Goal: Task Accomplishment & Management: Use online tool/utility

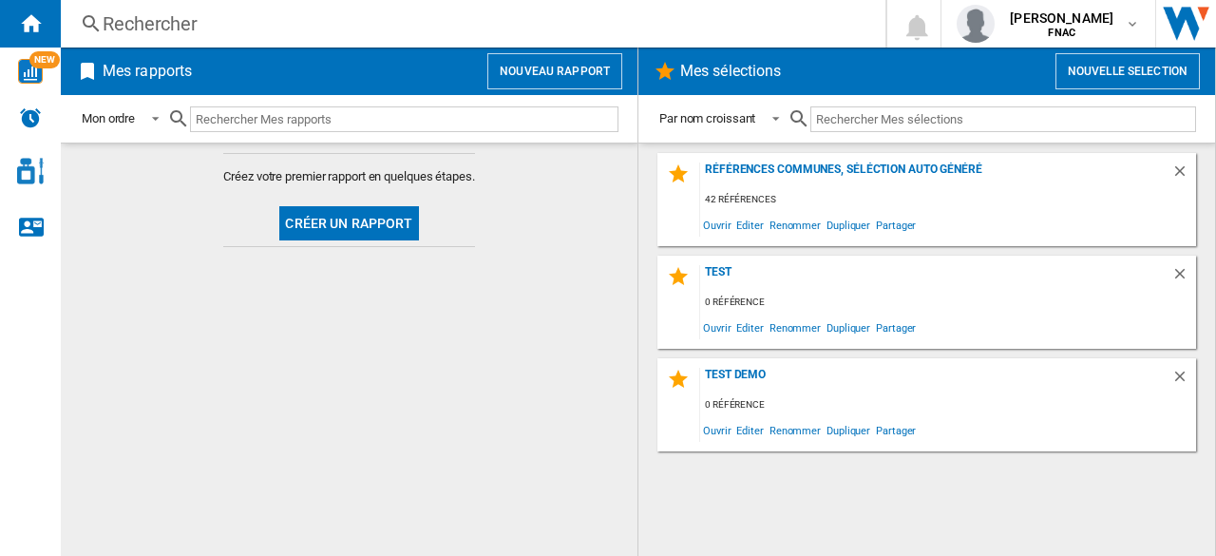
click at [536, 77] on button "Nouveau rapport" at bounding box center [554, 71] width 135 height 36
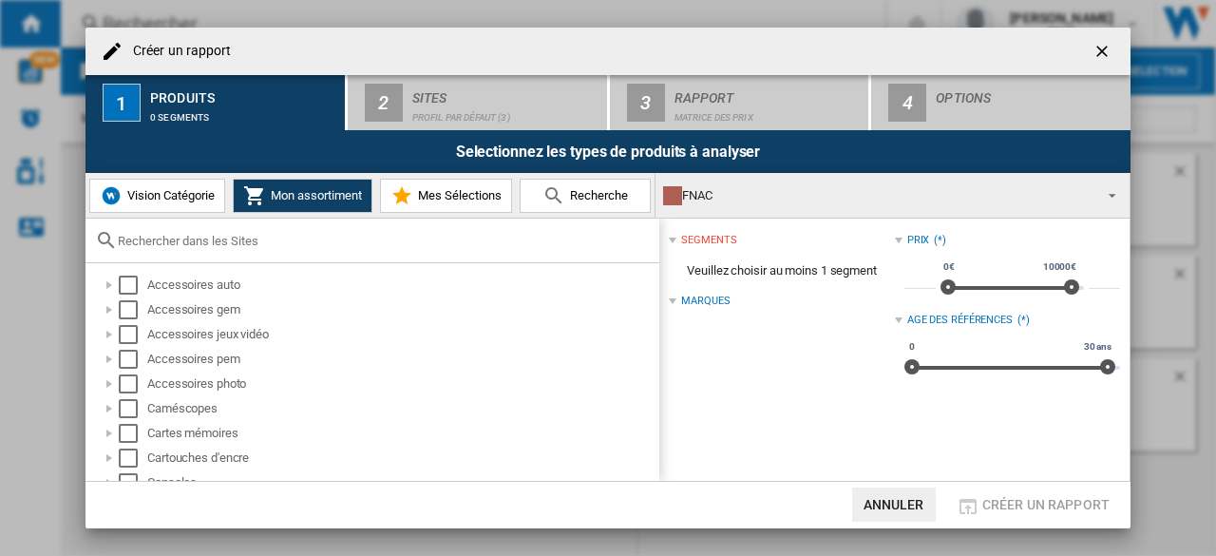
click at [756, 192] on div "FNAC" at bounding box center [877, 195] width 428 height 27
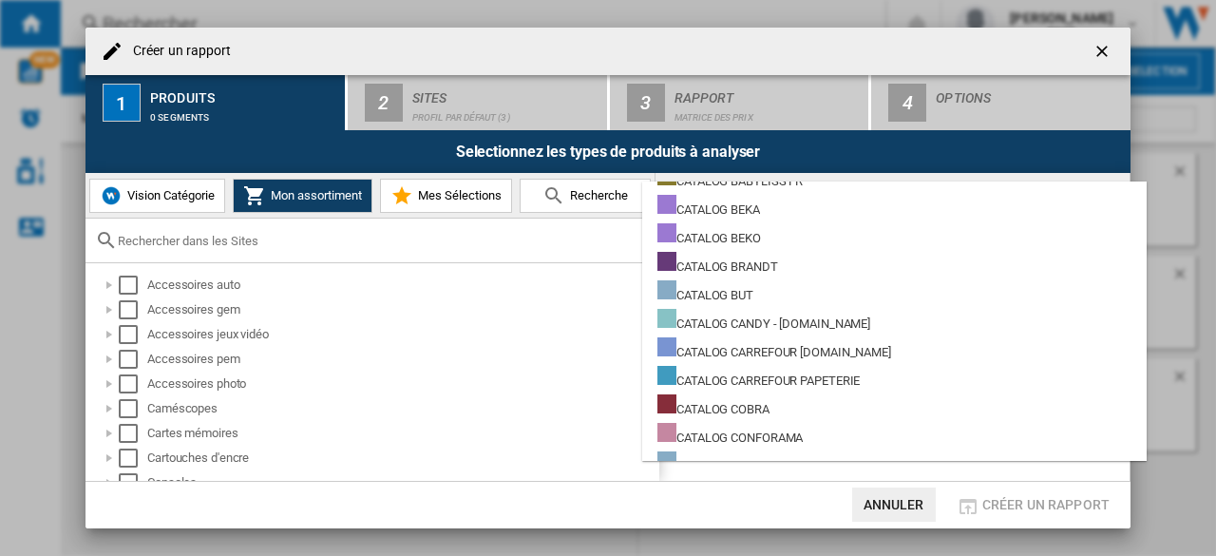
scroll to position [2273, 0]
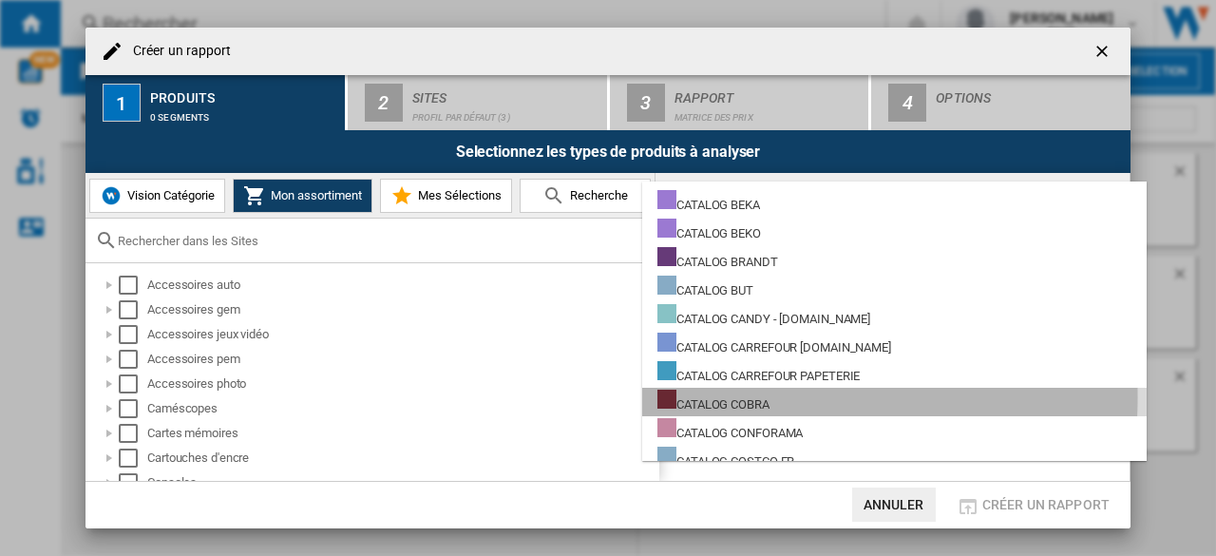
click at [735, 397] on div "CATALOG COBRA" at bounding box center [713, 402] width 112 height 24
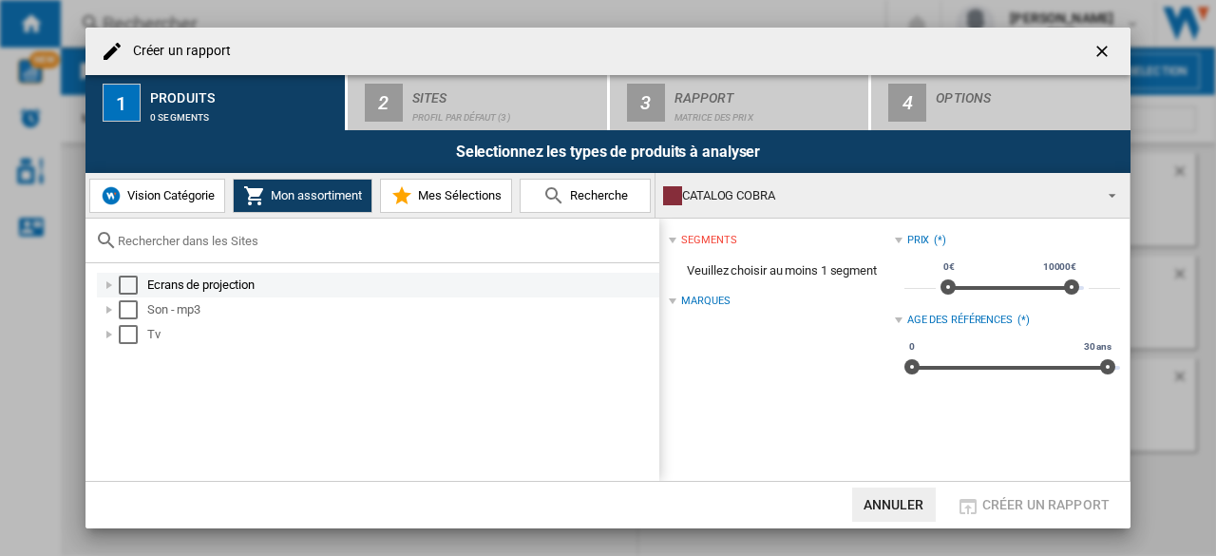
click at [141, 278] on md-checkbox "Select" at bounding box center [133, 285] width 29 height 19
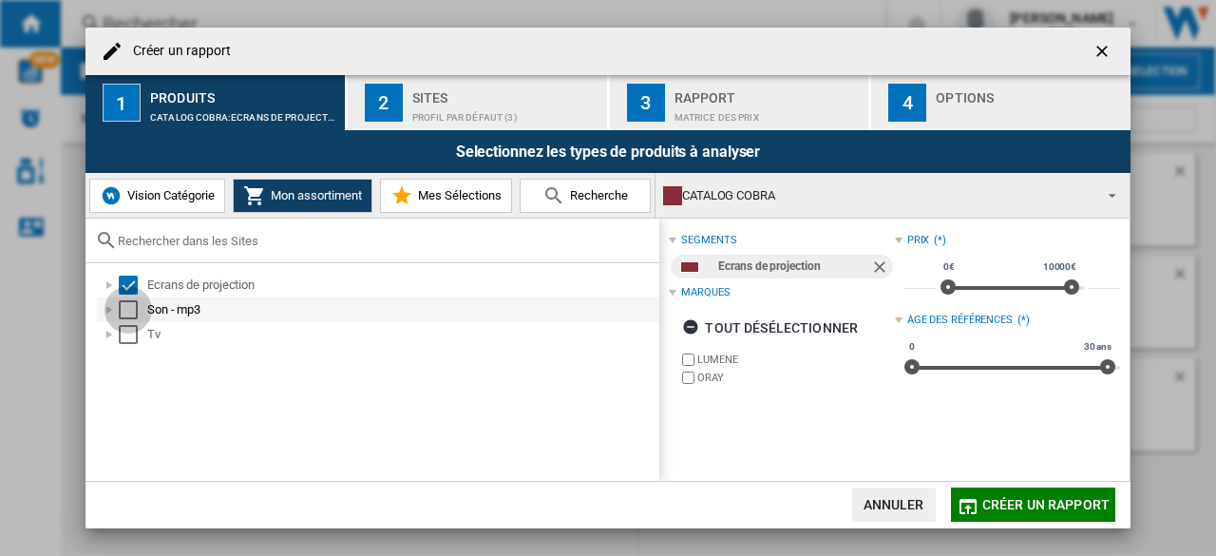
click at [131, 313] on div "Select" at bounding box center [128, 309] width 19 height 19
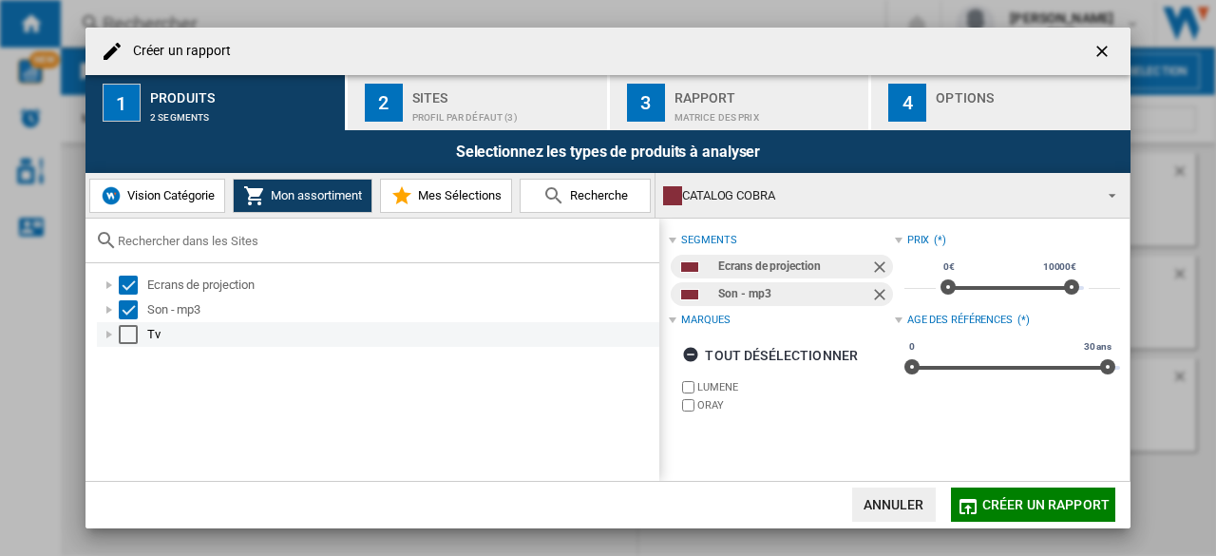
click at [130, 337] on div "Select" at bounding box center [128, 334] width 19 height 19
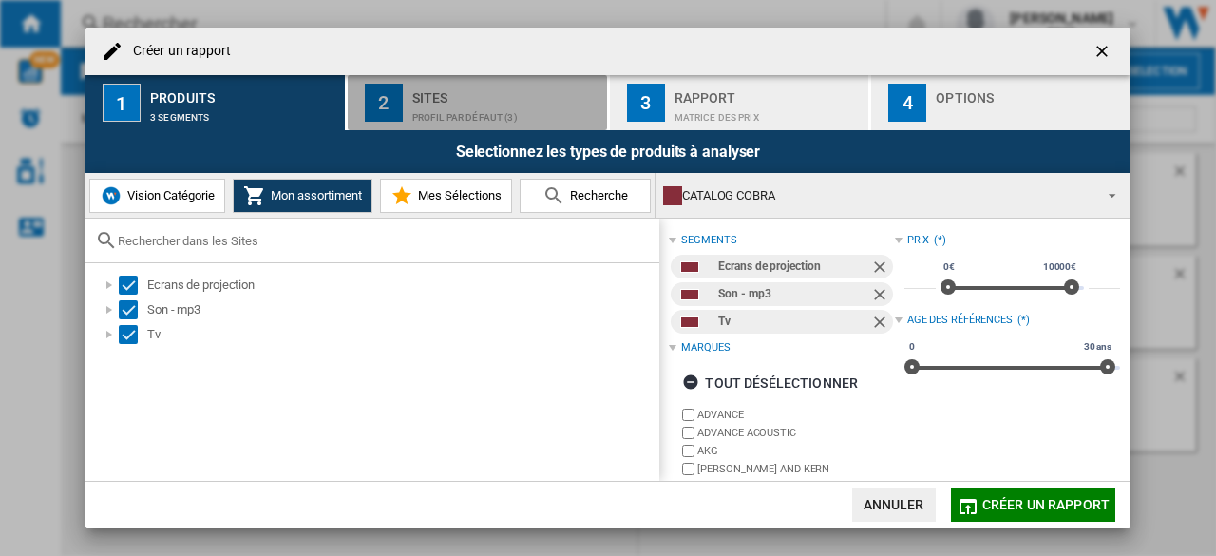
click at [460, 111] on div "Profil par défaut (3)" at bounding box center [505, 113] width 187 height 20
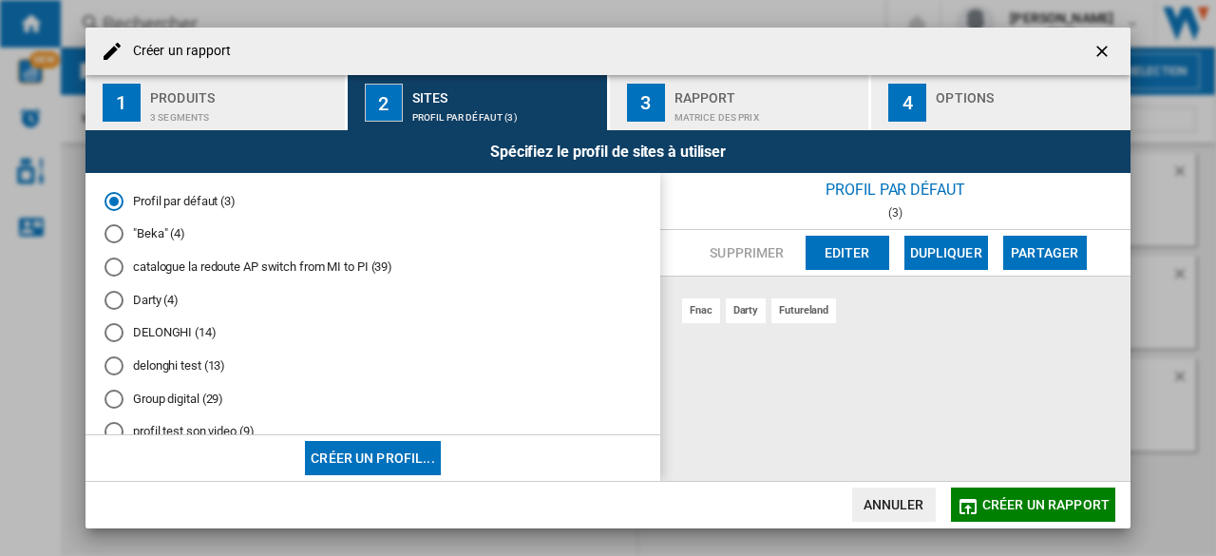
scroll to position [204, 0]
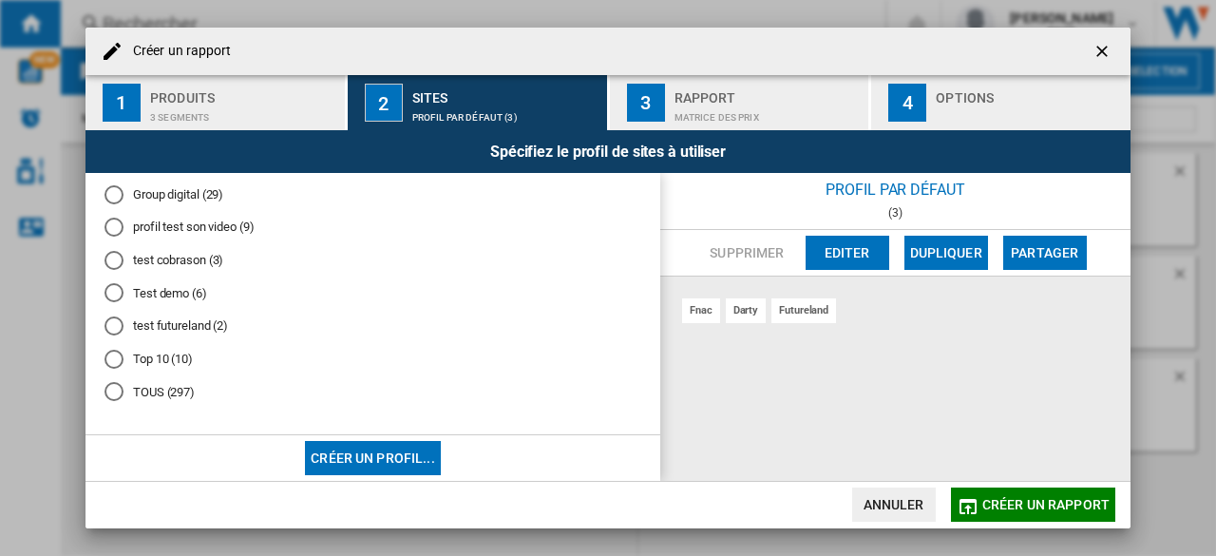
click at [118, 391] on div "TOUS (297)" at bounding box center [114, 391] width 19 height 19
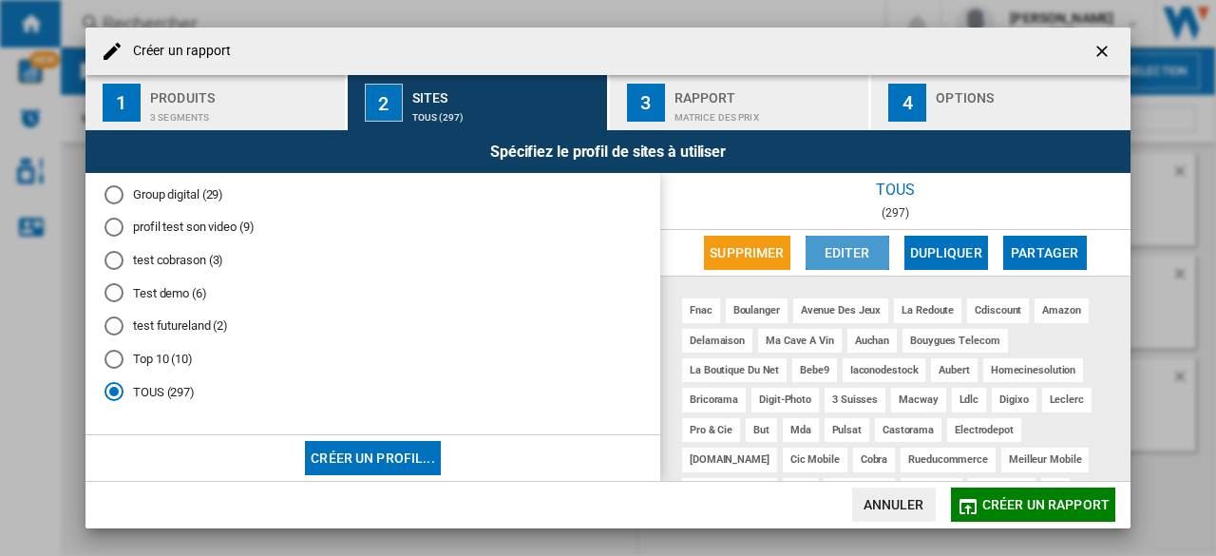
click at [851, 249] on button "Editer" at bounding box center [848, 253] width 84 height 34
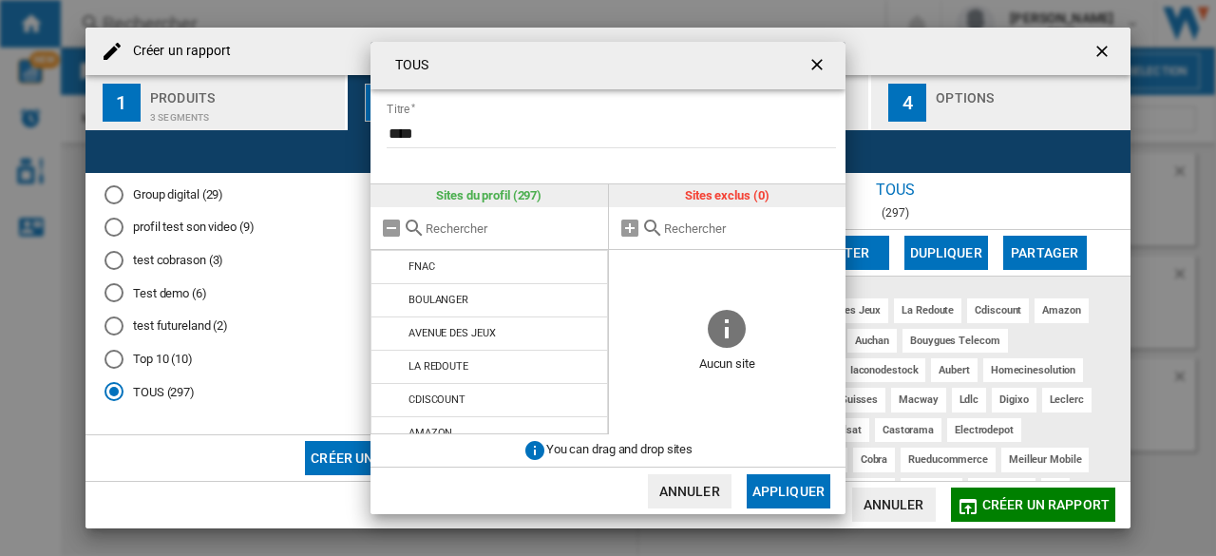
click at [808, 70] on ng-md-icon "getI18NText('BUTTONS.CLOSE_DIALOG')" at bounding box center [819, 66] width 23 height 23
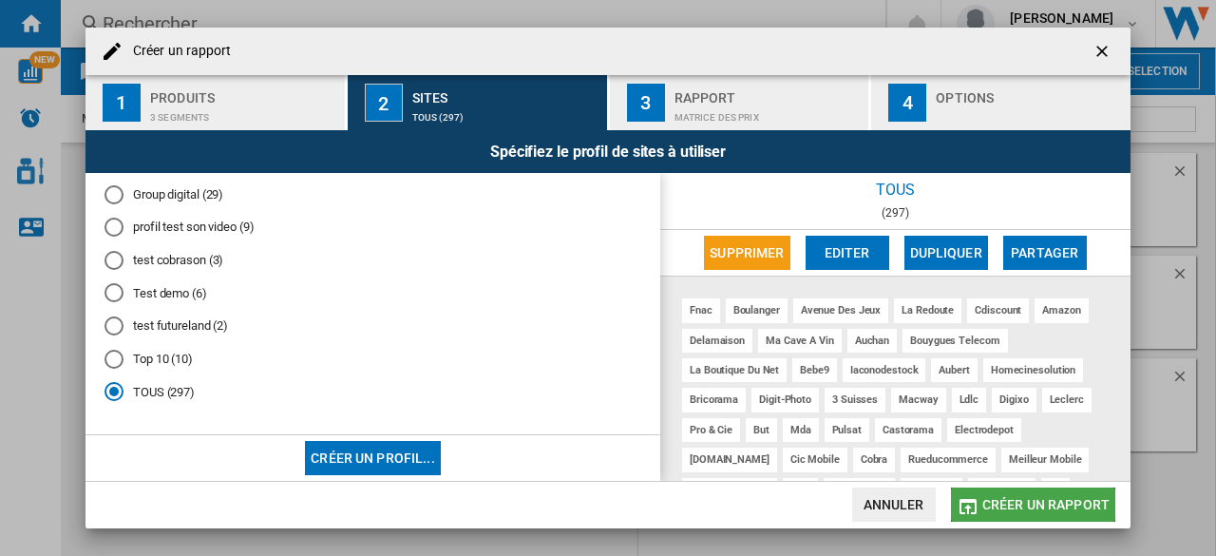
click at [1037, 502] on span "Créer un rapport" at bounding box center [1045, 504] width 127 height 15
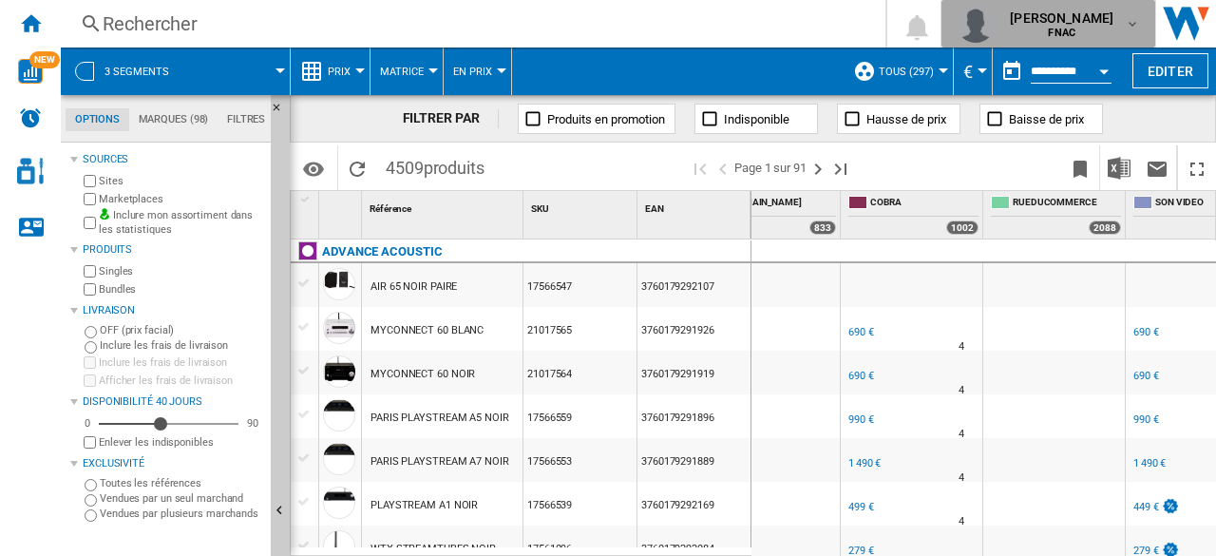
click at [1078, 20] on span "[PERSON_NAME]" at bounding box center [1062, 18] width 104 height 19
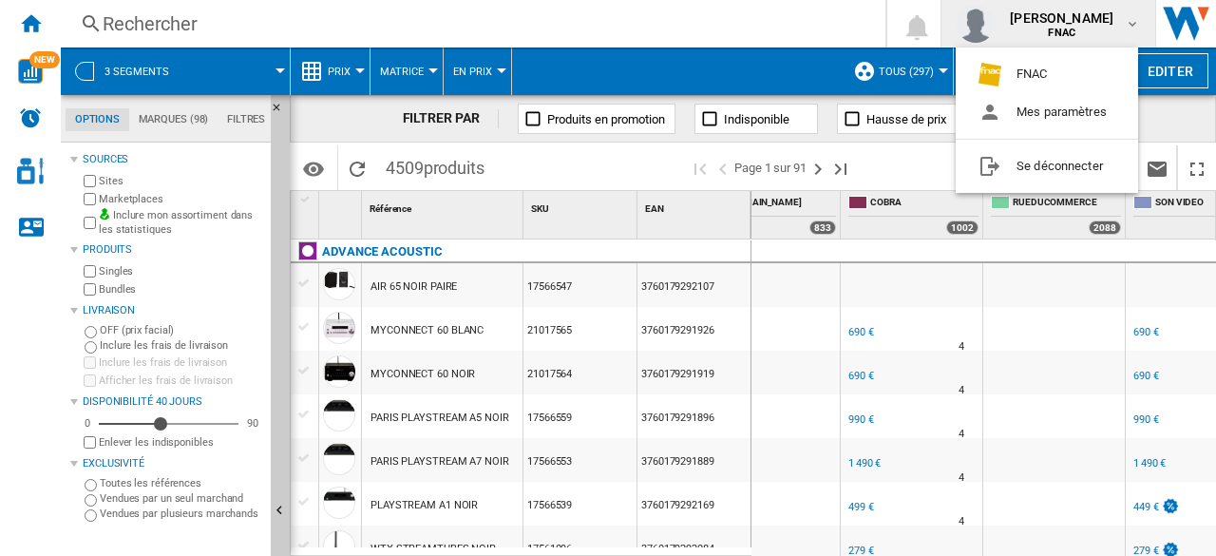
click at [737, 69] on md-backdrop at bounding box center [608, 278] width 1216 height 556
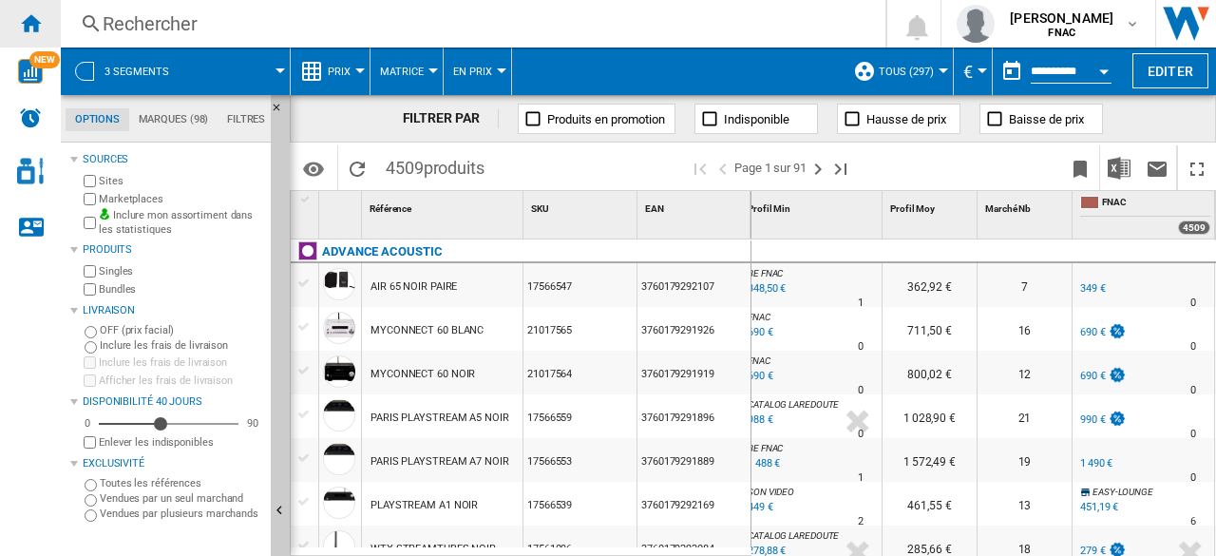
click at [33, 29] on ng-md-icon "Accueil" at bounding box center [30, 22] width 23 height 23
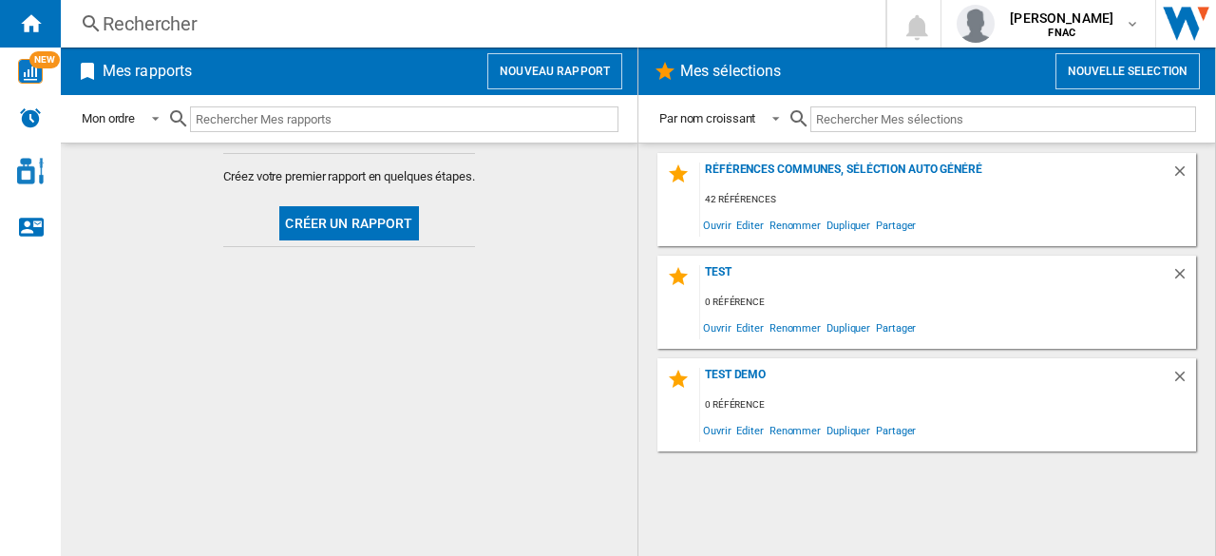
click at [595, 64] on button "Nouveau rapport" at bounding box center [554, 71] width 135 height 36
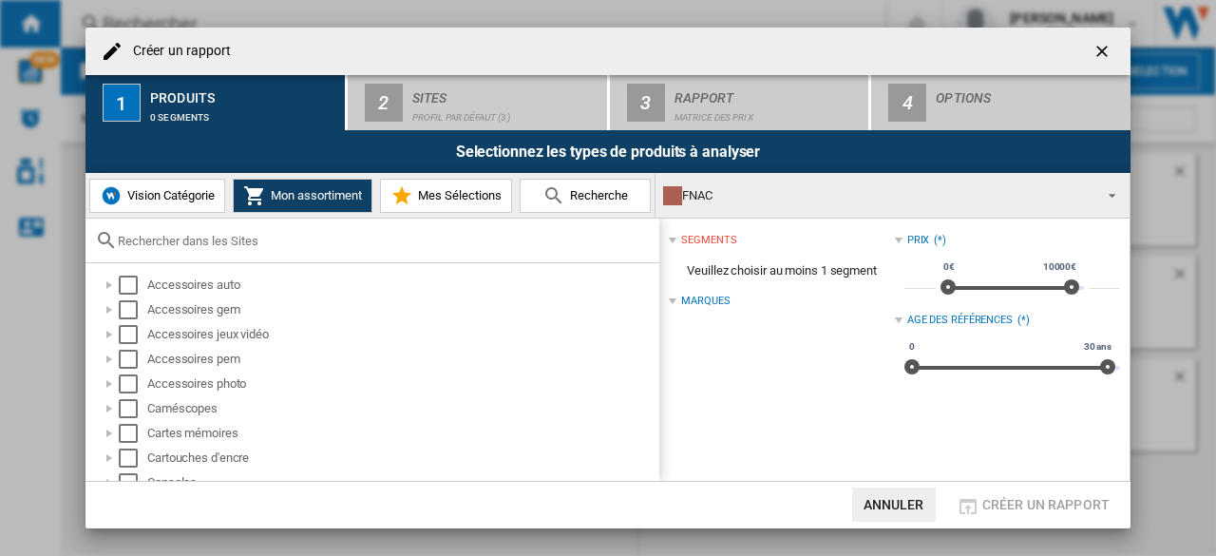
click at [141, 197] on span "Vision Catégorie" at bounding box center [169, 195] width 92 height 14
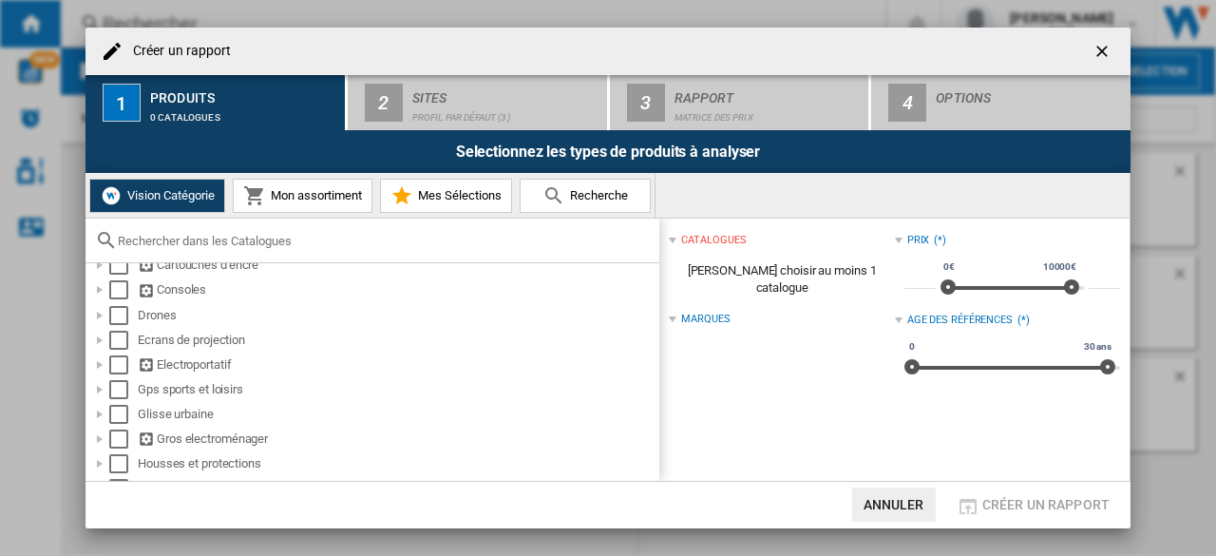
click at [727, 240] on div "catalogues" at bounding box center [713, 240] width 65 height 15
click at [726, 240] on div "catalogues" at bounding box center [713, 240] width 65 height 15
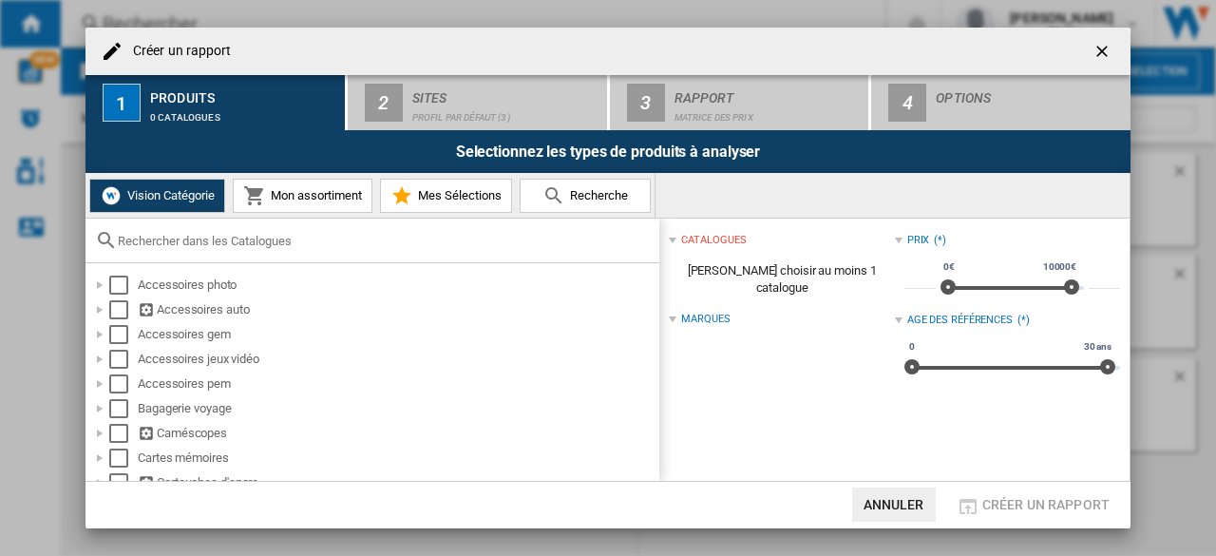
click at [220, 238] on input "Créer un ..." at bounding box center [384, 241] width 532 height 14
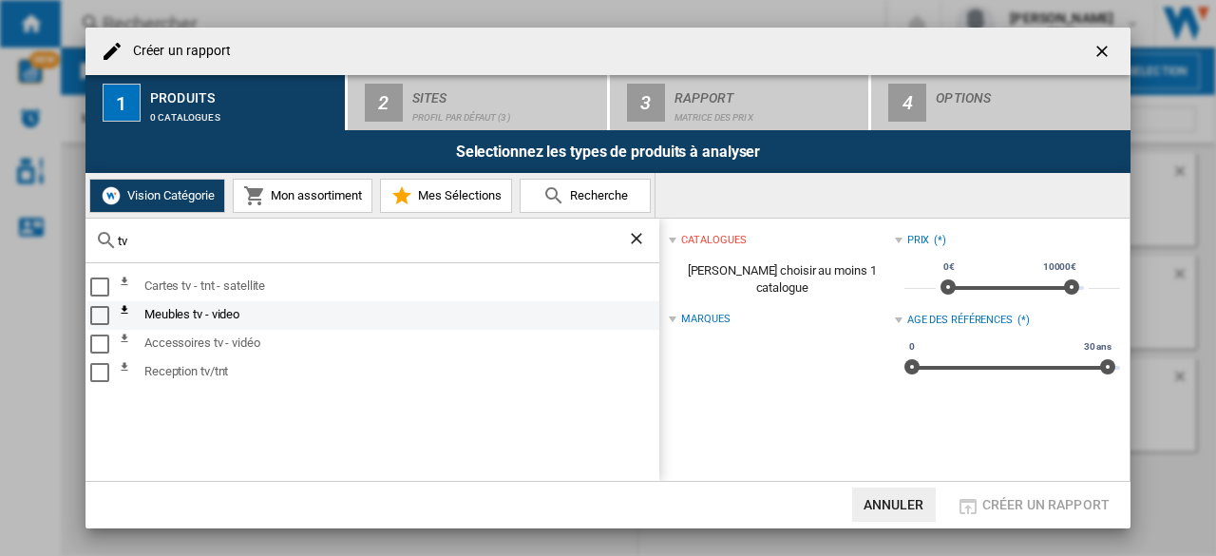
type input "t"
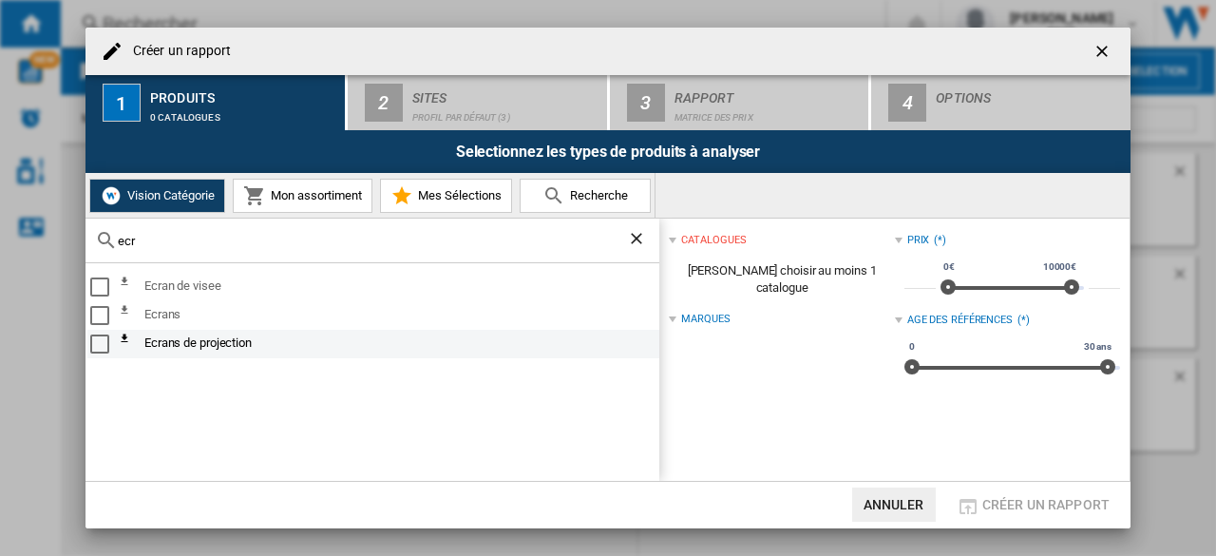
type input "ecr"
click at [101, 335] on div "Select" at bounding box center [99, 343] width 19 height 19
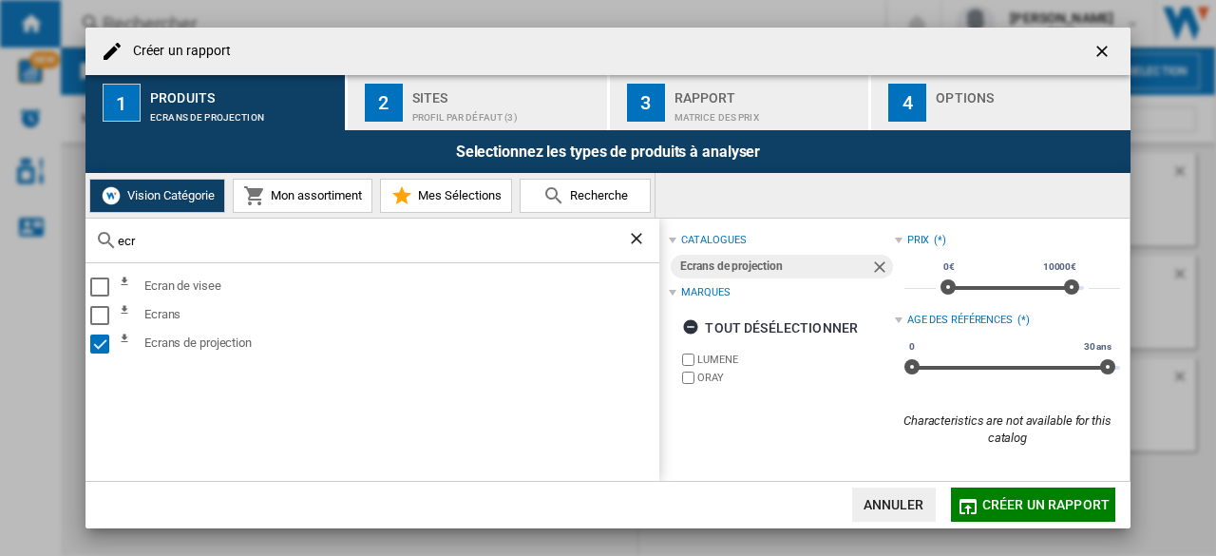
click at [158, 246] on input "ecr" at bounding box center [372, 241] width 509 height 14
drag, startPoint x: 158, startPoint y: 246, endPoint x: 0, endPoint y: 238, distance: 157.9
click at [0, 238] on div "Créer un rapport 1 Produits Ecrans de projection 2 Sites Profil par défaut (3) …" at bounding box center [608, 278] width 1216 height 556
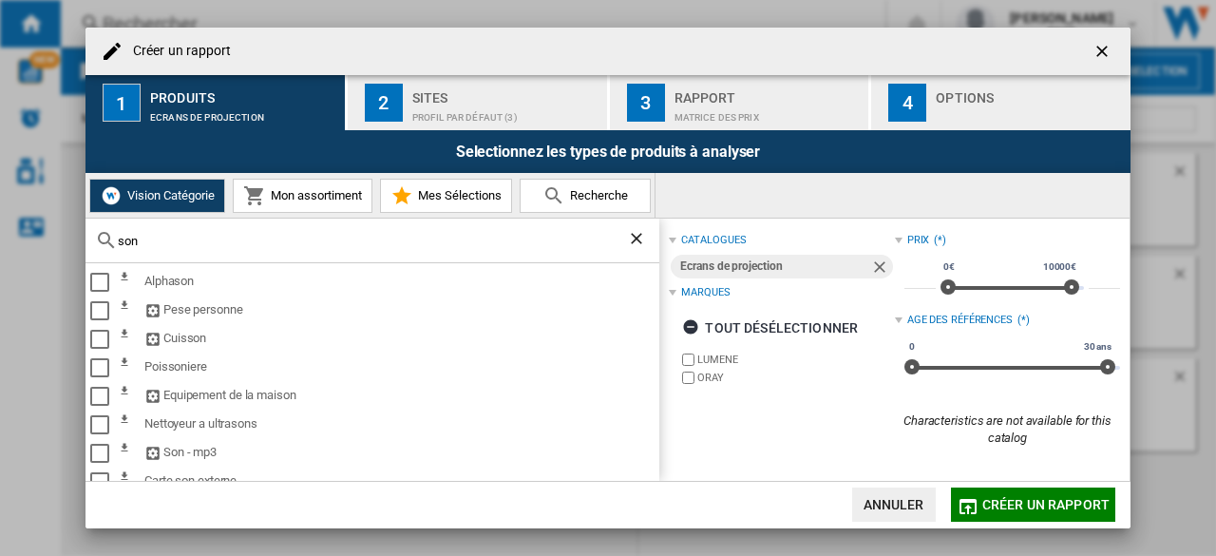
type input "son"
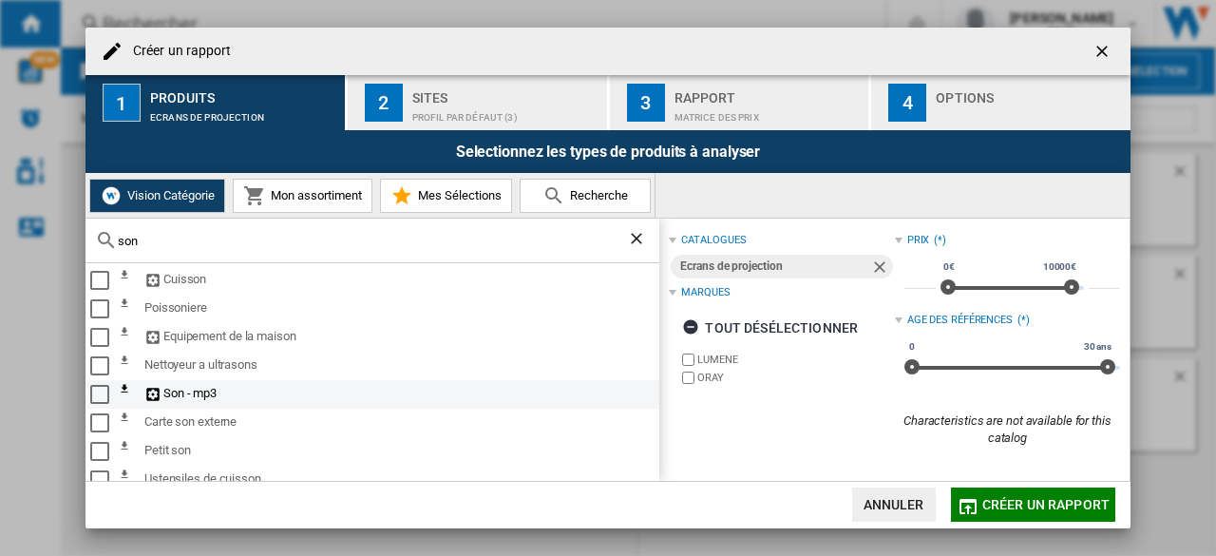
click at [101, 392] on div "Select" at bounding box center [99, 394] width 19 height 19
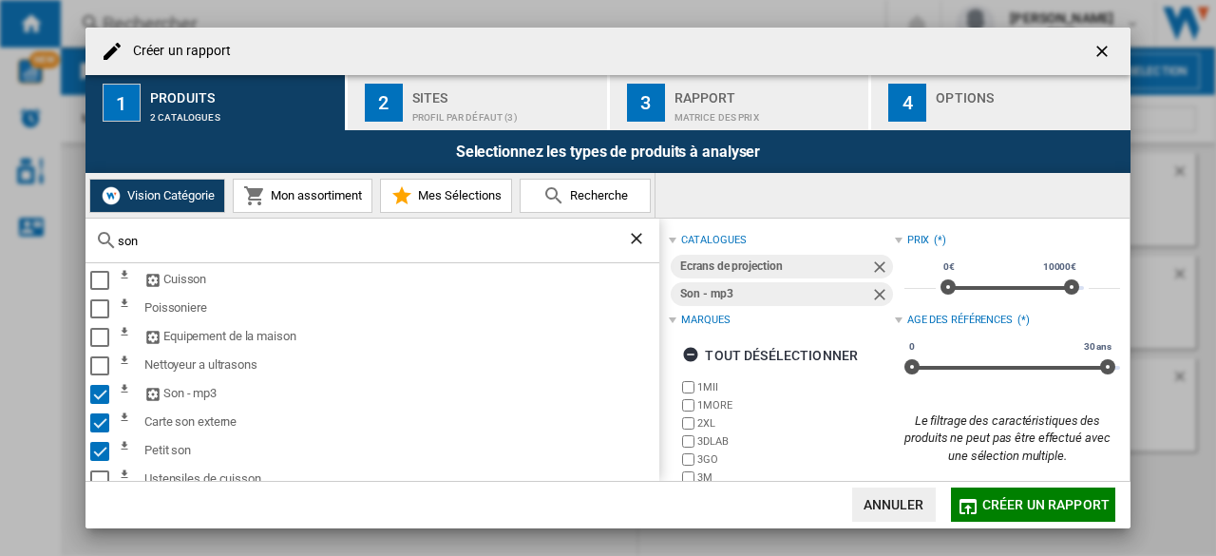
click at [194, 241] on input "son" at bounding box center [372, 241] width 509 height 14
drag, startPoint x: 194, startPoint y: 241, endPoint x: 0, endPoint y: 265, distance: 195.3
click at [0, 265] on div "Créer un rapport 1 Produits 2 catalogues 2 Sites Profil par défaut (3) 3 Rappor…" at bounding box center [608, 278] width 1216 height 556
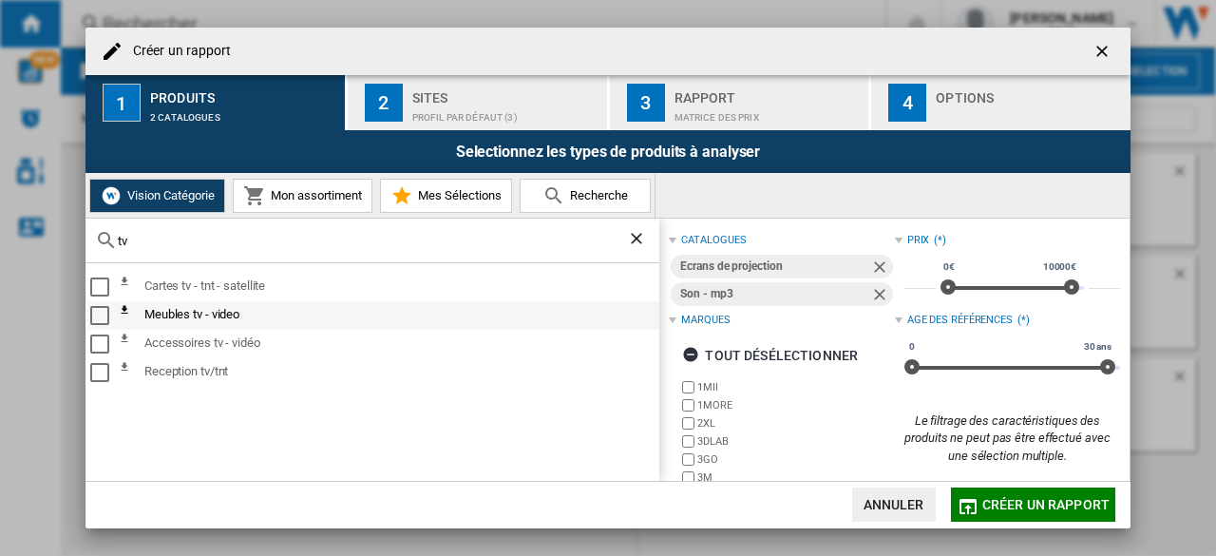
type input "tv"
click at [97, 311] on div "Select" at bounding box center [99, 315] width 19 height 19
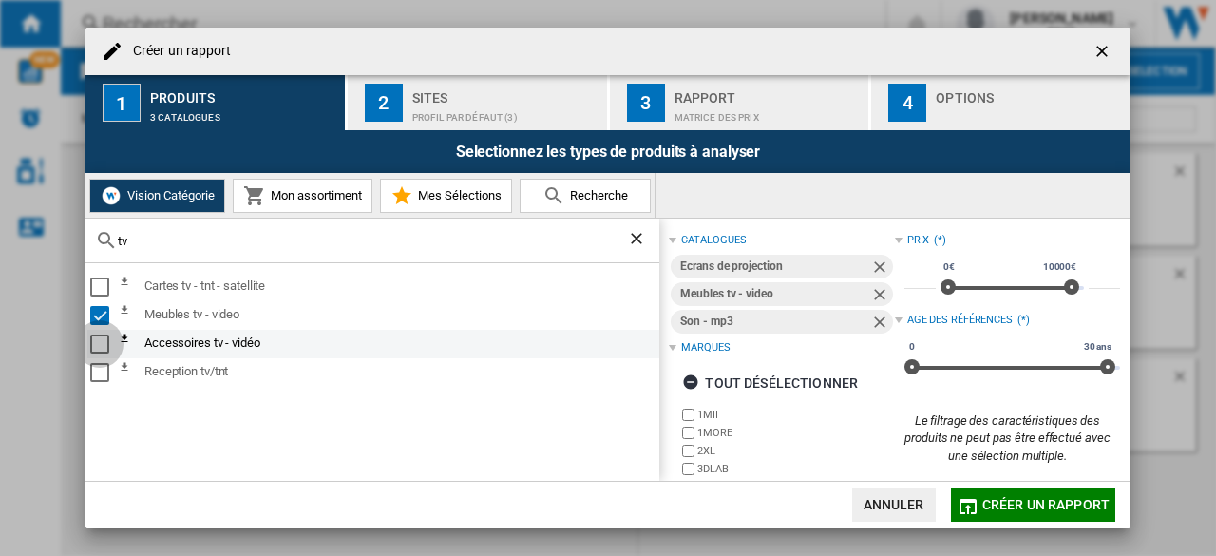
click at [100, 348] on div "Select" at bounding box center [99, 343] width 19 height 19
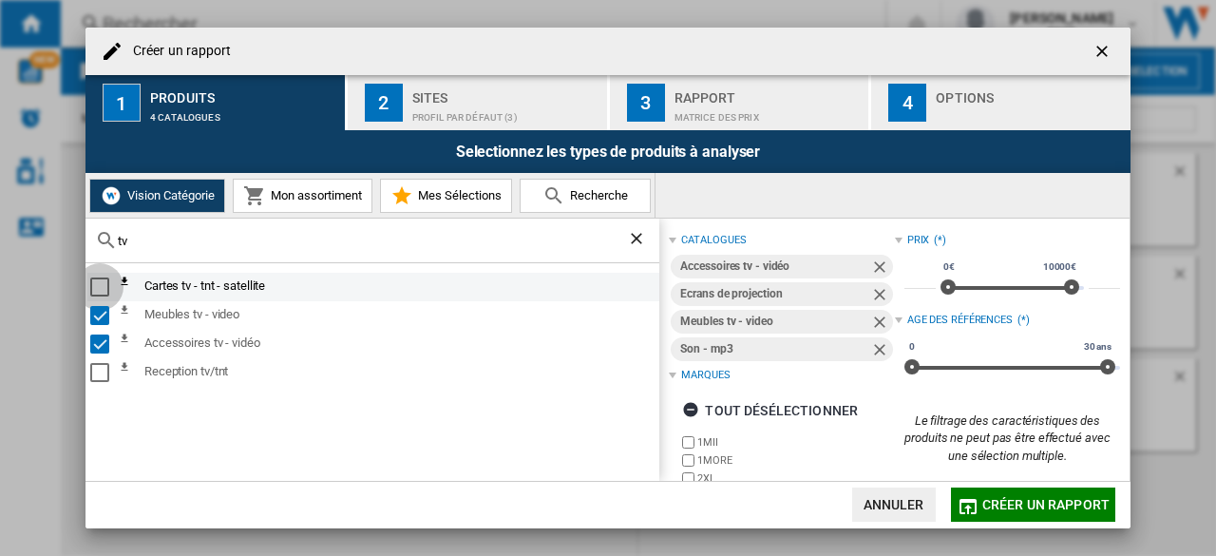
click at [100, 285] on div "Select" at bounding box center [99, 286] width 19 height 19
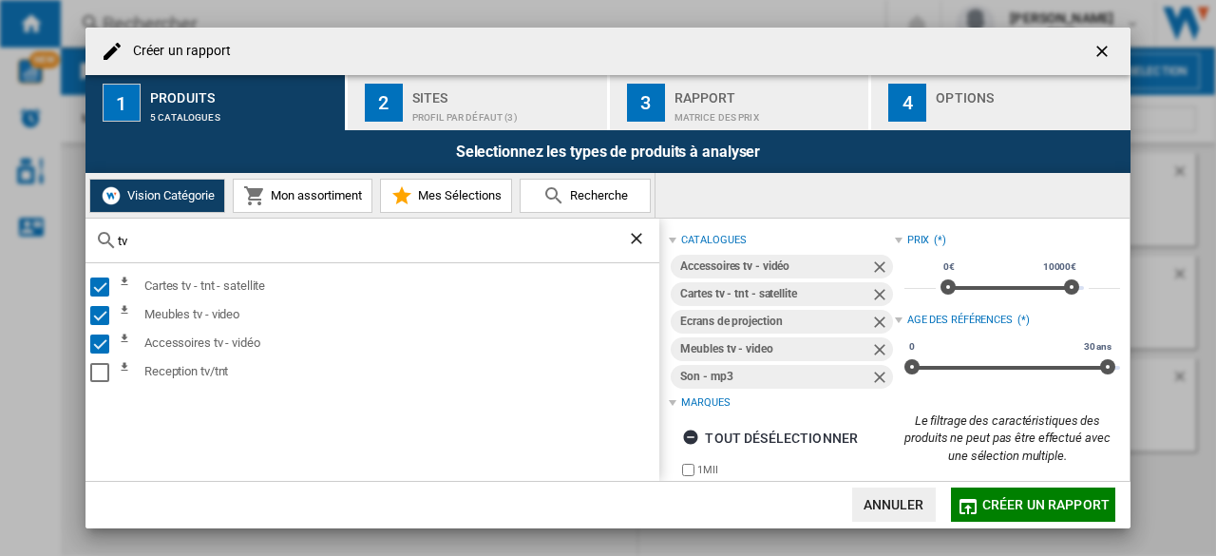
click at [448, 100] on div "Sites" at bounding box center [505, 93] width 187 height 20
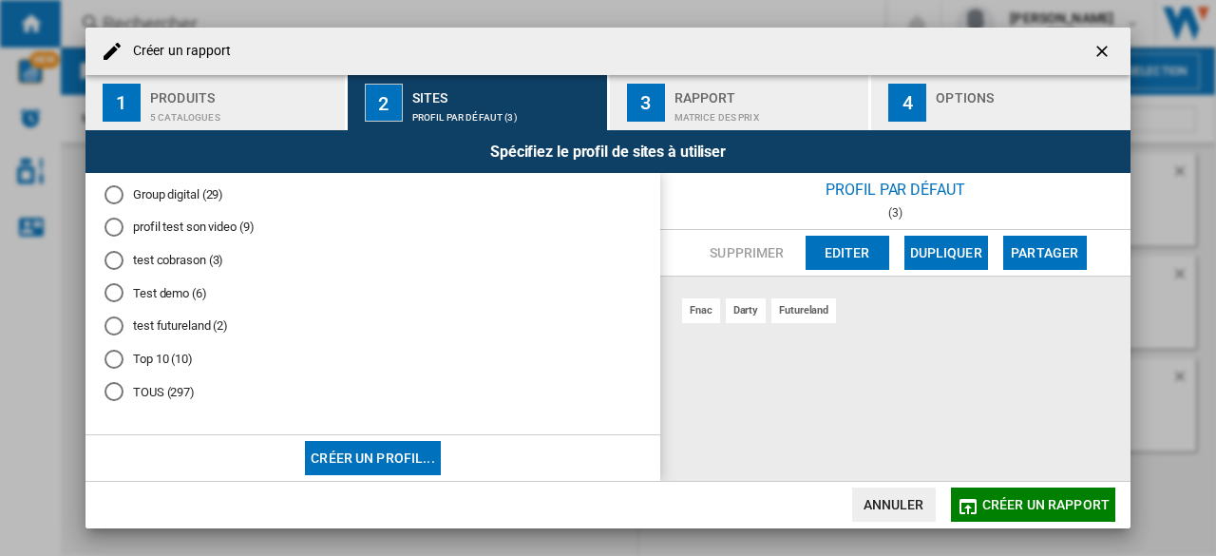
scroll to position [0, 0]
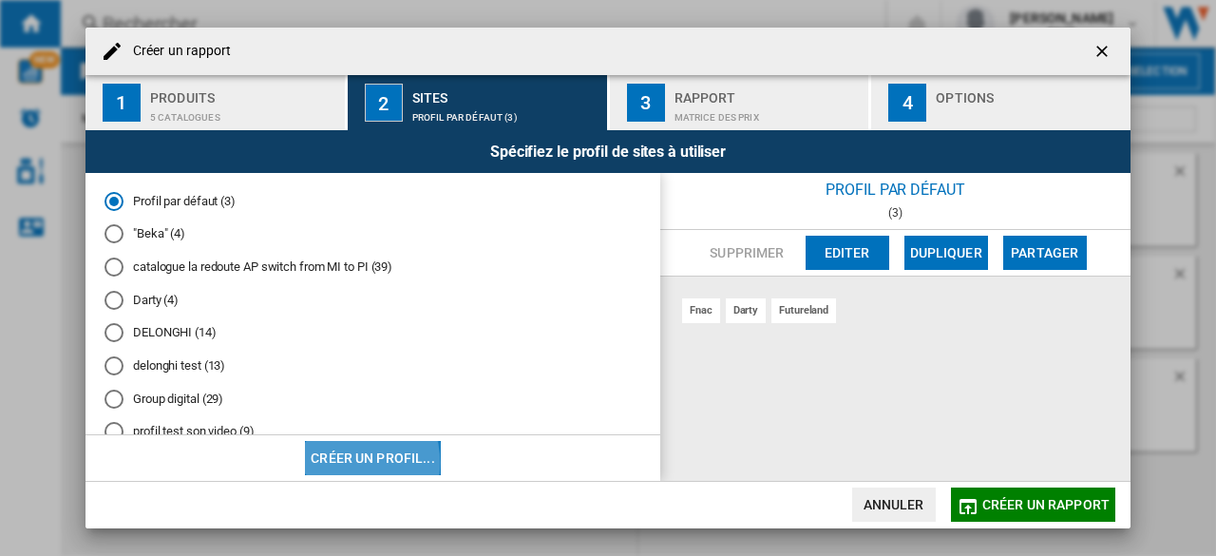
click at [346, 462] on button "Créer un profil..." at bounding box center [373, 458] width 136 height 34
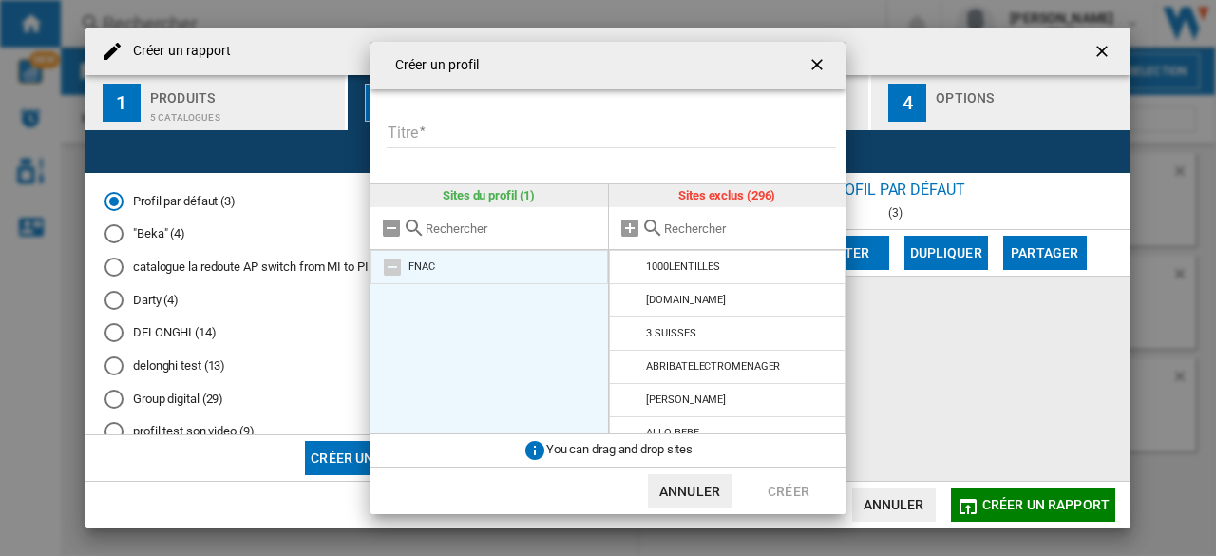
click at [393, 264] on md-icon "Créer un ..." at bounding box center [392, 267] width 23 height 23
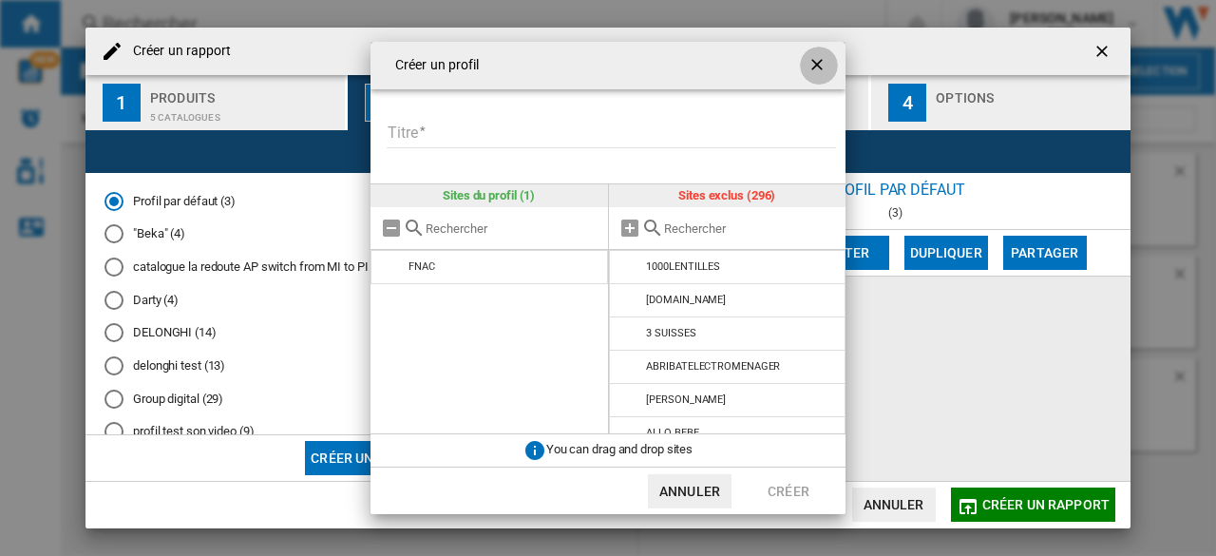
click at [819, 62] on ng-md-icon "getI18NText('BUTTONS.CLOSE_DIALOG')" at bounding box center [819, 66] width 23 height 23
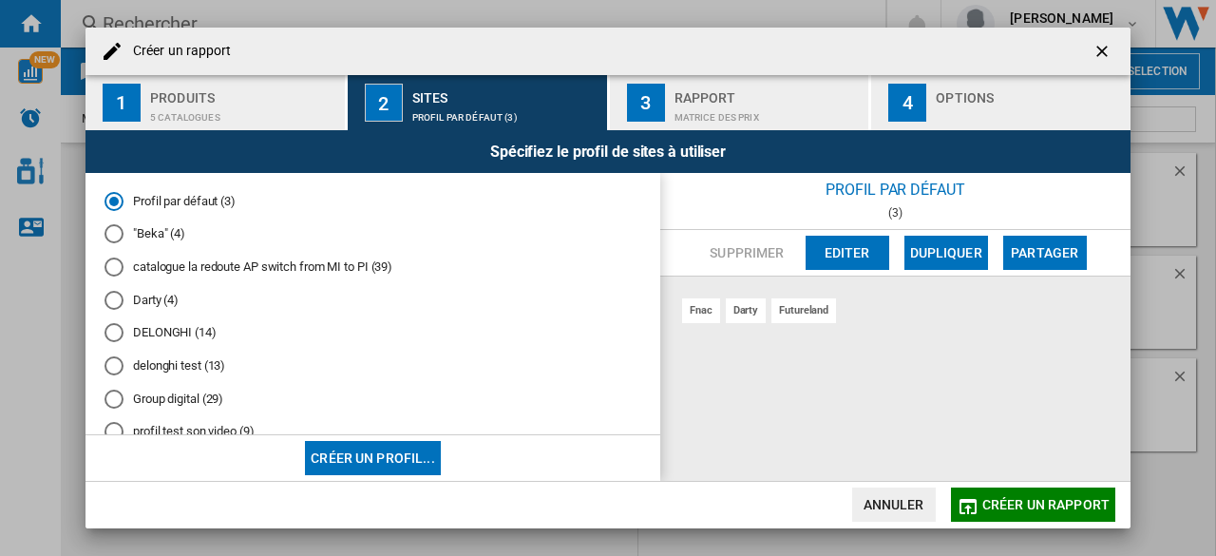
click at [1106, 44] on ng-md-icon "getI18NText('BUTTONS.CLOSE_DIALOG')" at bounding box center [1104, 53] width 23 height 23
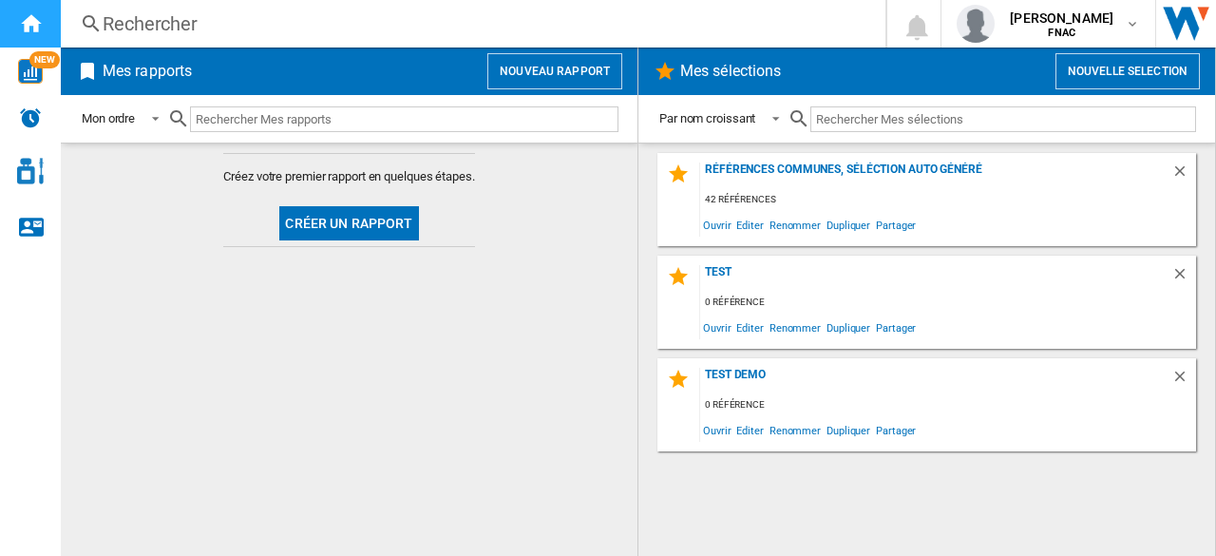
click at [39, 21] on ng-md-icon "Accueil" at bounding box center [30, 22] width 23 height 23
click at [545, 83] on button "Nouveau rapport" at bounding box center [554, 71] width 135 height 36
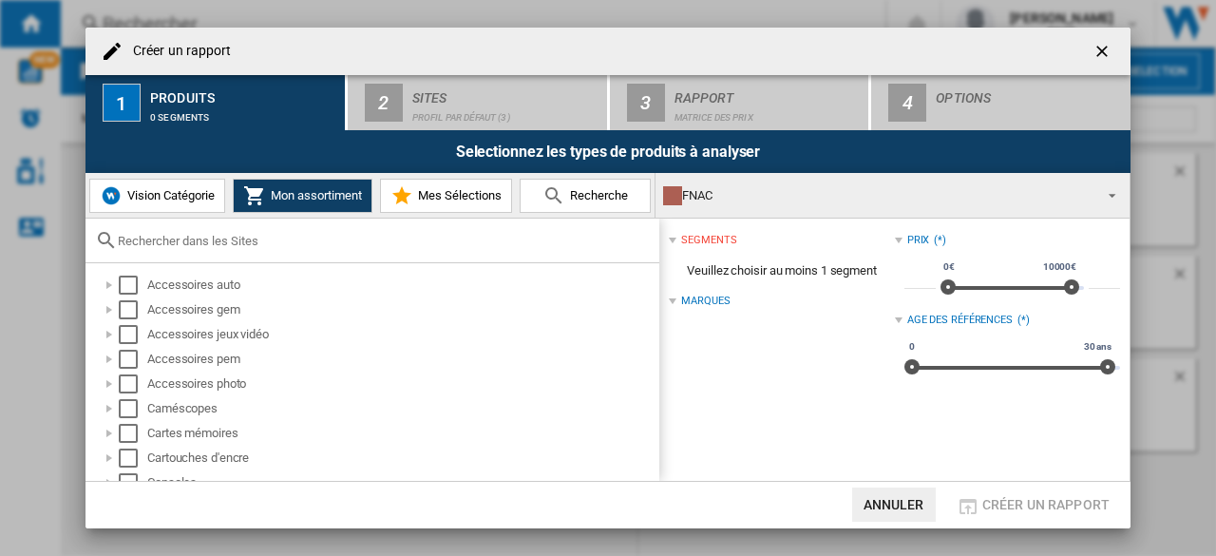
click at [751, 181] on md-select-value "FNAC" at bounding box center [893, 195] width 474 height 45
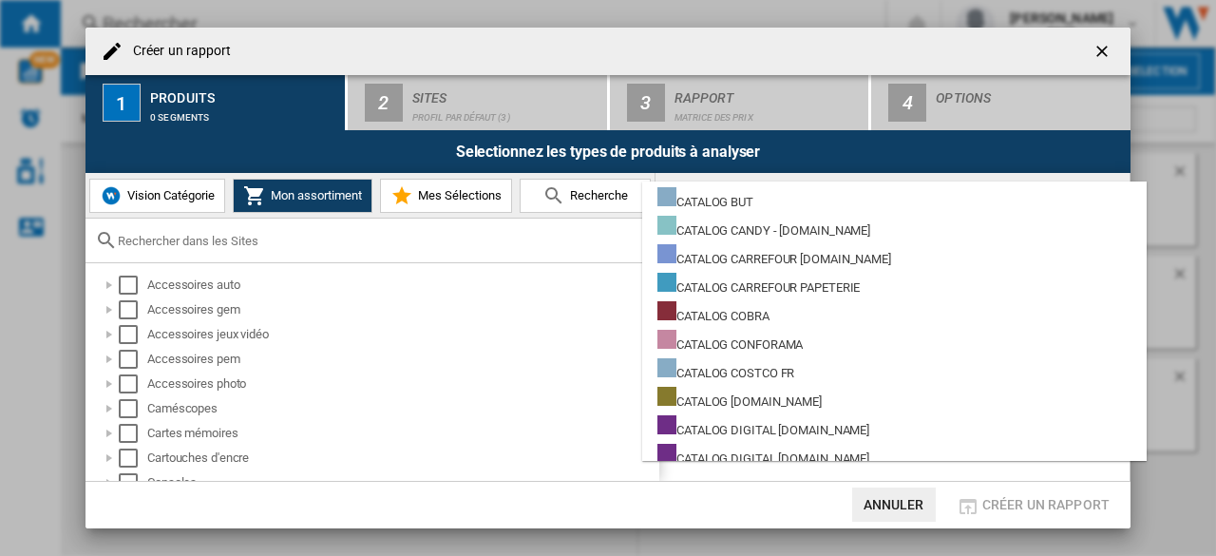
scroll to position [2363, 0]
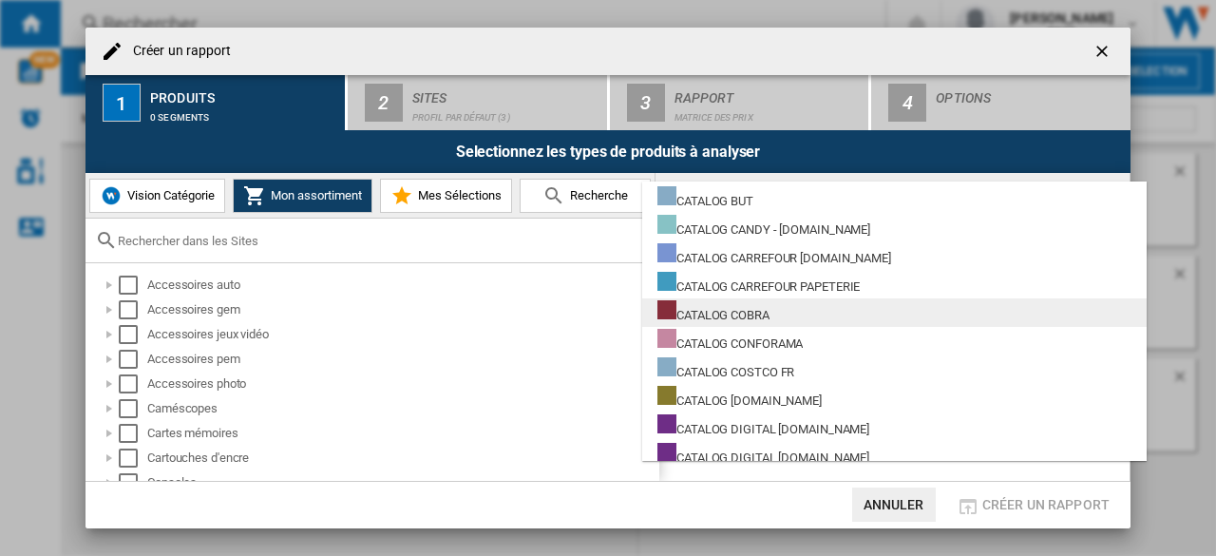
click at [735, 313] on div "CATALOG COBRA" at bounding box center [713, 312] width 112 height 24
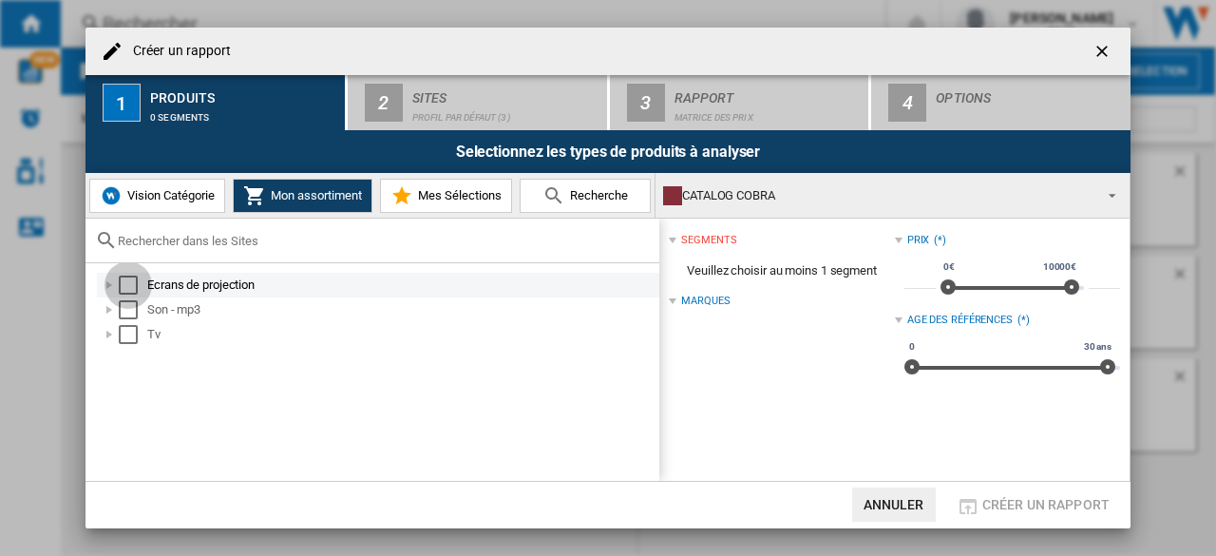
click at [123, 289] on div "Select" at bounding box center [128, 285] width 19 height 19
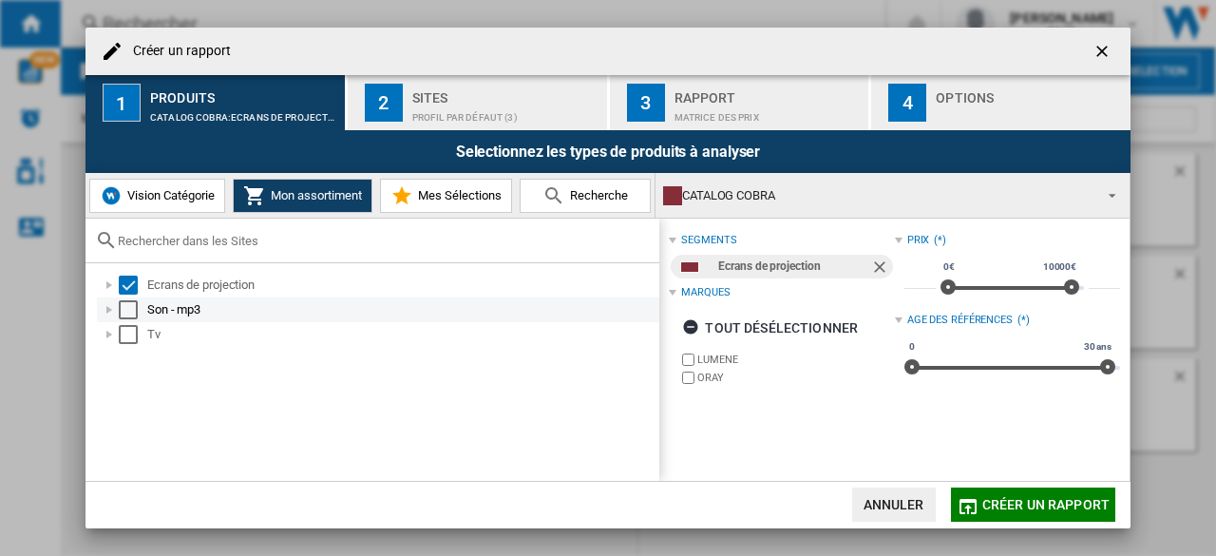
click at [134, 302] on div "Select" at bounding box center [128, 309] width 19 height 19
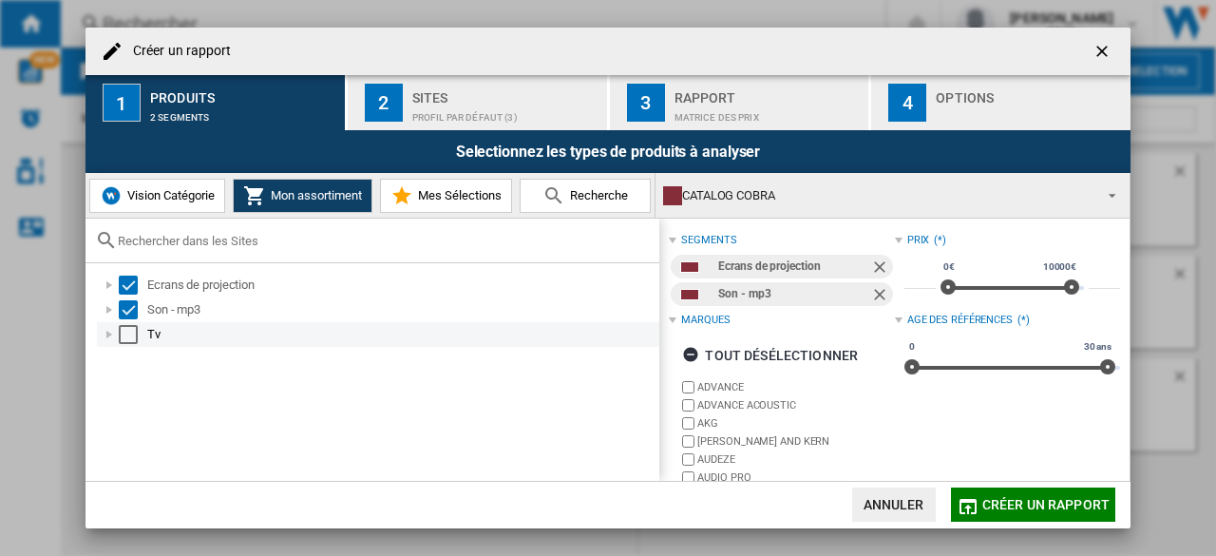
click at [133, 337] on div "Select" at bounding box center [128, 334] width 19 height 19
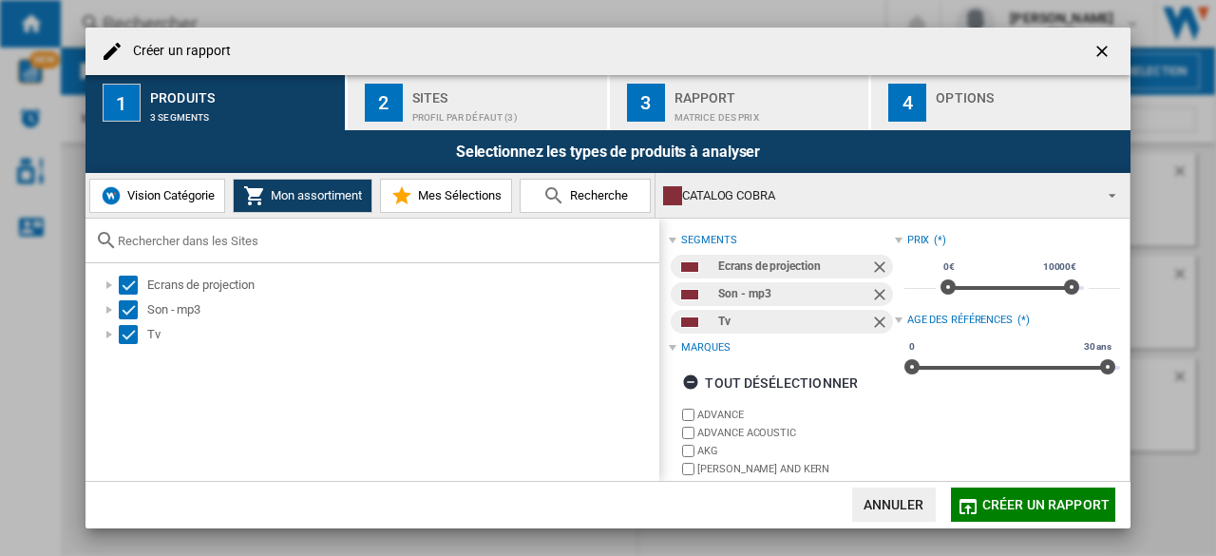
click at [442, 109] on div "Profil par défaut (3)" at bounding box center [505, 113] width 187 height 20
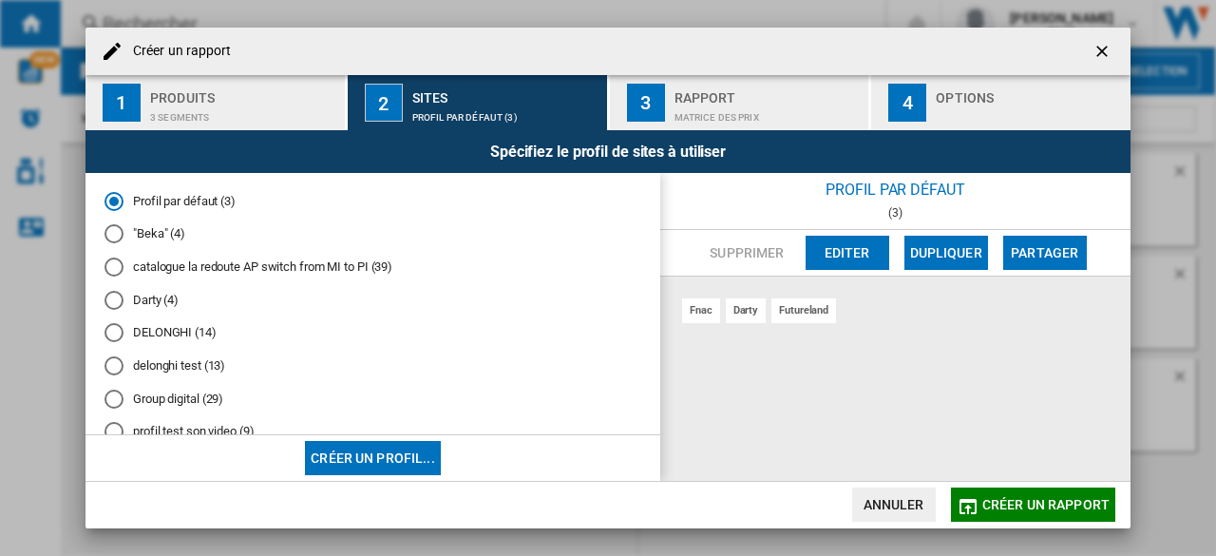
scroll to position [204, 0]
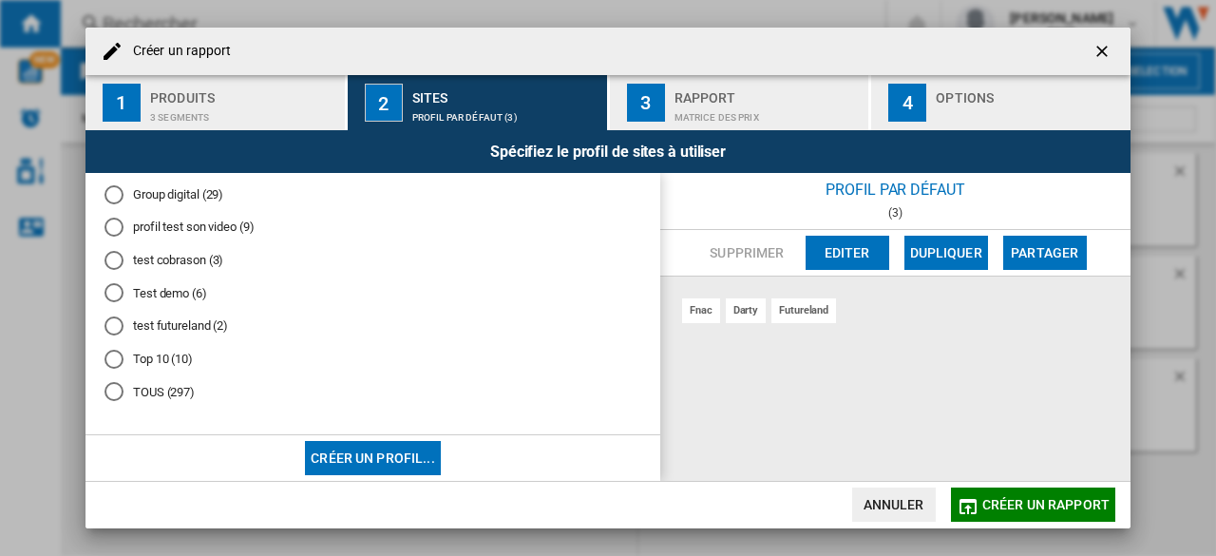
click at [103, 390] on div "Profil par défaut (3) "Beka" (4) catalogue la redoute AP switch from MI to PI (…" at bounding box center [373, 304] width 575 height 262
click at [108, 390] on div "TOUS (297)" at bounding box center [114, 391] width 19 height 19
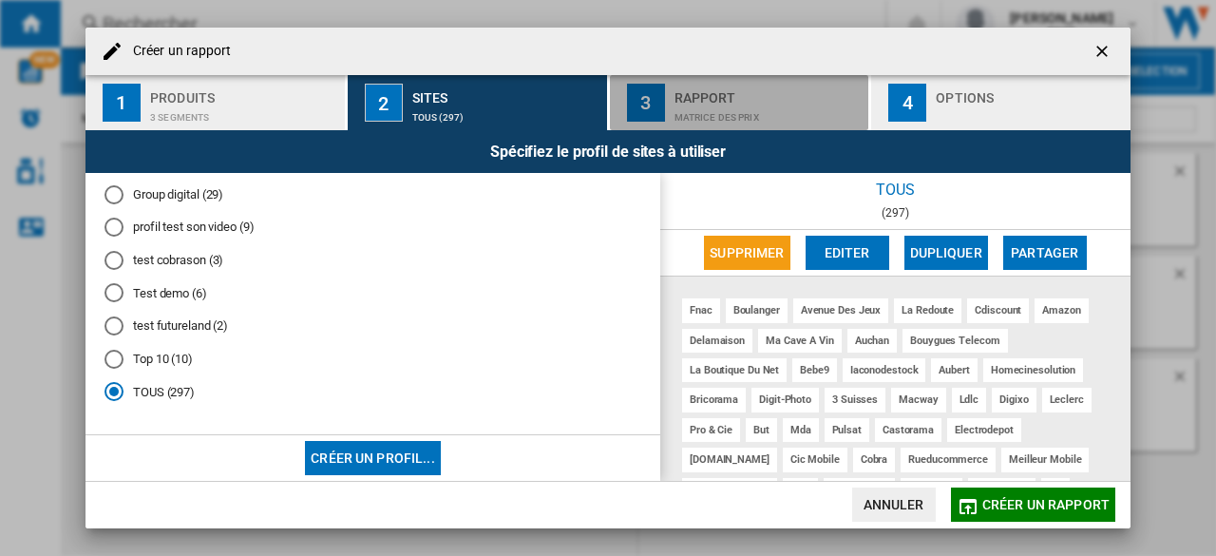
click at [774, 121] on div "Matrice des prix" at bounding box center [768, 113] width 187 height 20
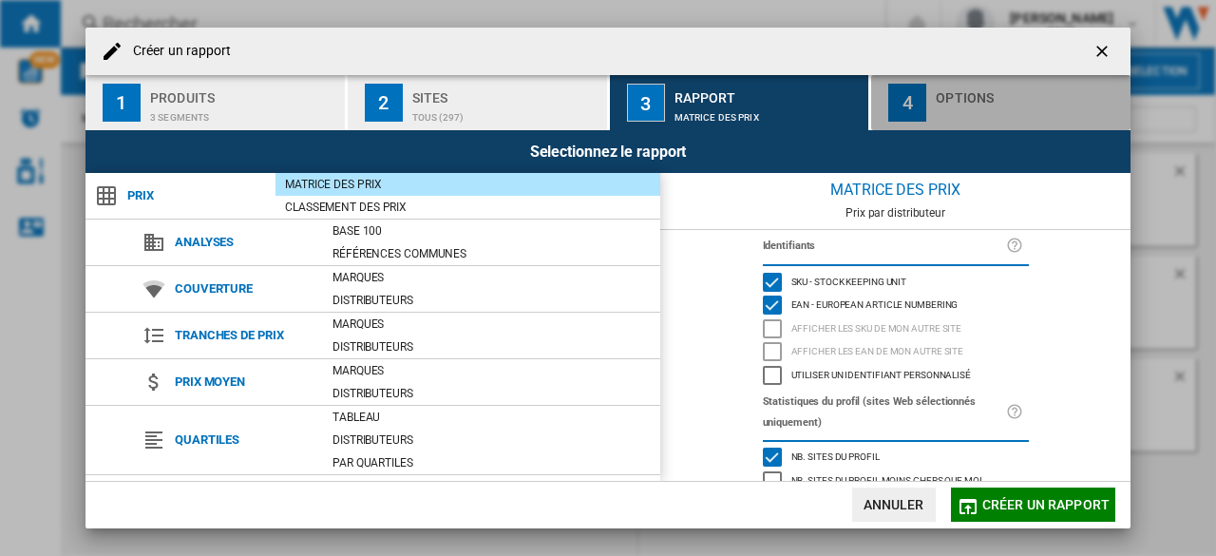
click at [939, 96] on div "Options" at bounding box center [1029, 93] width 187 height 20
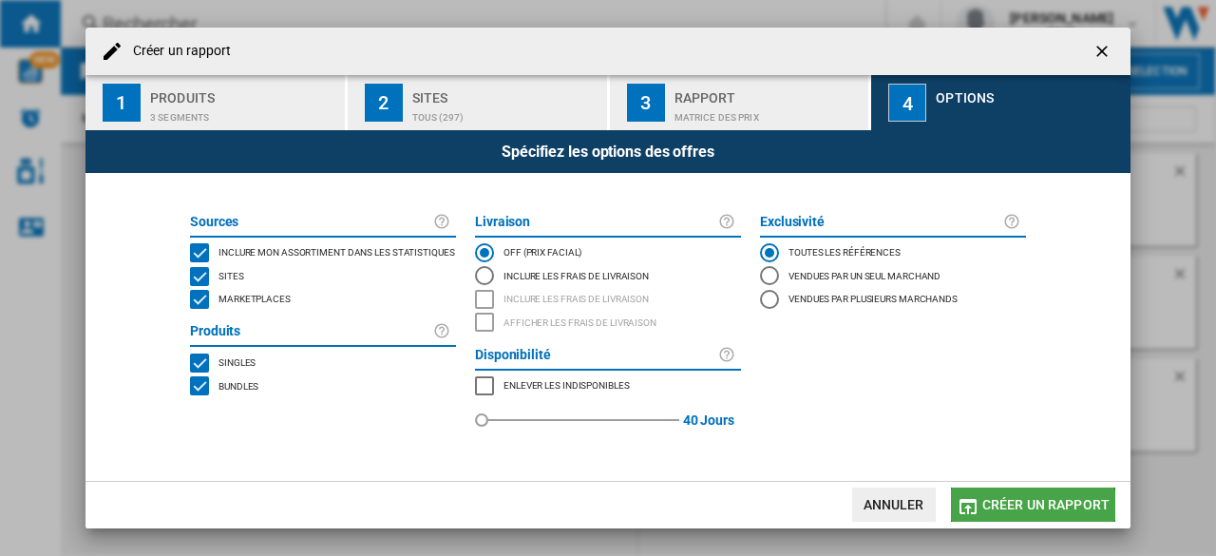
click at [999, 512] on span "Créer un rapport" at bounding box center [1045, 504] width 127 height 15
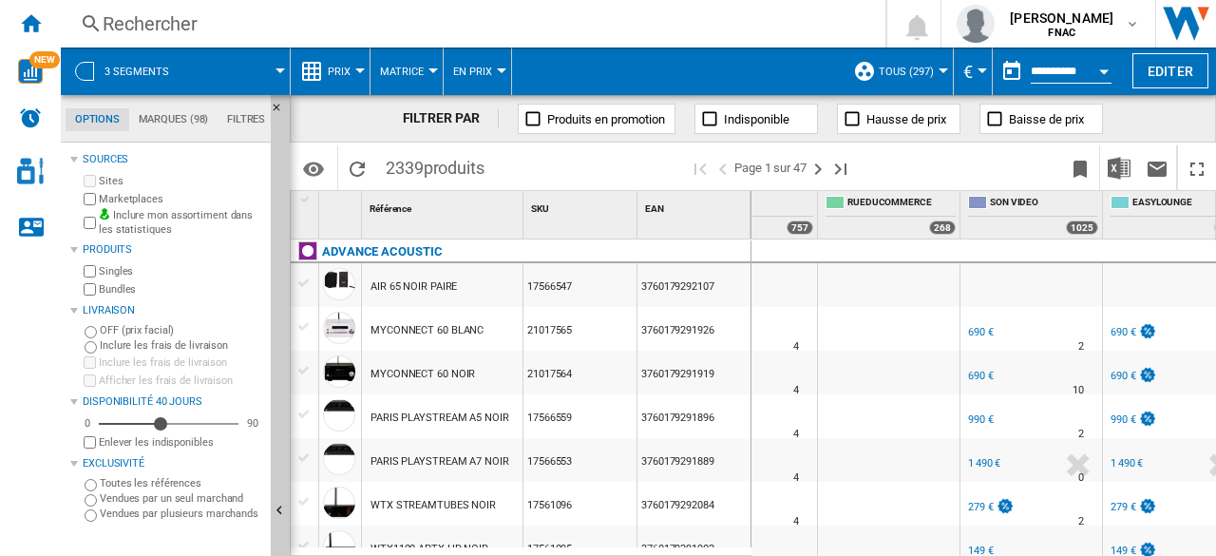
scroll to position [0, 1360]
click at [38, 11] on ng-md-icon "Accueil" at bounding box center [30, 22] width 23 height 23
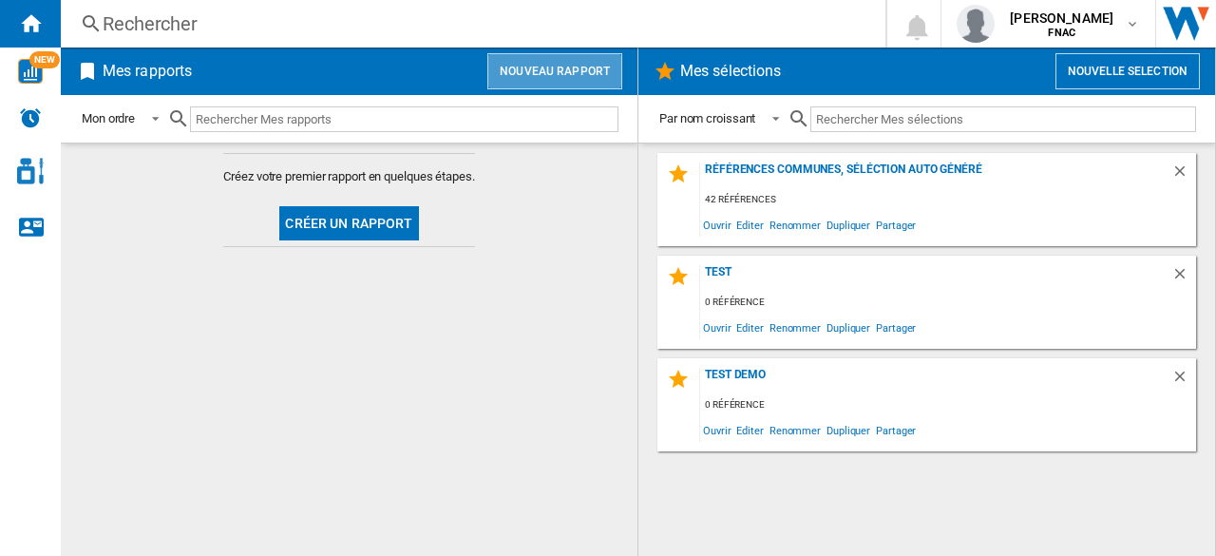
click at [590, 65] on button "Nouveau rapport" at bounding box center [554, 71] width 135 height 36
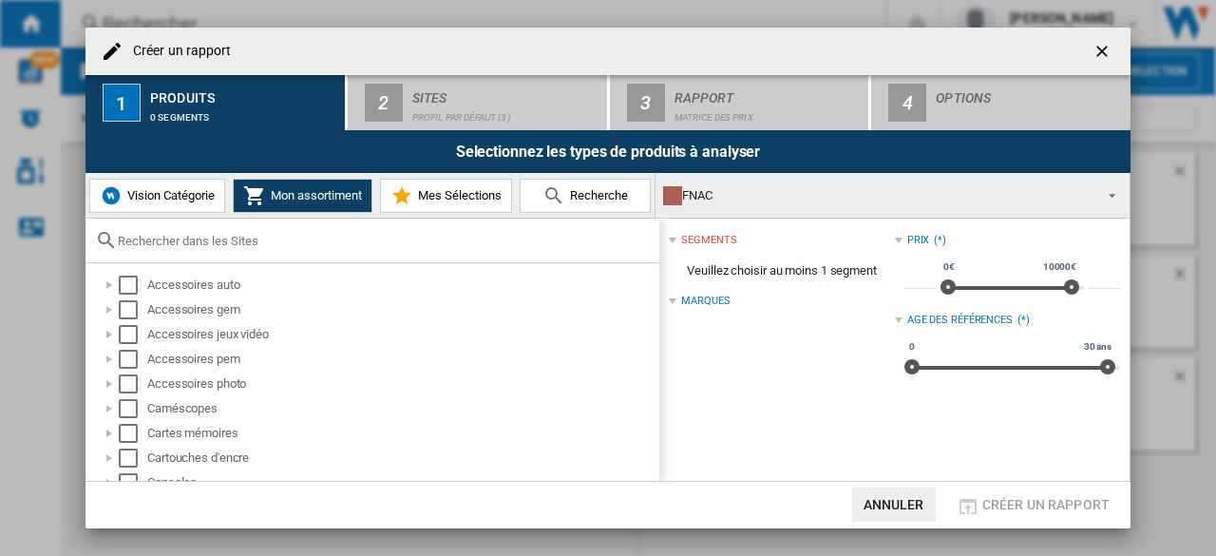
click at [168, 251] on div "Créer un ..." at bounding box center [373, 241] width 574 height 45
click at [173, 247] on input "Créer un ..." at bounding box center [384, 241] width 532 height 14
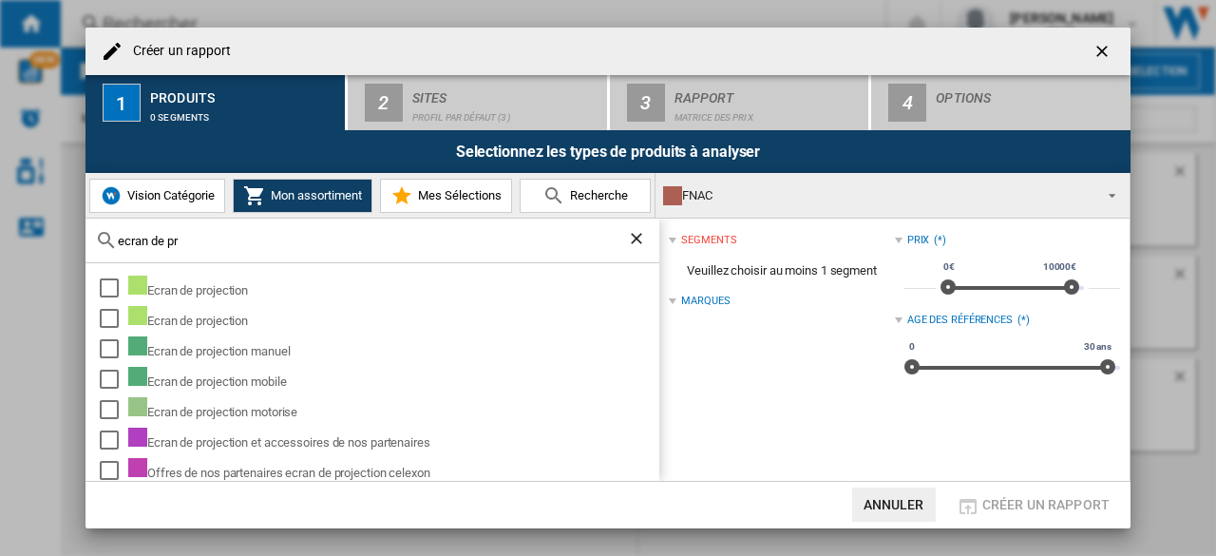
type input "ecran de pr"
click at [169, 193] on span "Vision Catégorie" at bounding box center [169, 195] width 92 height 14
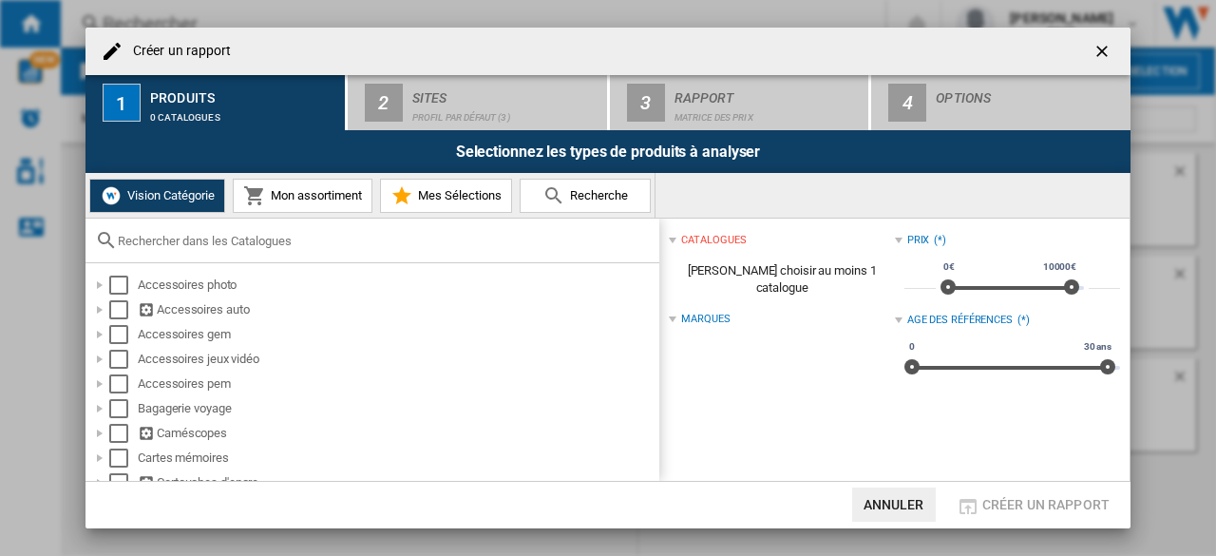
click at [205, 251] on div "Créer un ..." at bounding box center [373, 241] width 574 height 45
click at [201, 247] on input "Créer un ..." at bounding box center [384, 241] width 532 height 14
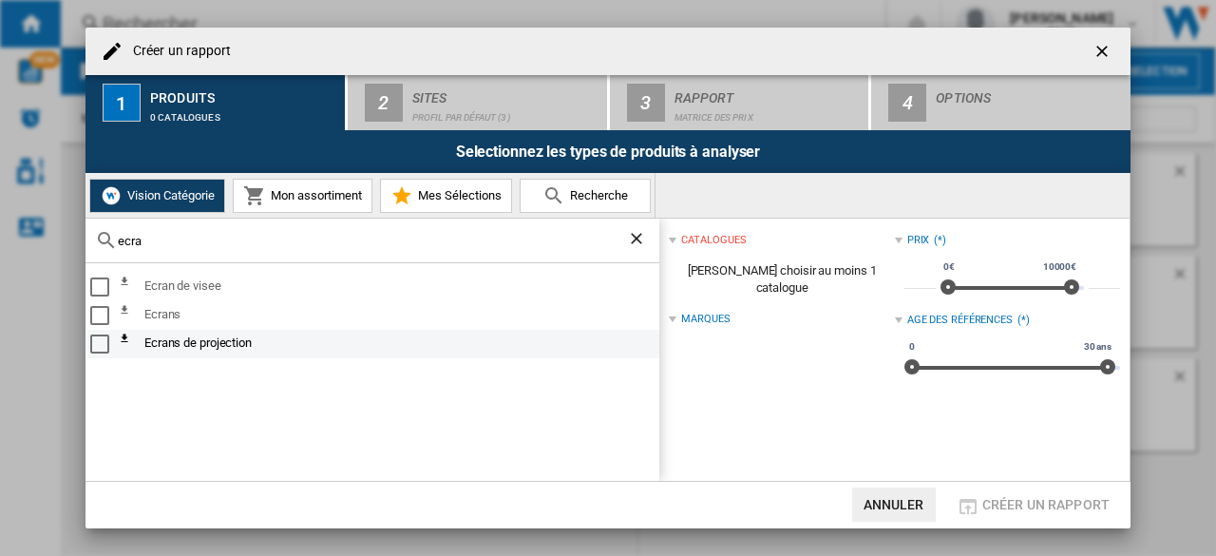
type input "ecra"
click at [103, 337] on div "Select" at bounding box center [99, 343] width 19 height 19
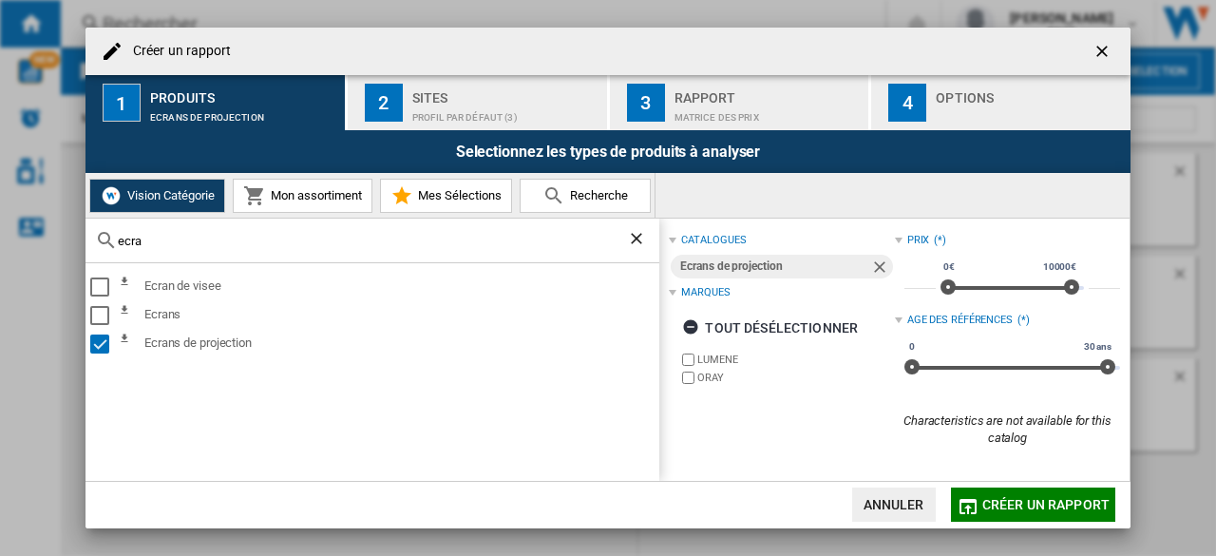
click at [163, 245] on input "ecra" at bounding box center [372, 241] width 509 height 14
drag, startPoint x: 163, startPoint y: 245, endPoint x: 15, endPoint y: 256, distance: 148.6
click at [15, 256] on div "Créer un rapport 1 Produits Ecrans de projection 2 Sites Profil par défaut (3) …" at bounding box center [608, 278] width 1216 height 556
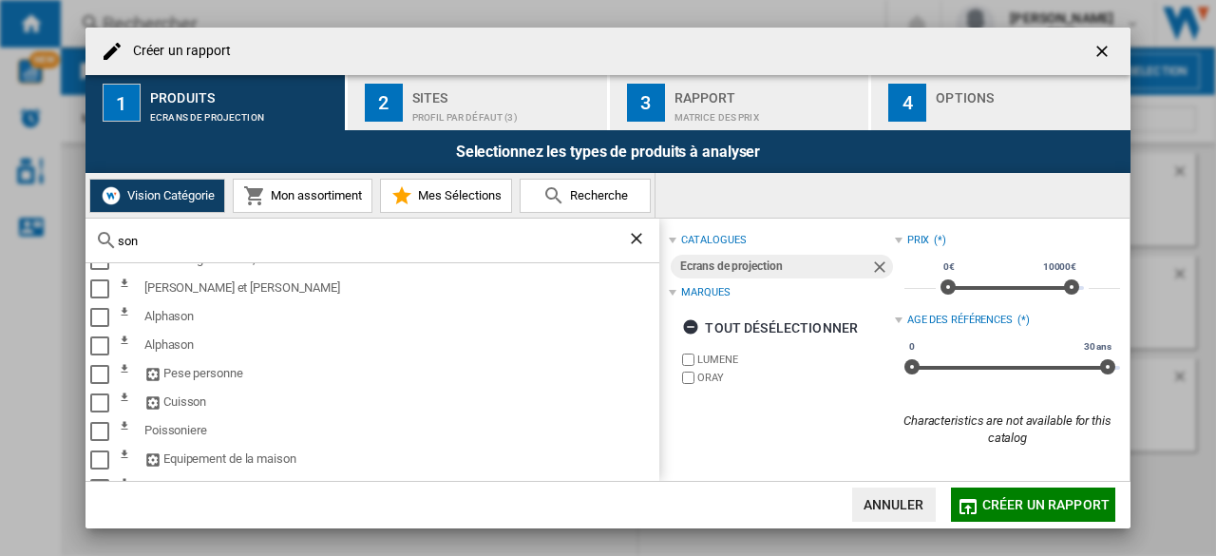
scroll to position [504, 0]
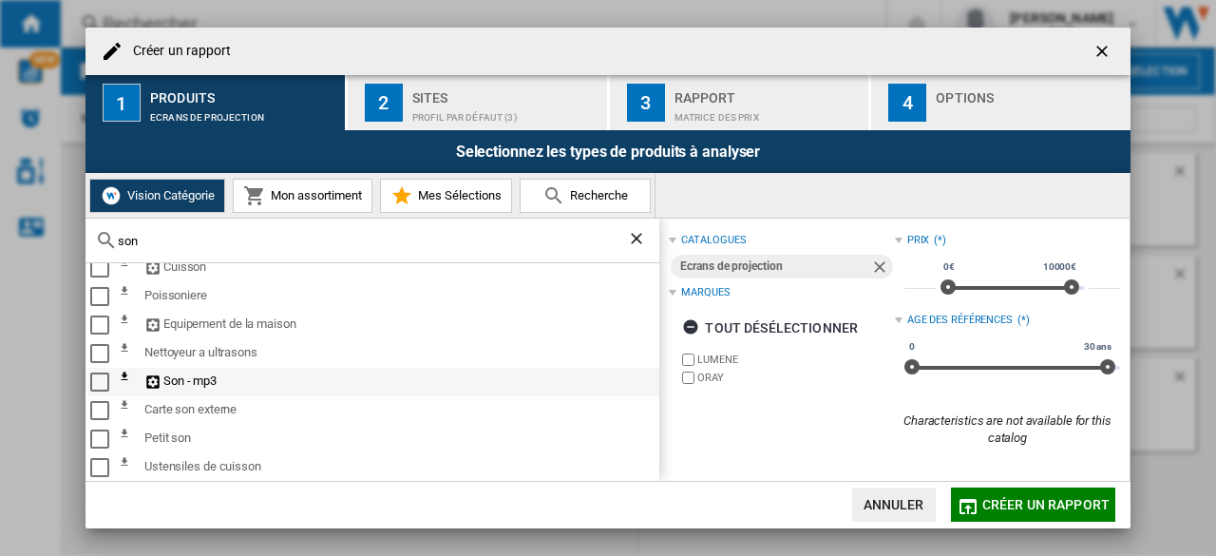
type input "son"
click at [101, 384] on div "Select" at bounding box center [99, 381] width 19 height 19
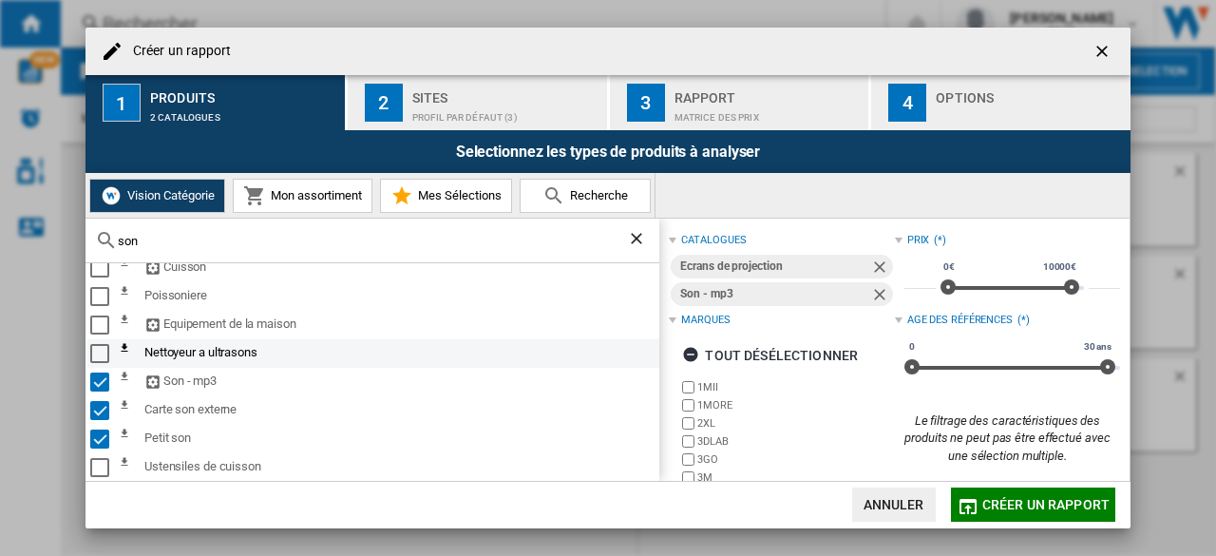
scroll to position [86, 0]
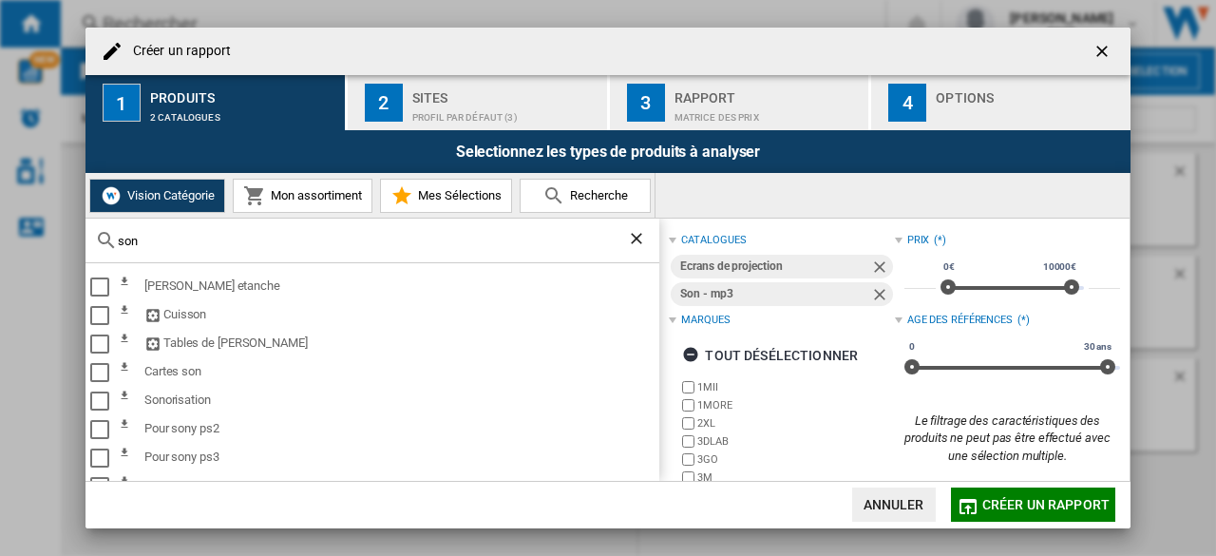
click at [177, 237] on input "son" at bounding box center [372, 241] width 509 height 14
drag, startPoint x: 177, startPoint y: 237, endPoint x: 13, endPoint y: 245, distance: 163.6
click at [13, 245] on div "Créer un rapport 1 Produits 2 catalogues 2 Sites Profil par défaut (3) 3 Rappor…" at bounding box center [608, 278] width 1216 height 556
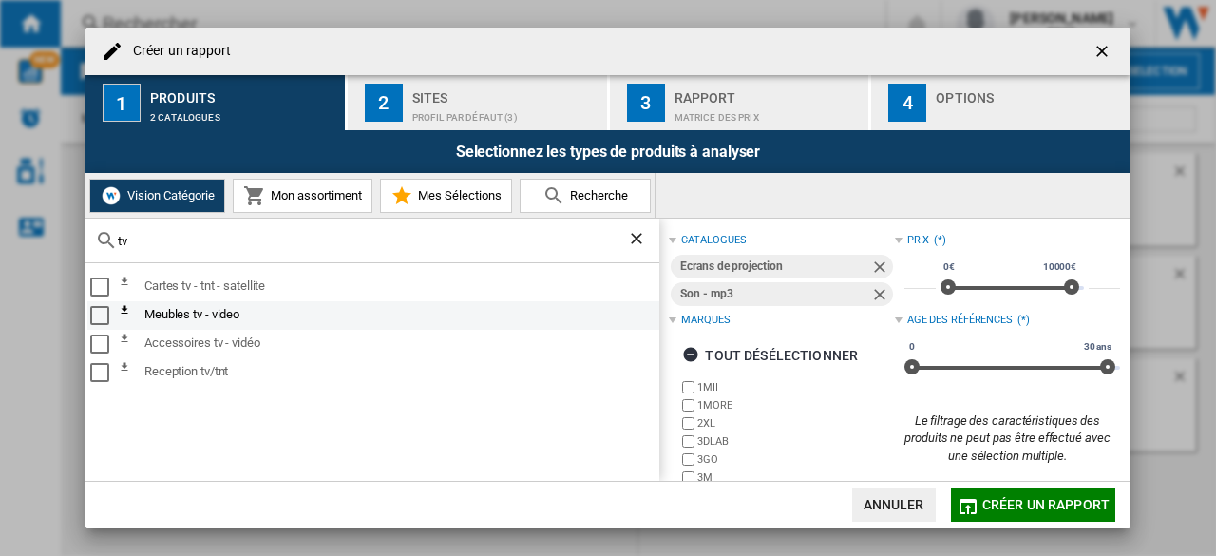
type input "tv"
click at [97, 315] on div "Select" at bounding box center [99, 315] width 19 height 19
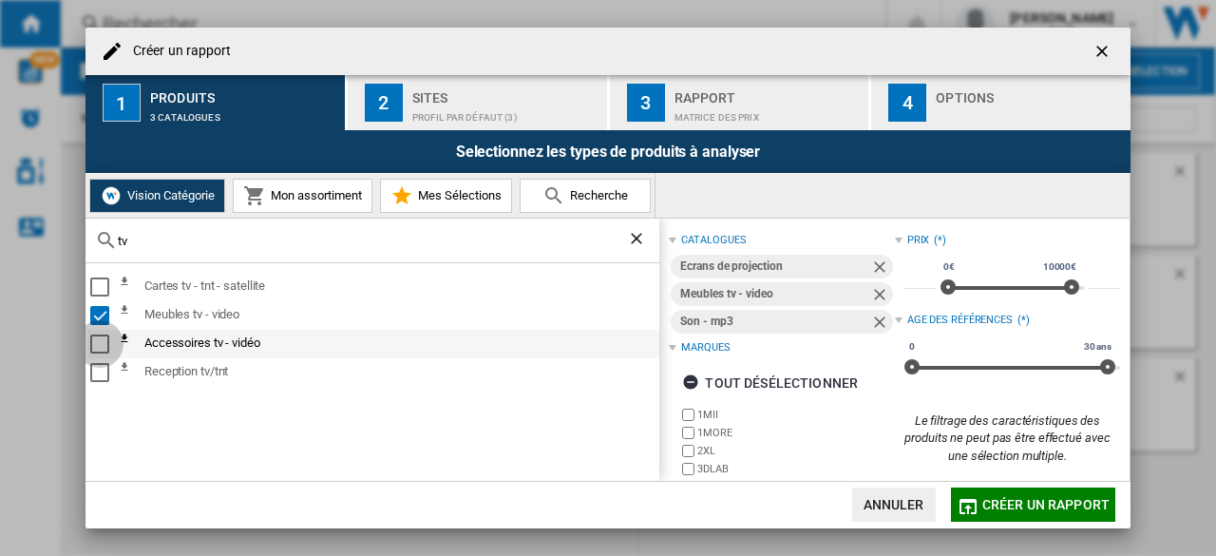
click at [97, 347] on div "Select" at bounding box center [99, 343] width 19 height 19
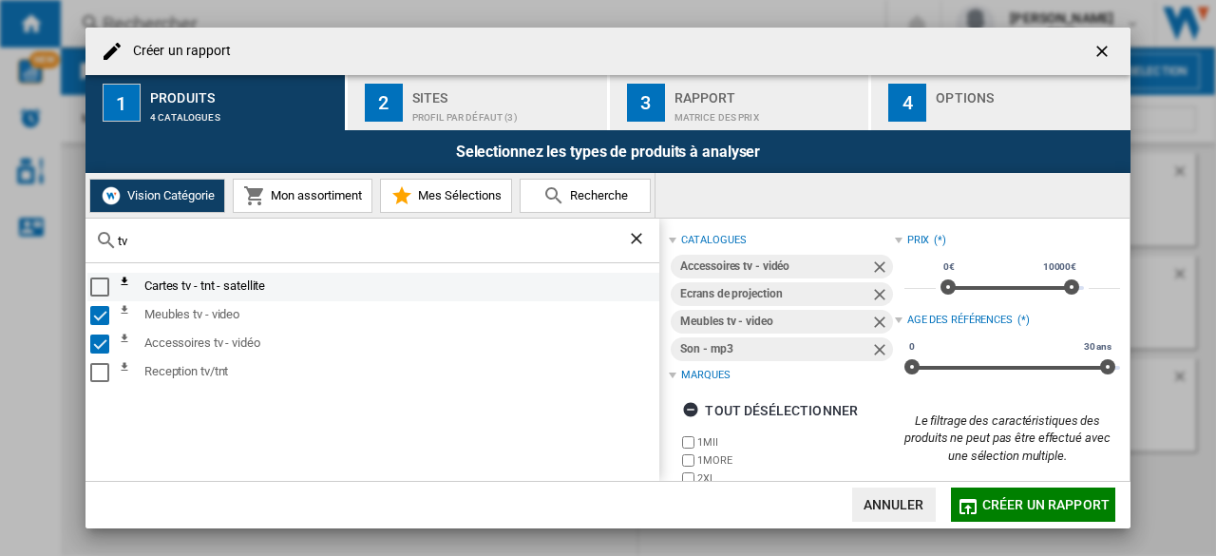
click at [100, 284] on div "Select" at bounding box center [99, 286] width 19 height 19
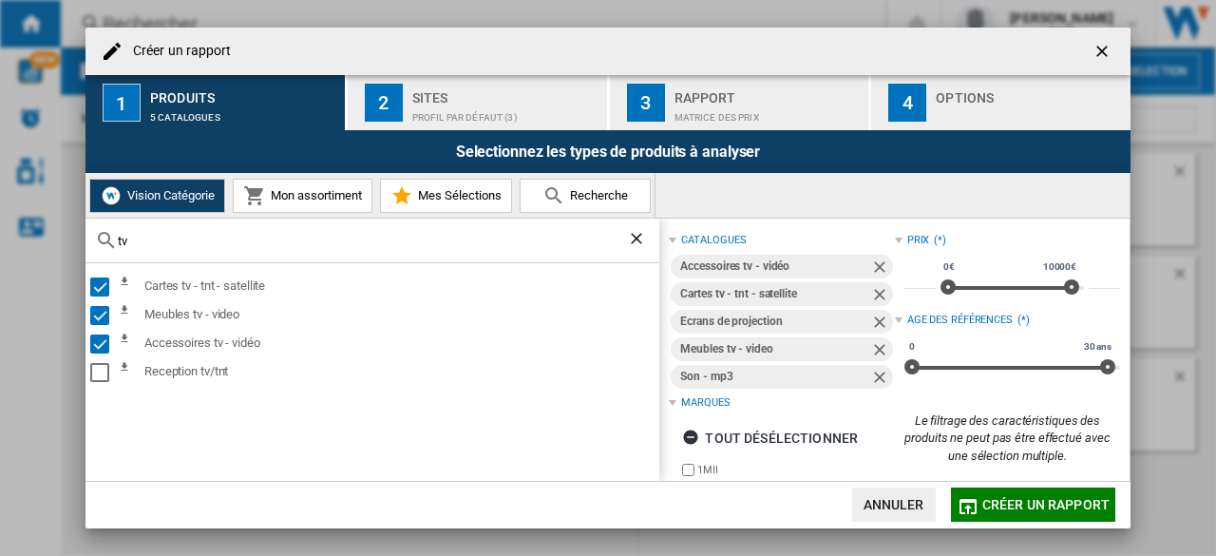
click at [451, 88] on div "Sites" at bounding box center [505, 93] width 187 height 20
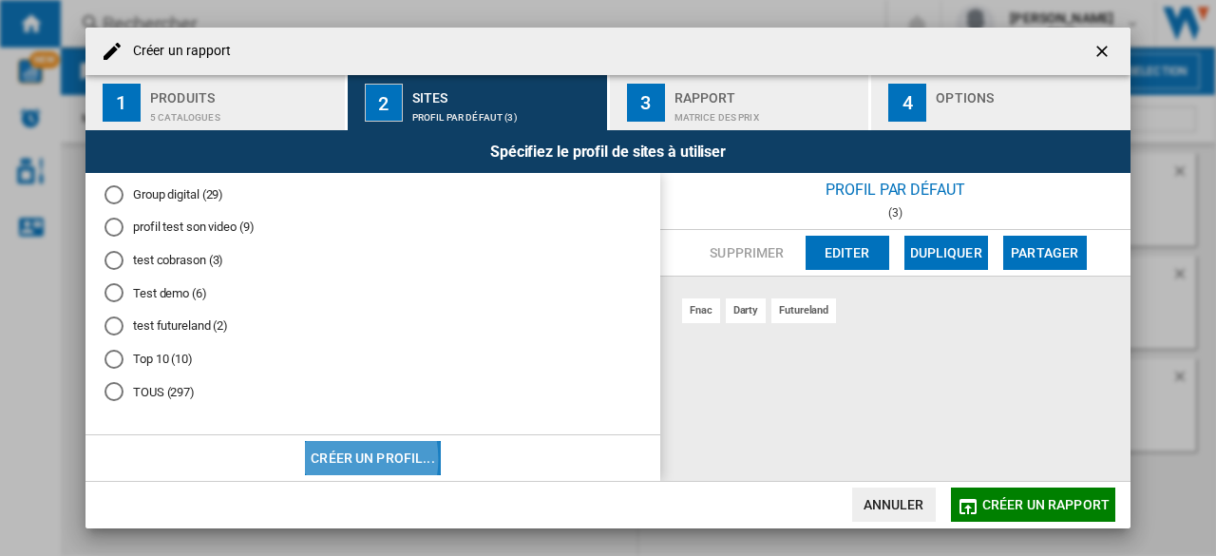
click at [333, 459] on button "Créer un profil..." at bounding box center [373, 458] width 136 height 34
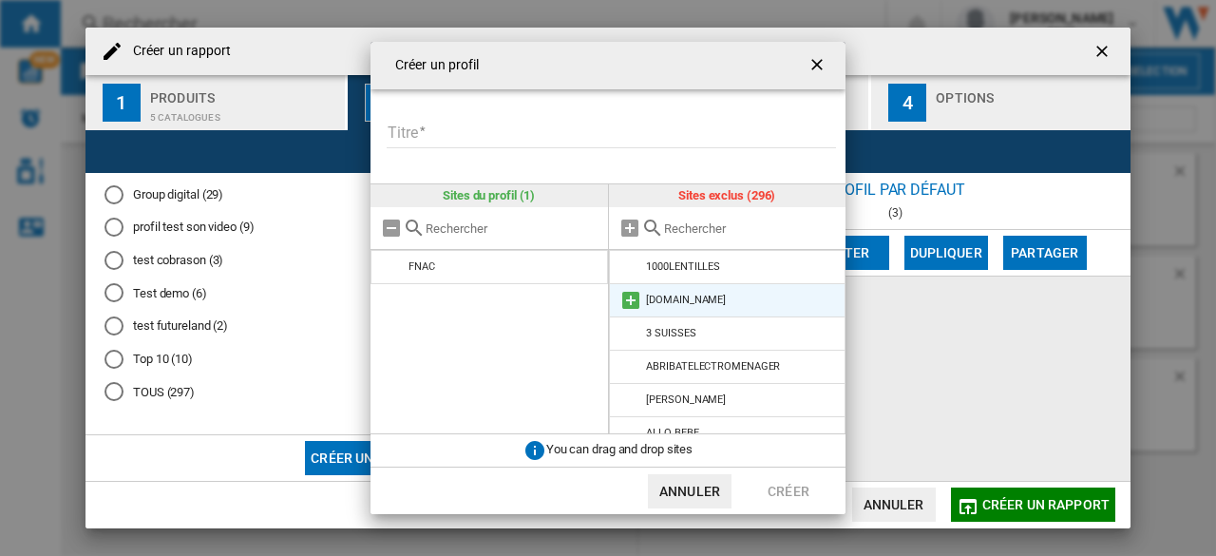
scroll to position [29, 0]
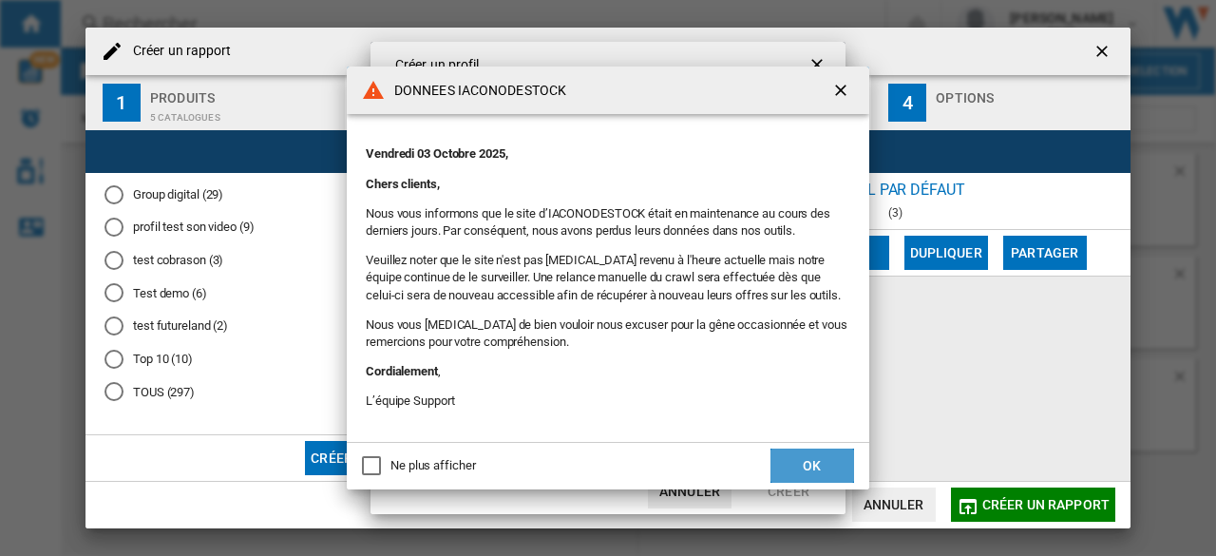
click at [808, 457] on button "OK" at bounding box center [812, 465] width 84 height 34
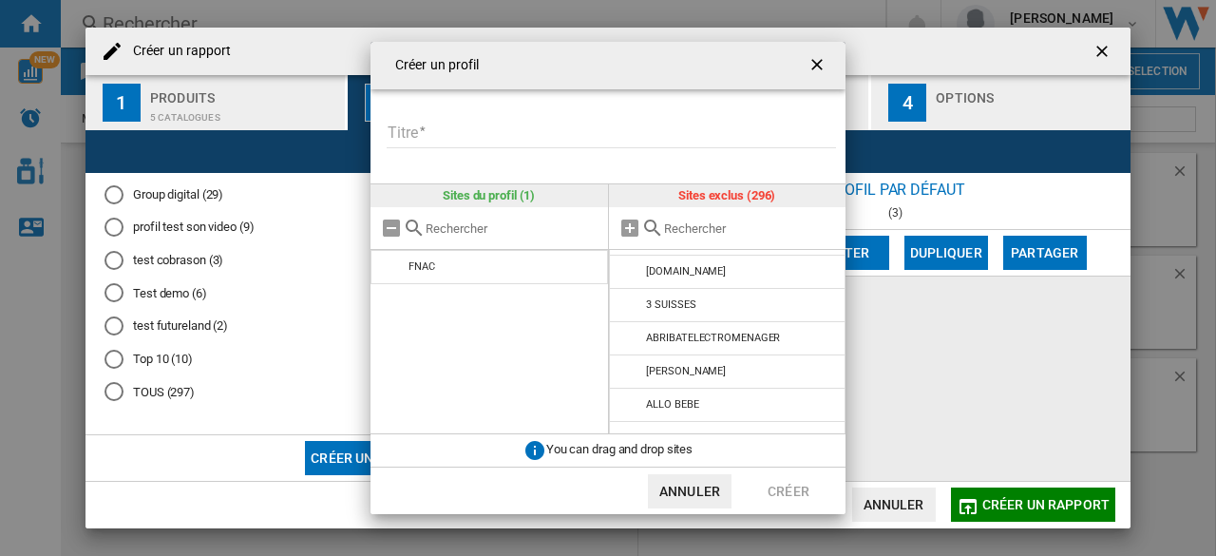
click at [690, 234] on input "Créer un ..." at bounding box center [750, 228] width 173 height 14
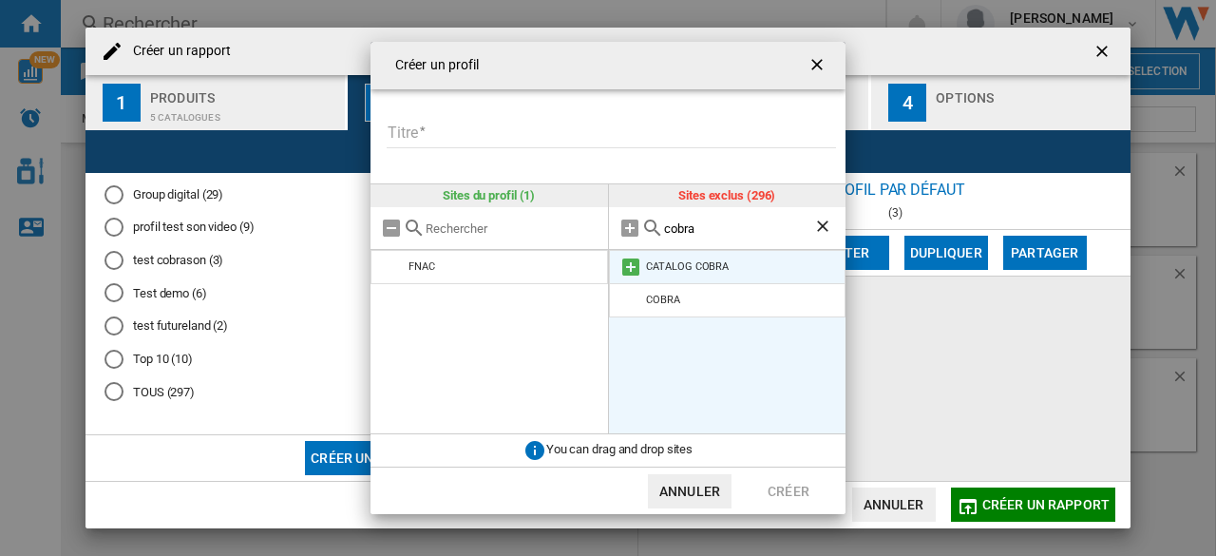
type input "cobra"
click at [629, 265] on md-icon "Créer un ..." at bounding box center [630, 267] width 23 height 23
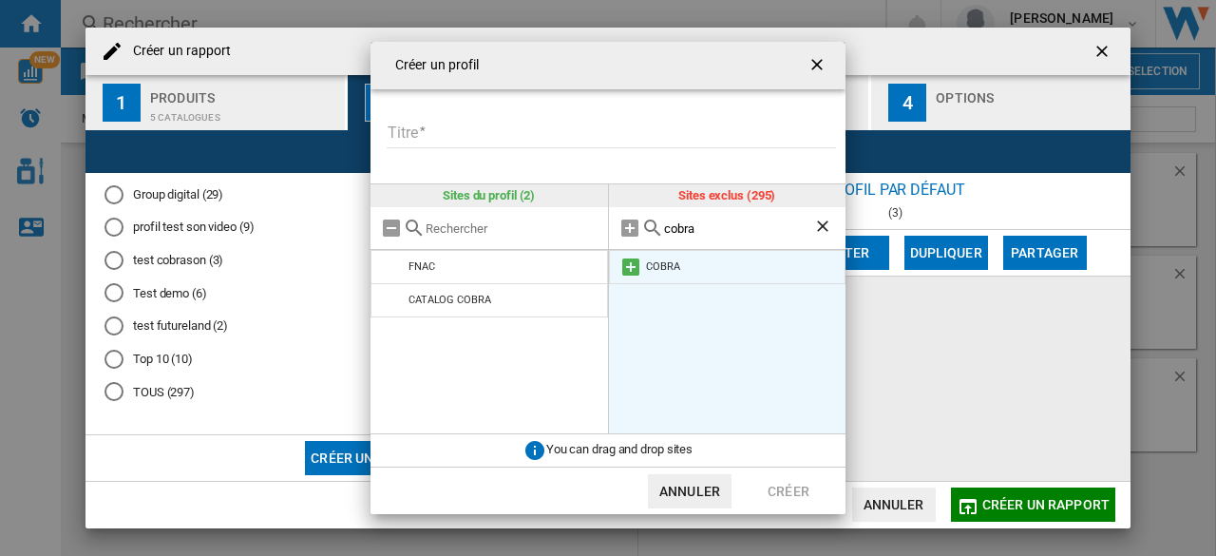
click at [634, 271] on md-icon "Créer un ..." at bounding box center [630, 267] width 23 height 23
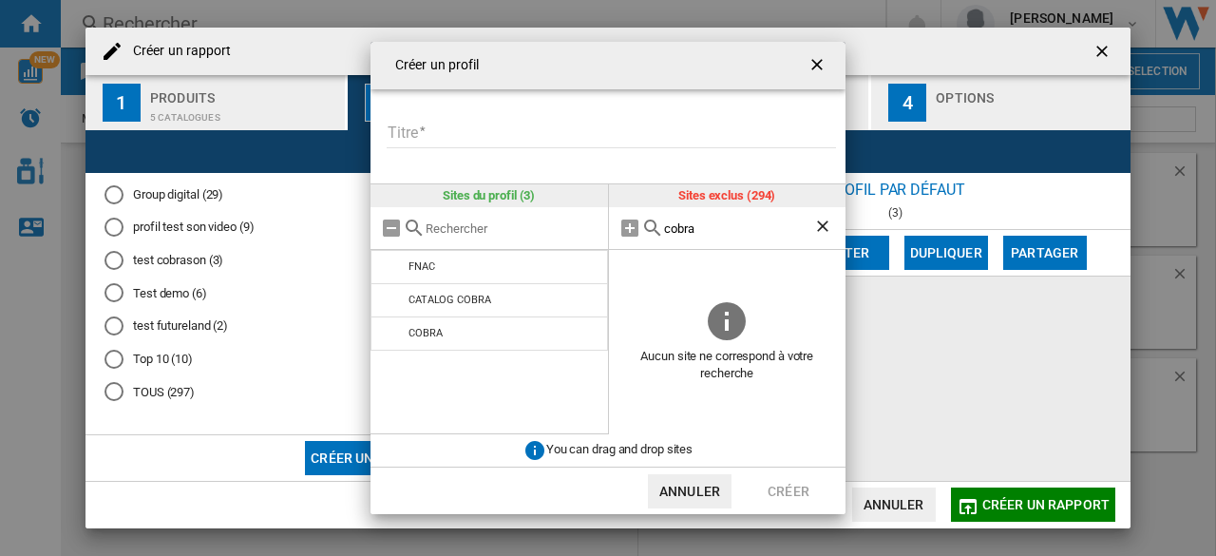
click at [823, 225] on ng-md-icon "Effacer la recherche" at bounding box center [824, 228] width 23 height 23
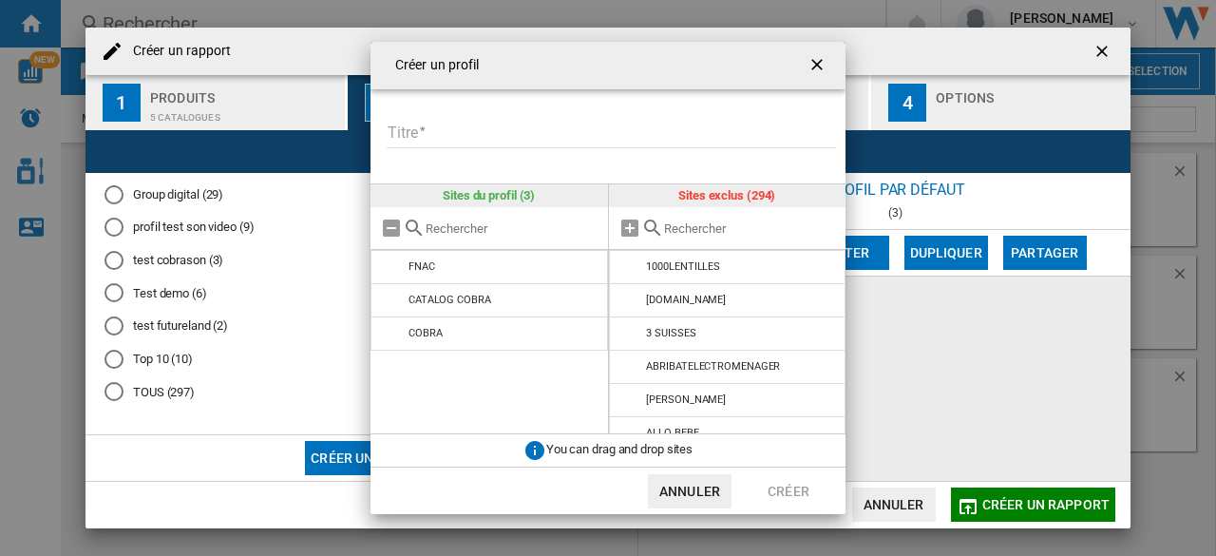
click at [739, 227] on input "Créer un ..." at bounding box center [750, 228] width 173 height 14
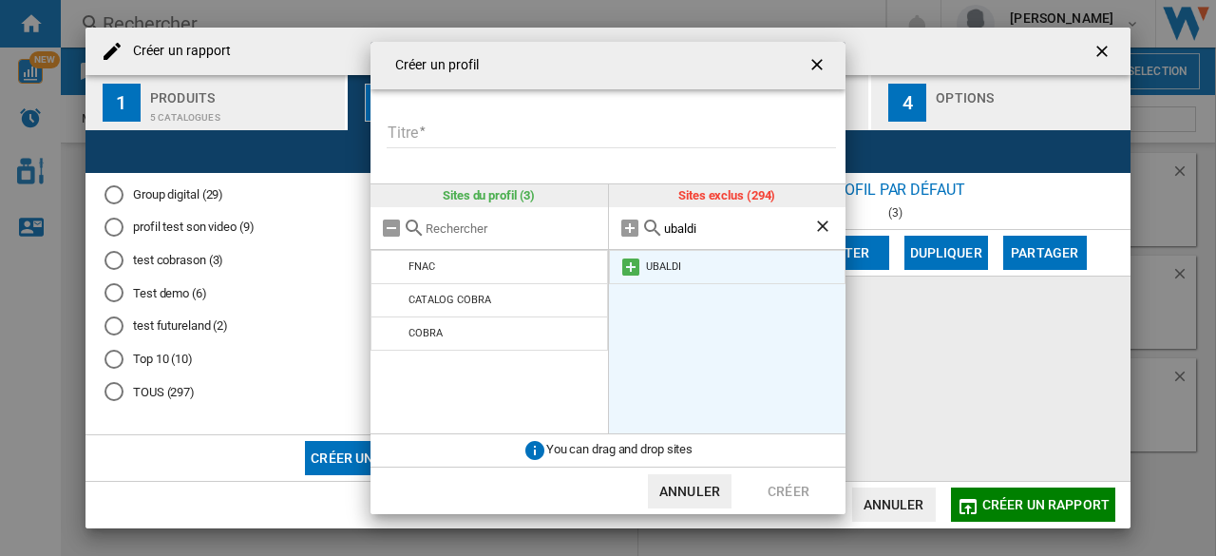
type input "ubaldi"
click at [629, 263] on md-icon "Créer un ..." at bounding box center [630, 267] width 23 height 23
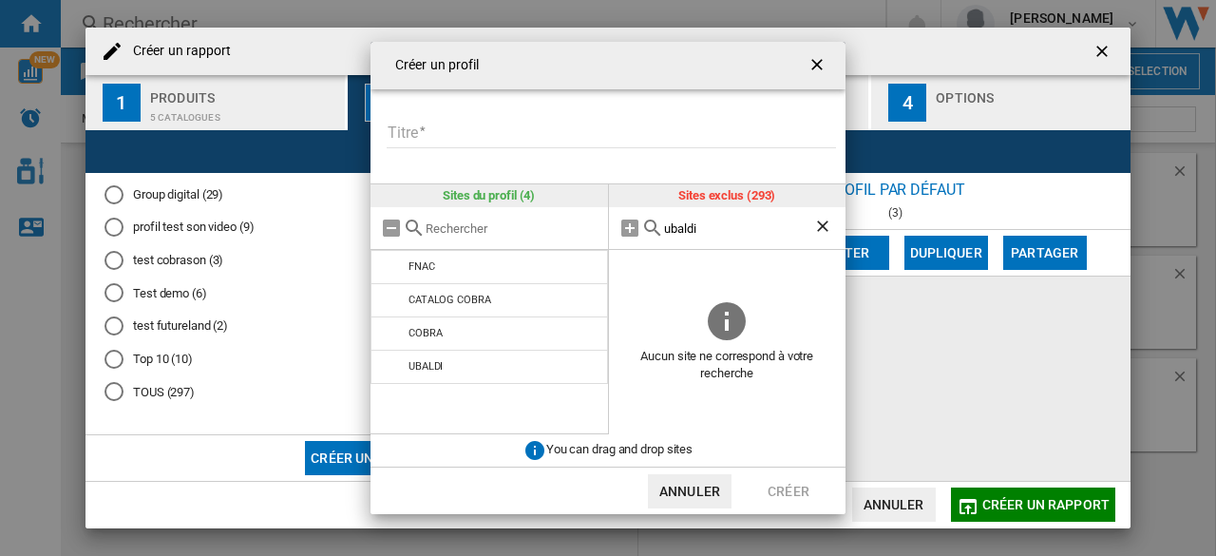
drag, startPoint x: 719, startPoint y: 227, endPoint x: 614, endPoint y: 221, distance: 105.6
click at [614, 221] on div "ubaldi" at bounding box center [728, 228] width 238 height 43
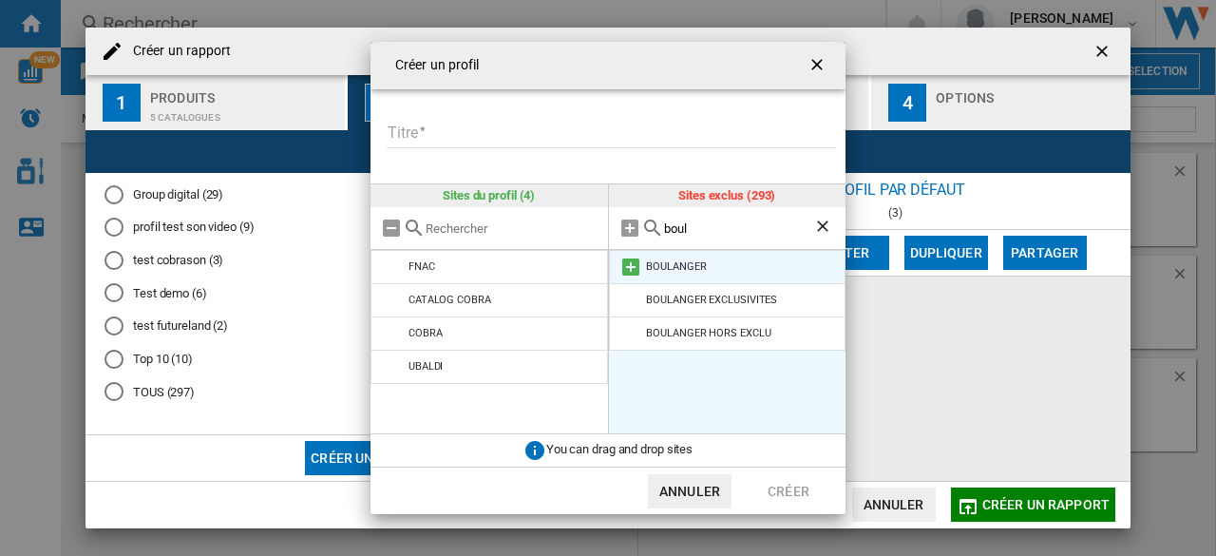
type input "boul"
click at [627, 269] on md-icon "Créer un ..." at bounding box center [630, 267] width 23 height 23
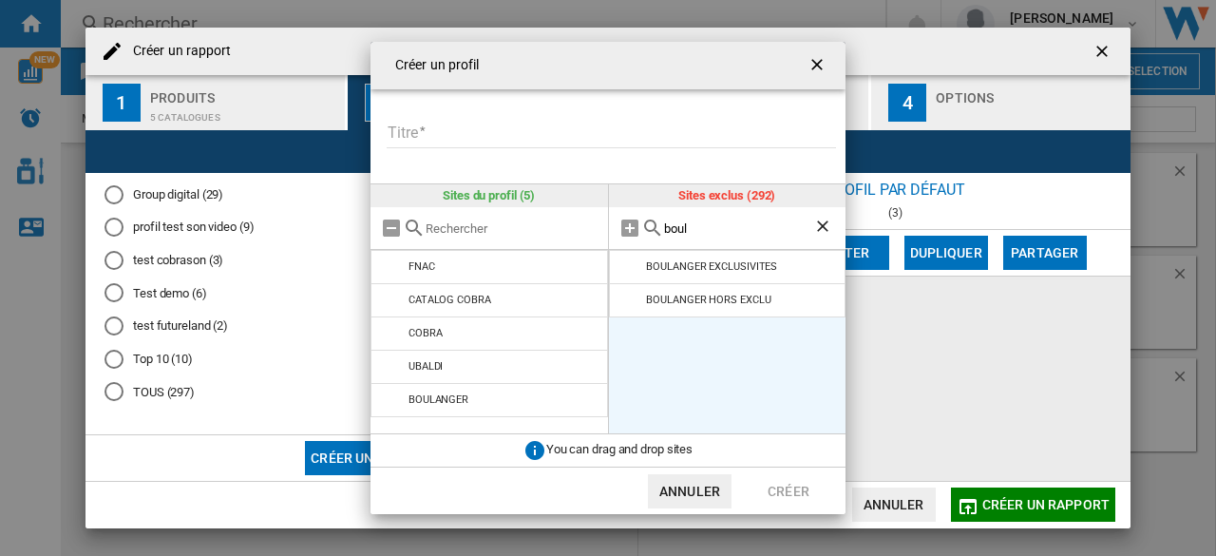
click at [825, 226] on ng-md-icon "Effacer la recherche" at bounding box center [824, 228] width 23 height 23
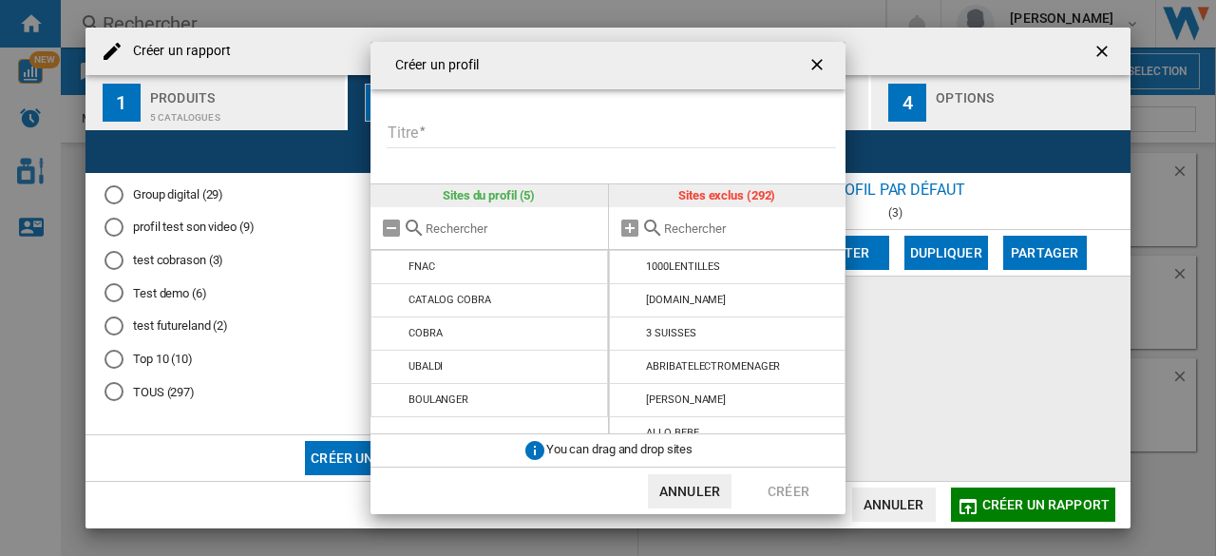
click at [787, 228] on input "Créer un ..." at bounding box center [750, 228] width 173 height 14
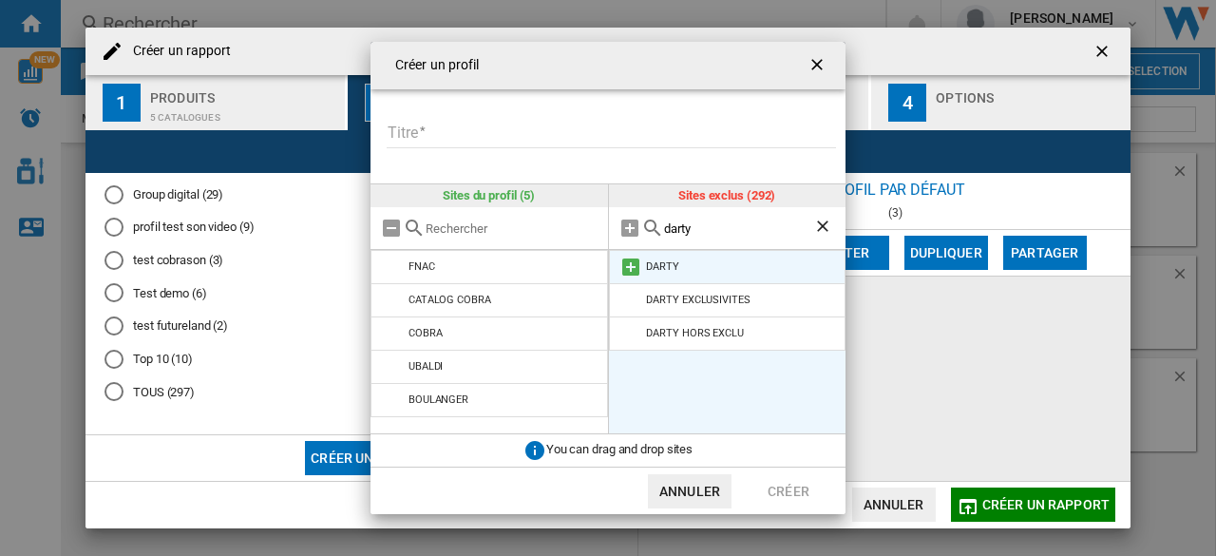
type input "darty"
click at [636, 265] on md-icon "Créer un ..." at bounding box center [630, 267] width 23 height 23
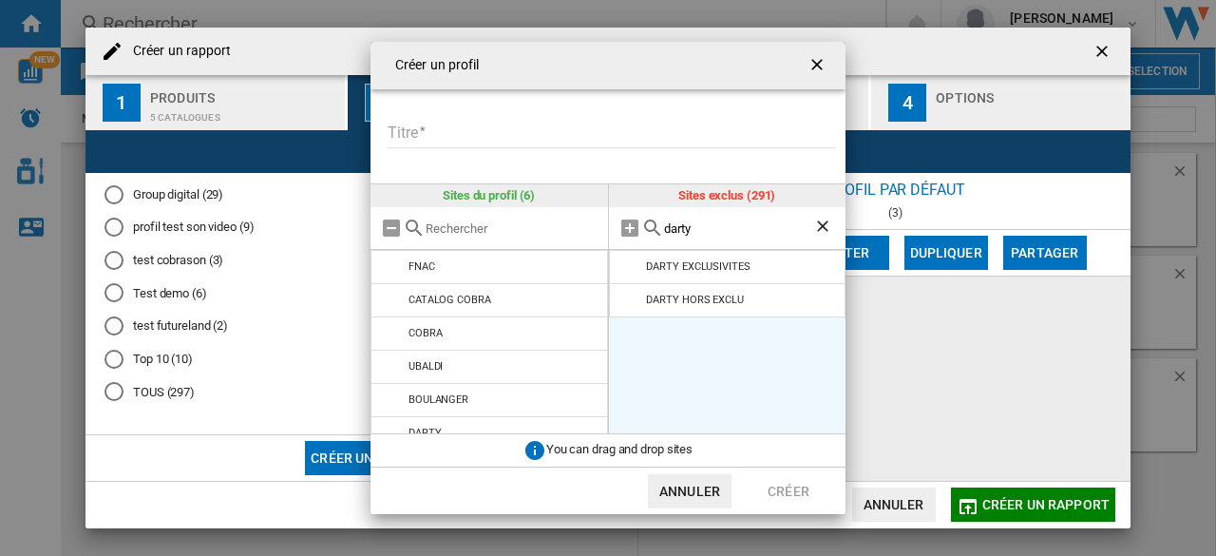
click at [824, 223] on ng-md-icon "Effacer la recherche" at bounding box center [824, 228] width 23 height 23
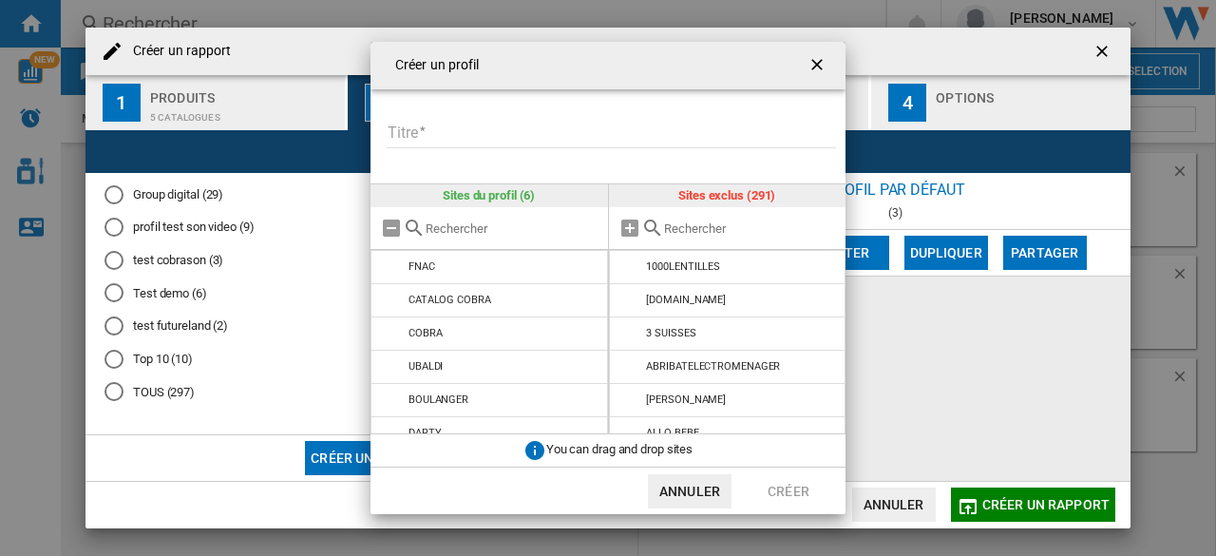
click at [784, 229] on input "Créer un ..." at bounding box center [750, 228] width 173 height 14
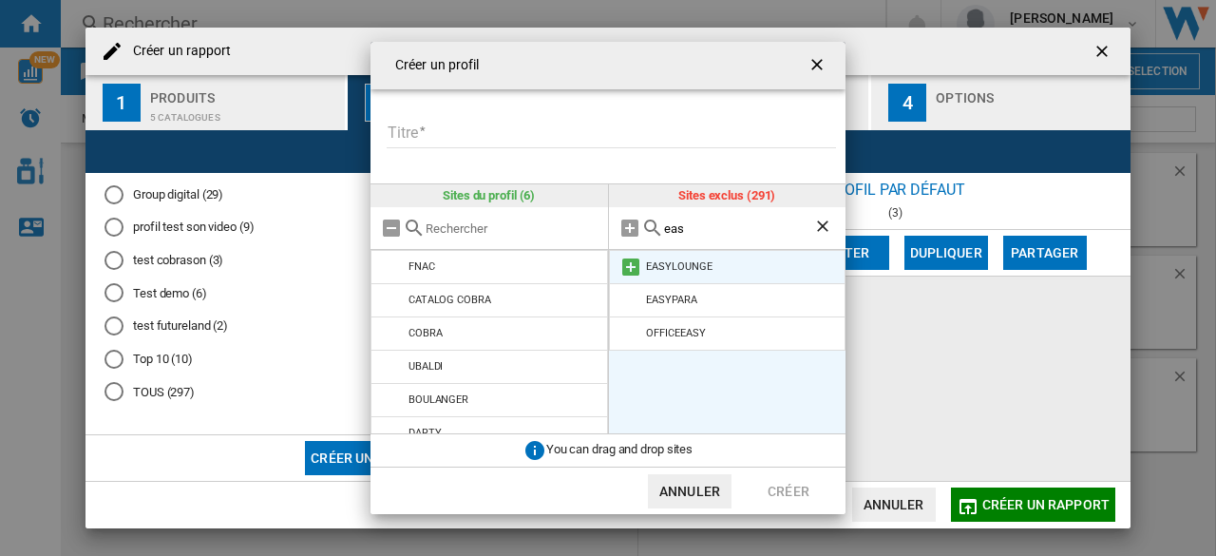
type input "eas"
click at [633, 266] on md-icon "Créer un ..." at bounding box center [630, 267] width 23 height 23
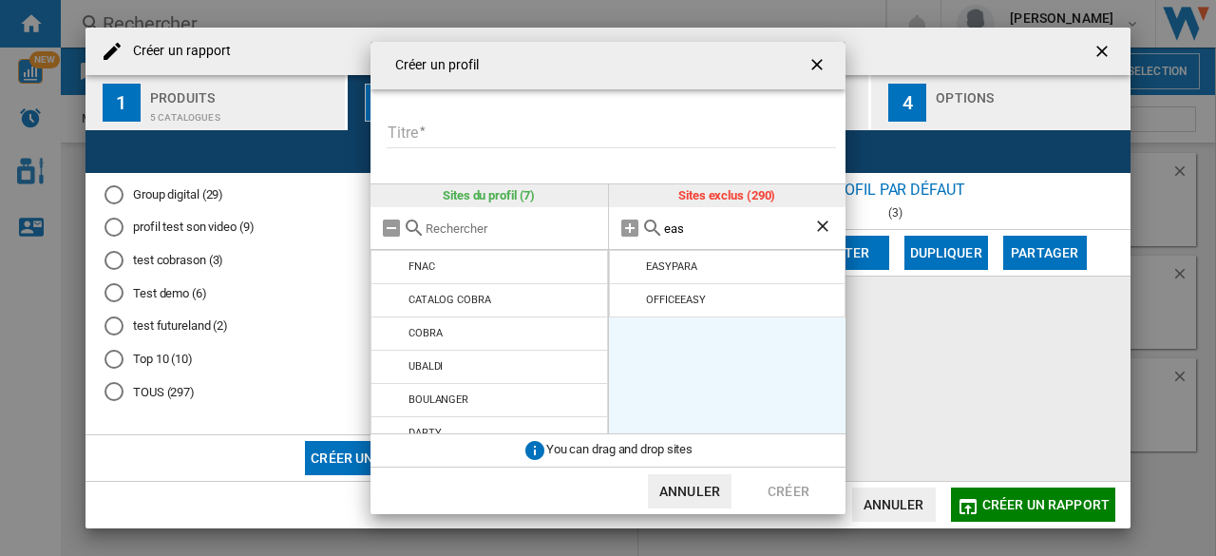
click at [818, 227] on ng-md-icon "Effacer la recherche" at bounding box center [824, 228] width 23 height 23
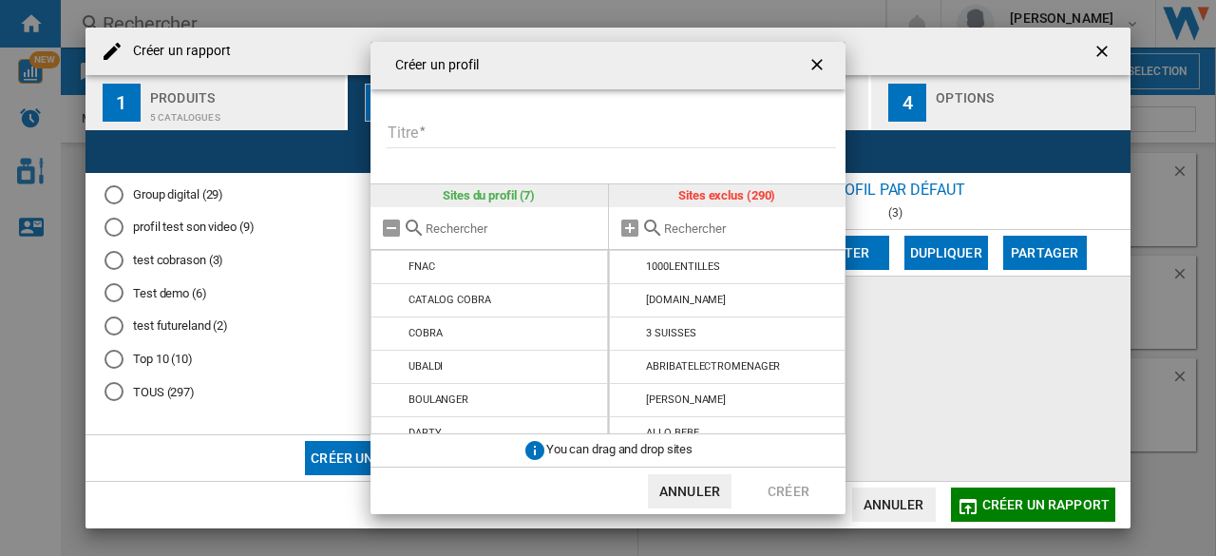
click at [818, 223] on input "Créer un ..." at bounding box center [750, 228] width 173 height 14
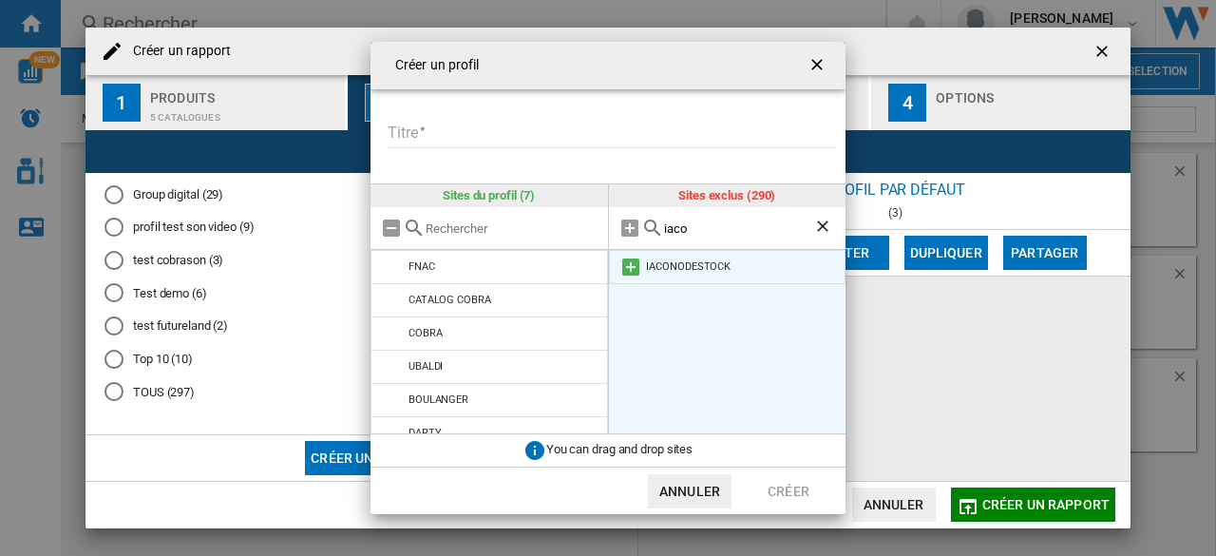
type input "iaco"
click at [631, 267] on md-icon "Créer un ..." at bounding box center [630, 267] width 23 height 23
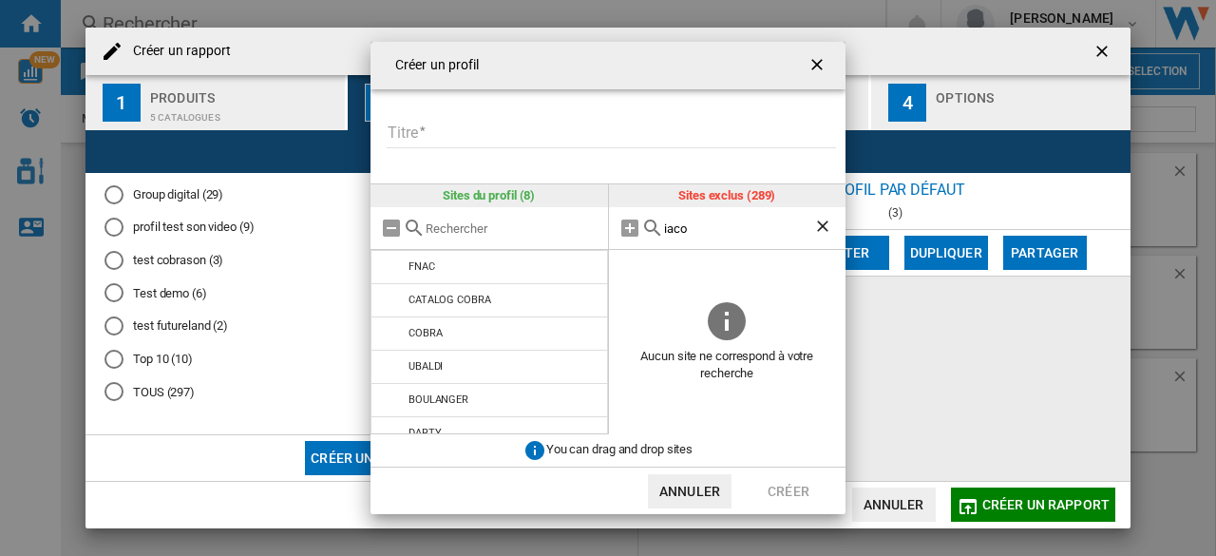
click at [823, 235] on ng-md-icon "Effacer la recherche" at bounding box center [824, 228] width 23 height 23
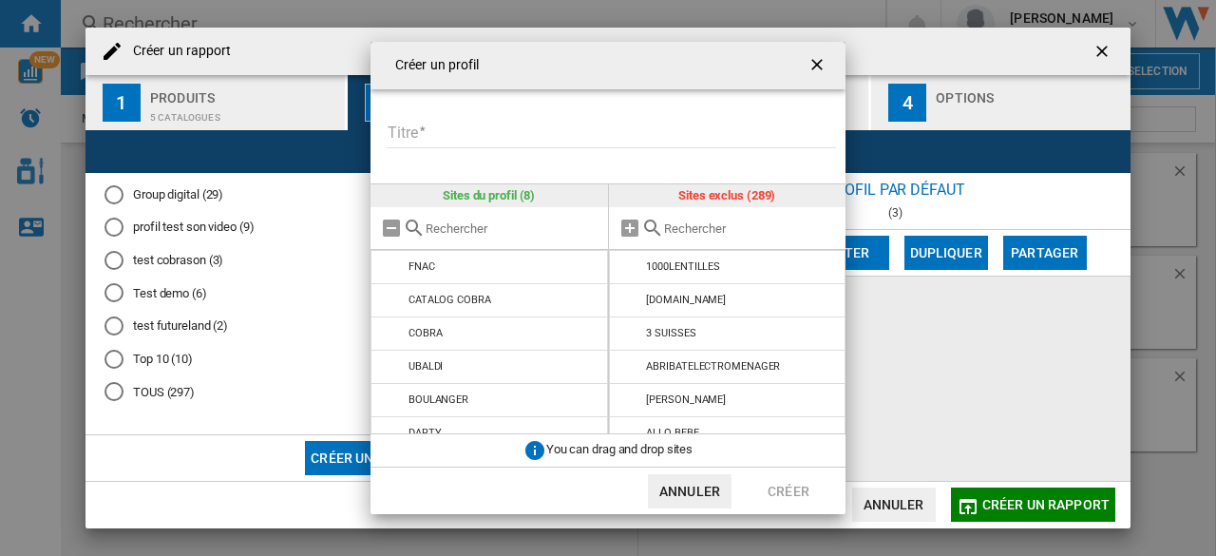
click at [819, 235] on input "Créer un ..." at bounding box center [750, 228] width 173 height 14
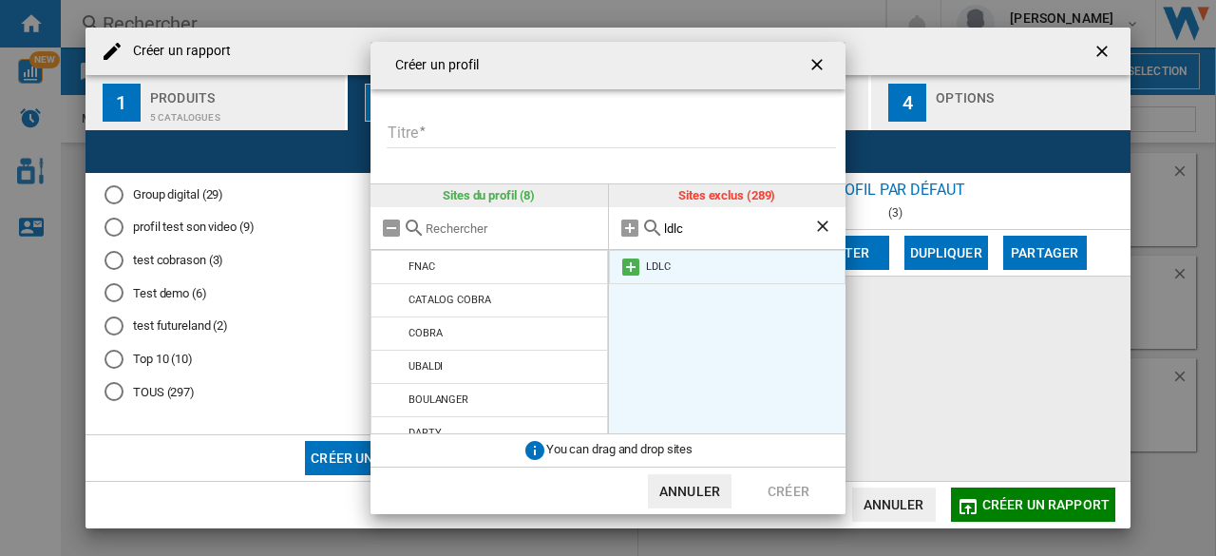
type input "ldlc"
click at [627, 271] on md-icon "Créer un ..." at bounding box center [630, 267] width 23 height 23
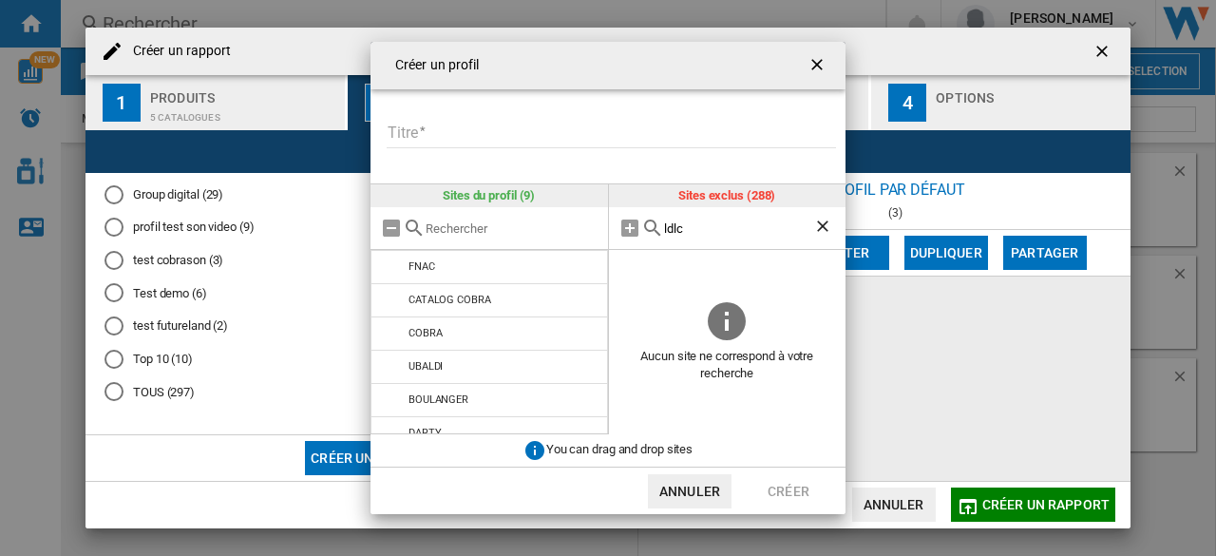
click at [418, 130] on input "Titre" at bounding box center [611, 134] width 449 height 29
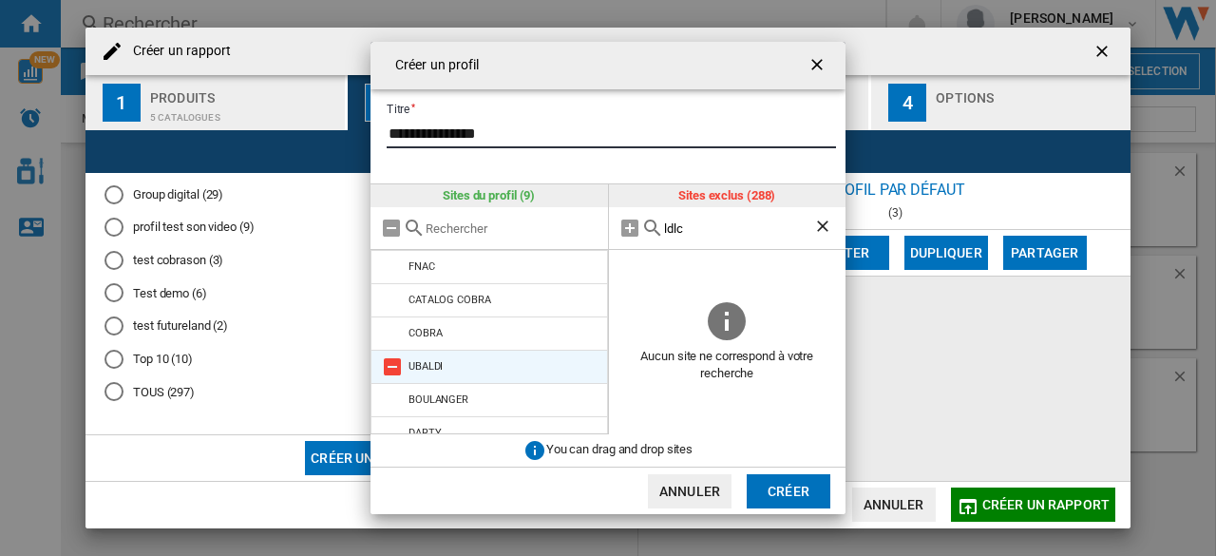
scroll to position [116, 0]
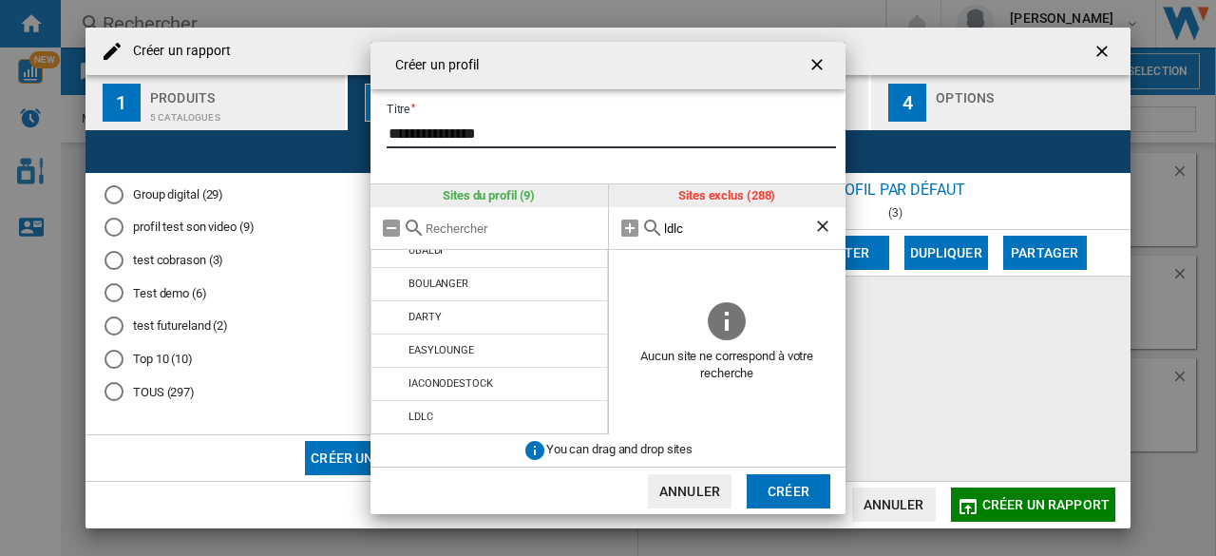
type input "**********"
click at [823, 228] on ng-md-icon "Effacer la recherche" at bounding box center [824, 228] width 23 height 23
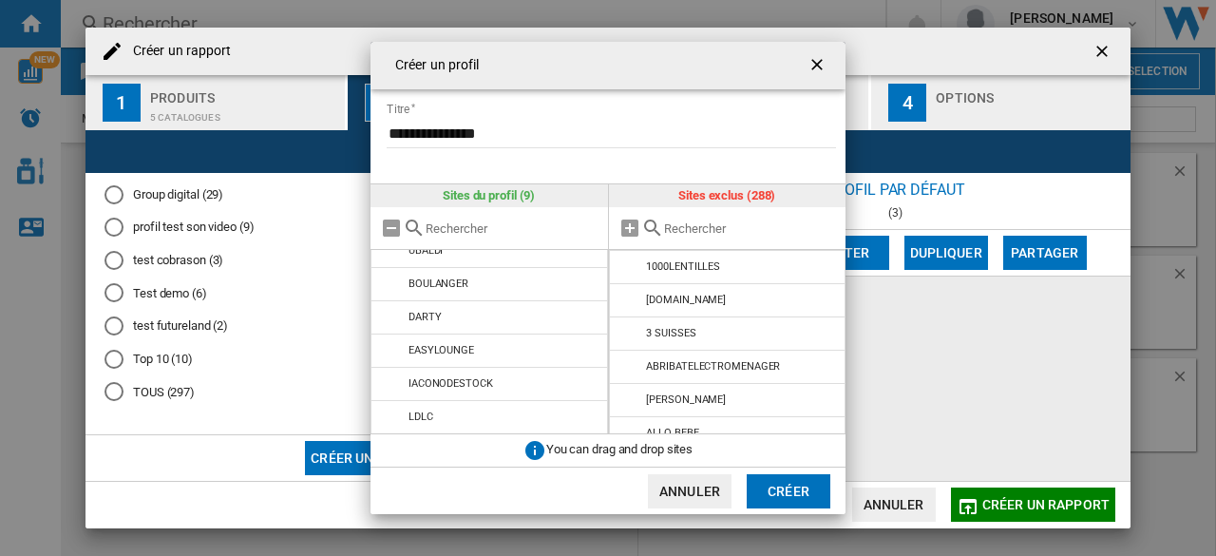
click at [748, 226] on input "Créer un ..." at bounding box center [750, 228] width 173 height 14
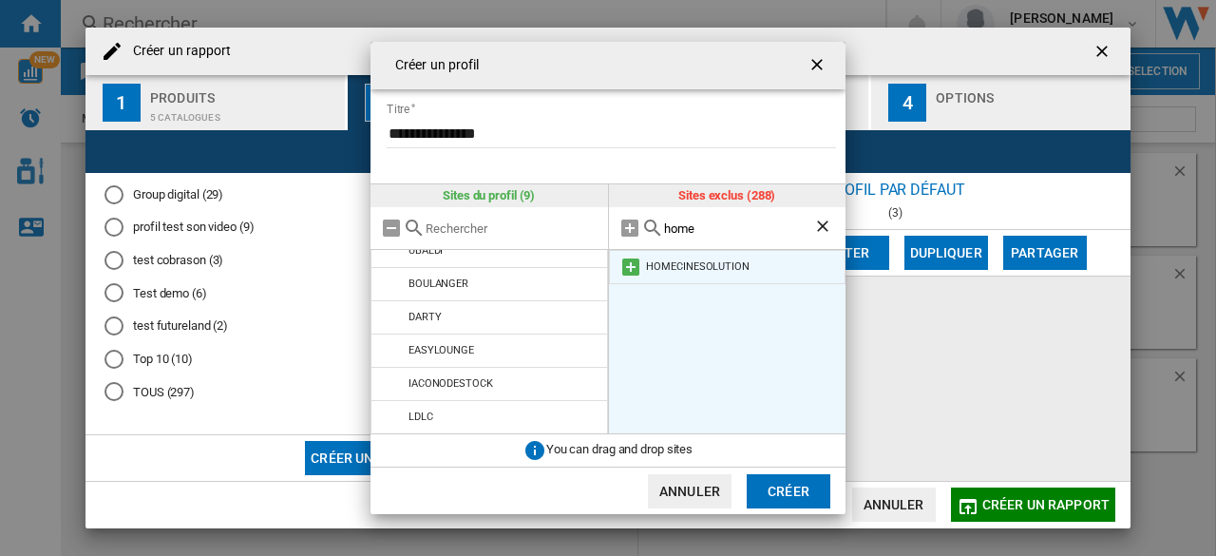
type input "home"
click at [635, 268] on md-icon "Créer un ..." at bounding box center [630, 267] width 23 height 23
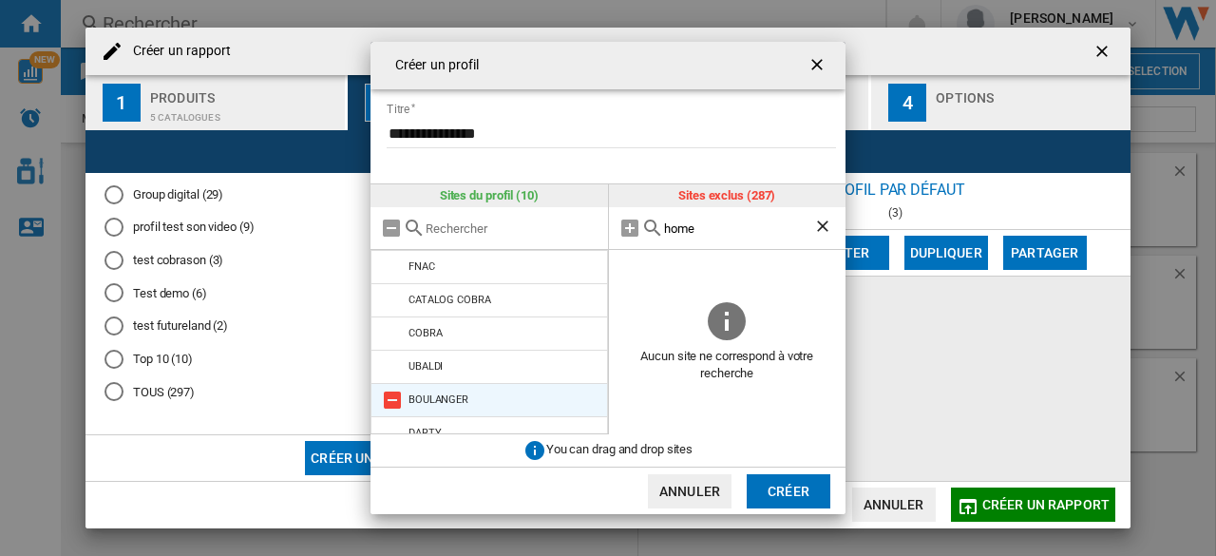
scroll to position [149, 0]
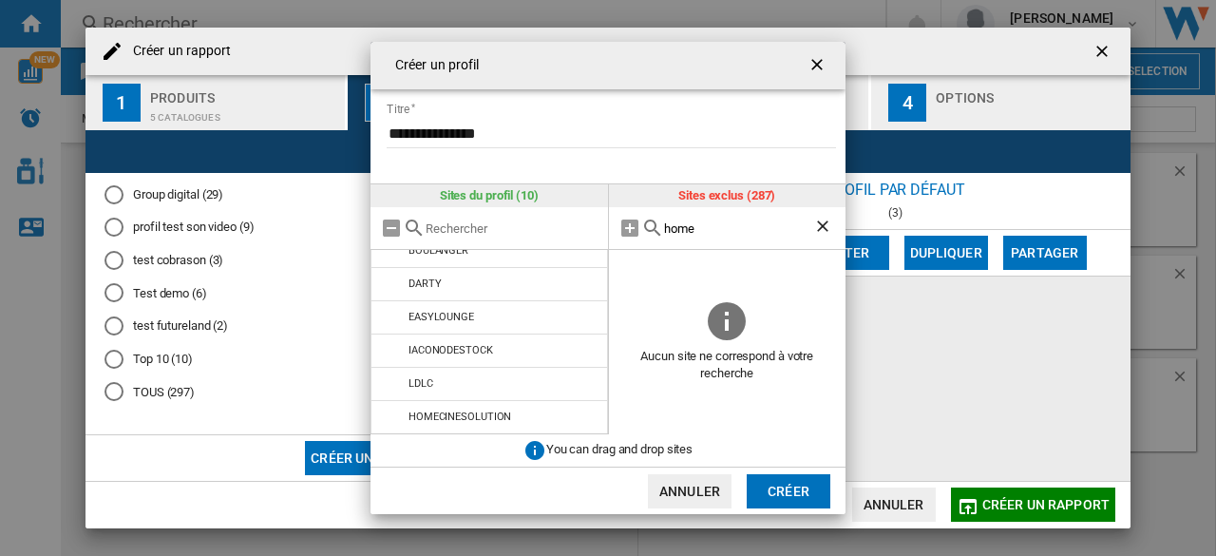
click at [821, 231] on ng-md-icon "Effacer la recherche" at bounding box center [824, 228] width 23 height 23
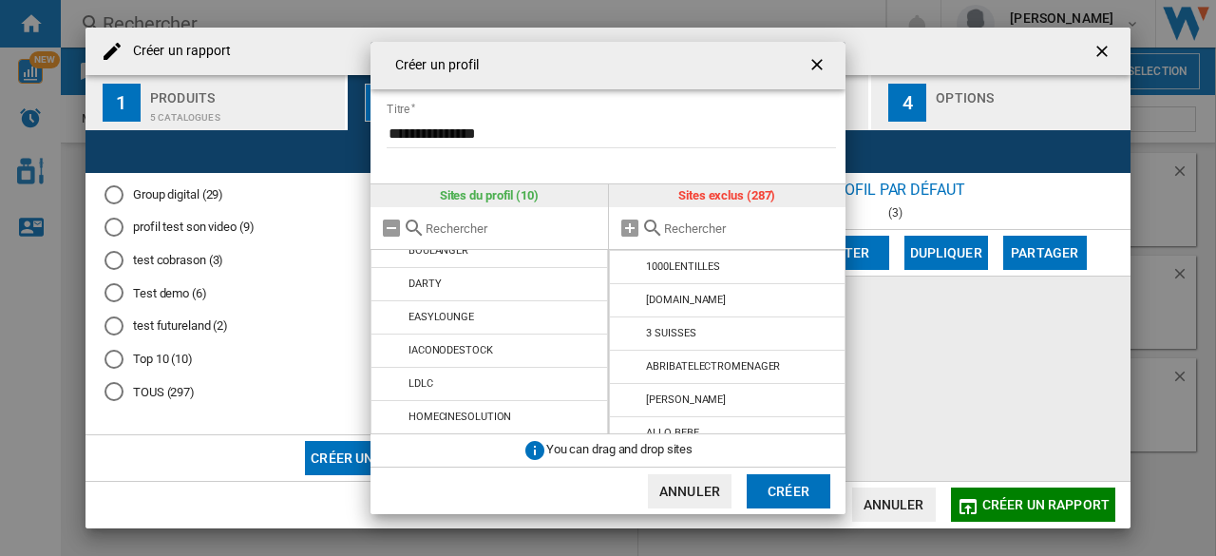
click at [821, 231] on input "Créer un ..." at bounding box center [750, 228] width 173 height 14
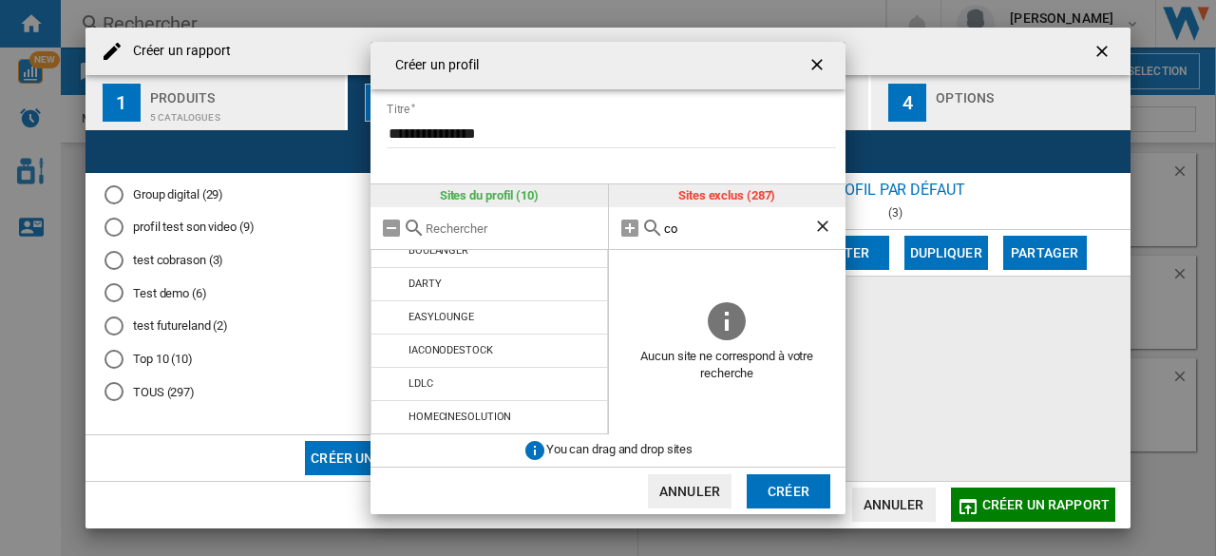
type input "c"
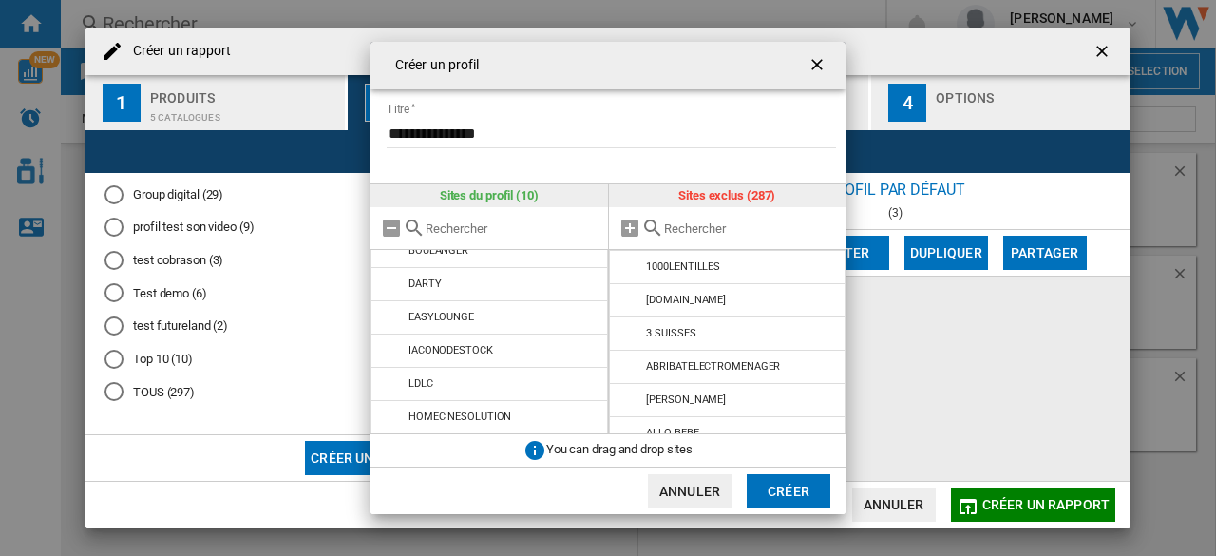
click at [758, 233] on input "Créer un ..." at bounding box center [750, 228] width 173 height 14
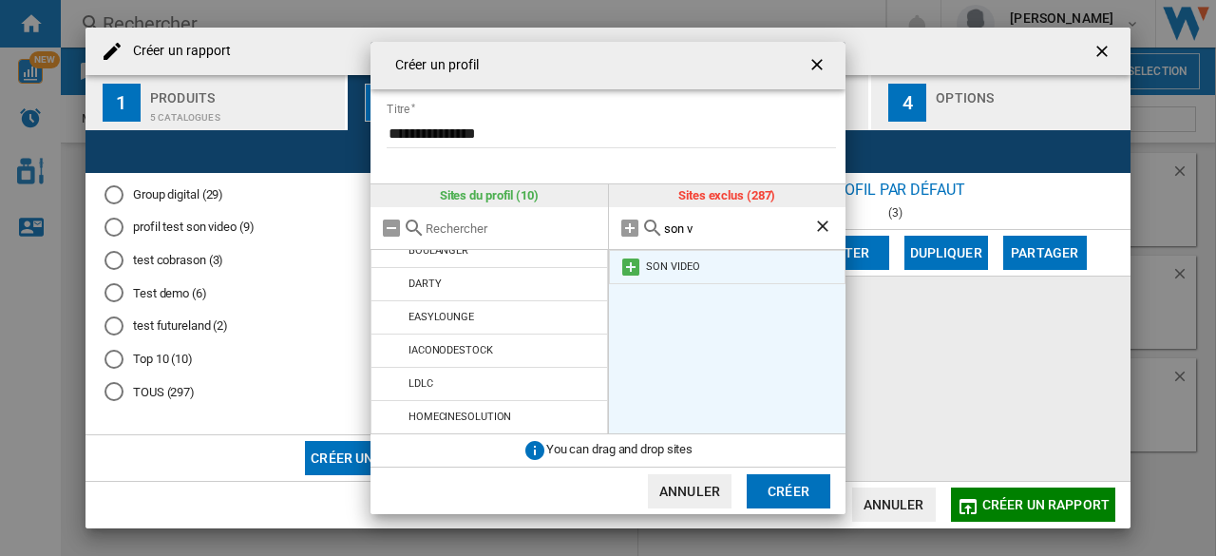
type input "son v"
click at [616, 266] on li "SON VIDEO" at bounding box center [728, 267] width 238 height 34
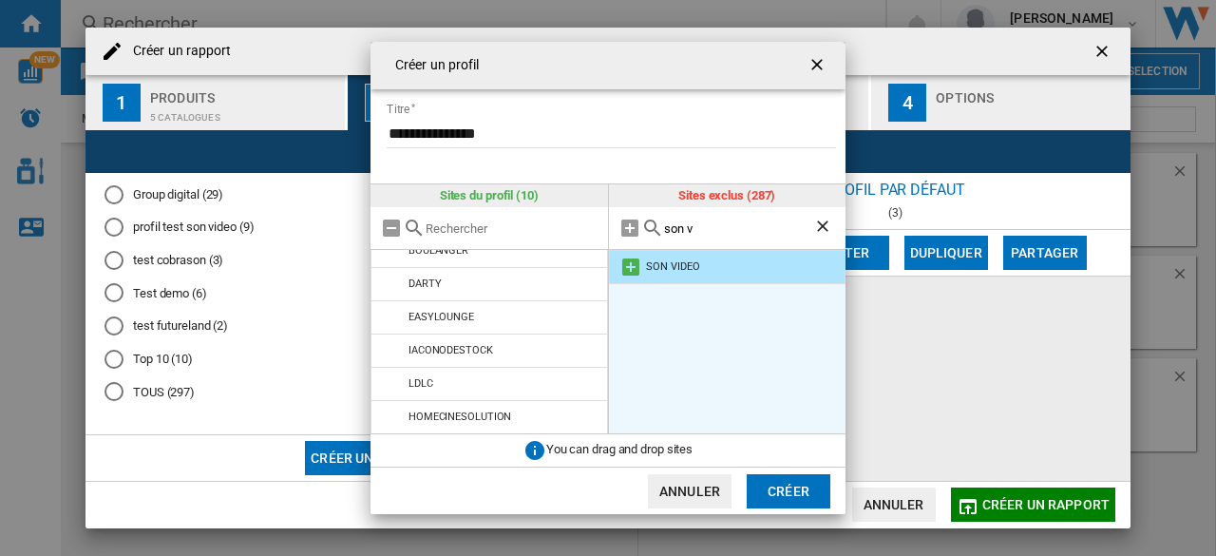
click at [635, 270] on md-icon "Créer un ..." at bounding box center [630, 267] width 23 height 23
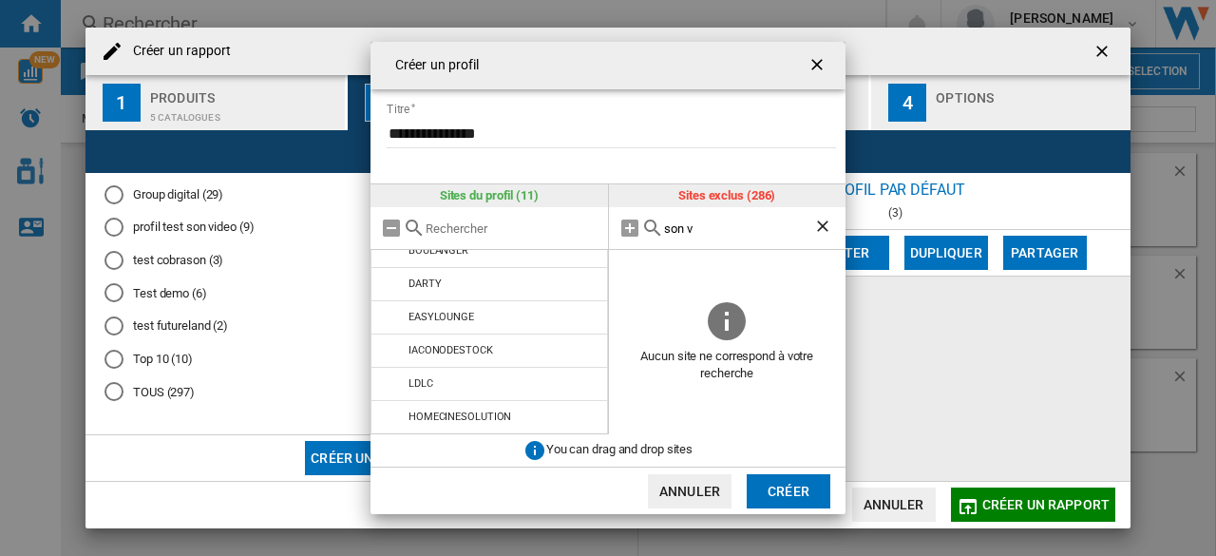
click at [779, 486] on button "Créer" at bounding box center [789, 491] width 84 height 34
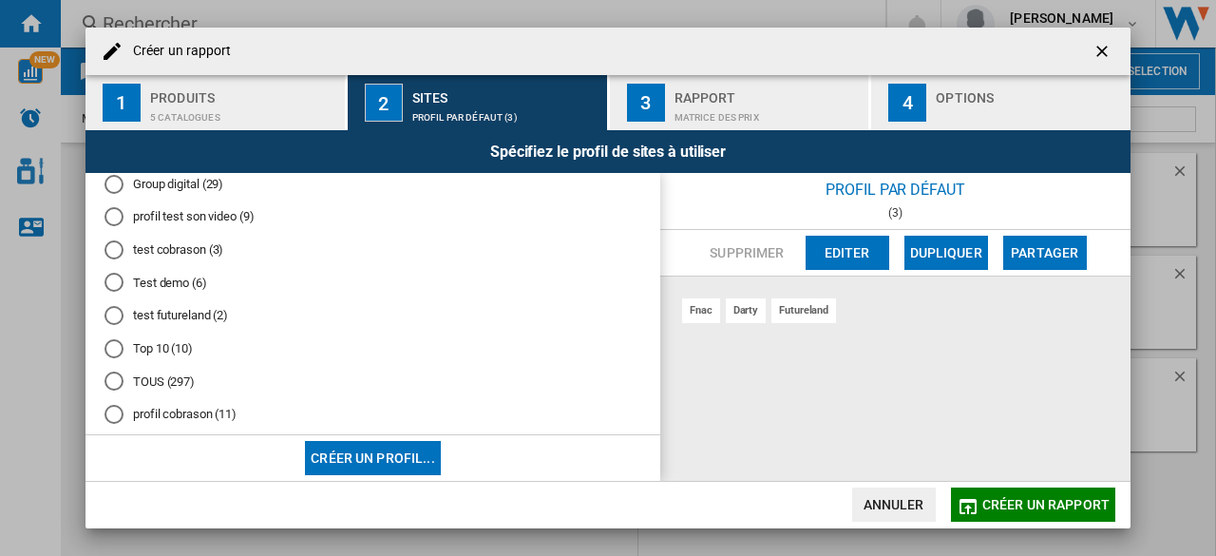
scroll to position [238, 0]
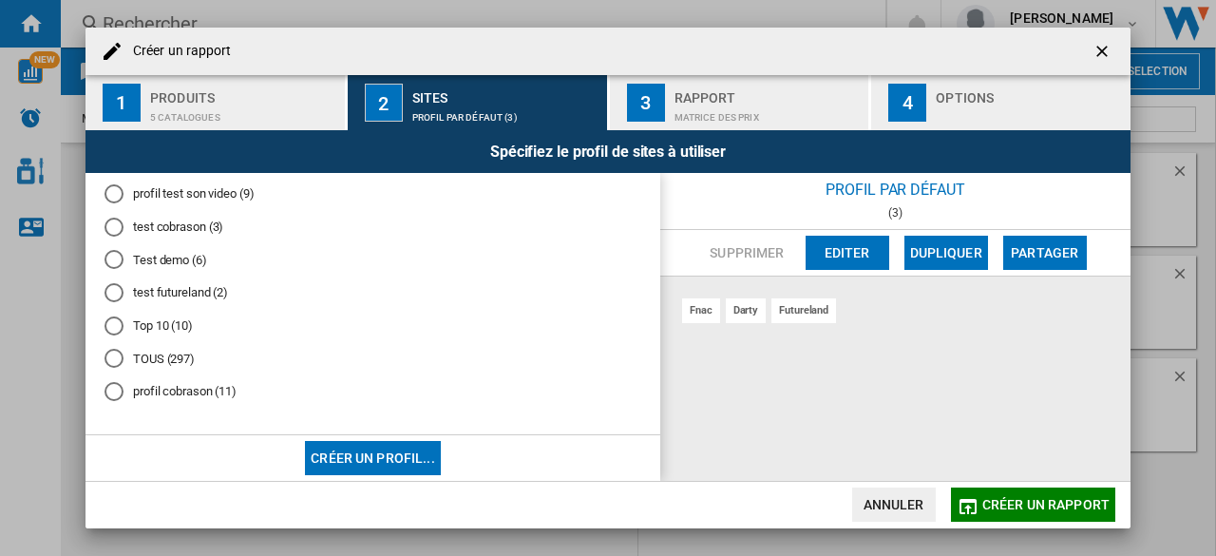
click at [98, 390] on div "Profil par défaut (3) "Beka" (4) catalogue la redoute AP switch from MI to PI (…" at bounding box center [373, 304] width 575 height 262
click at [116, 396] on div "profil cobrason (11)" at bounding box center [114, 391] width 19 height 19
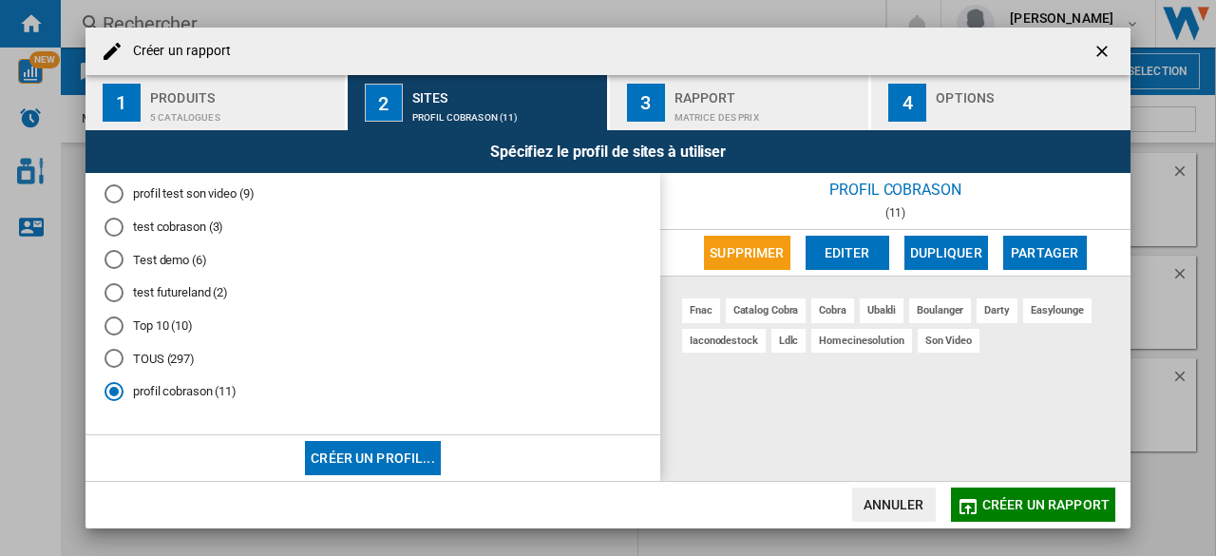
click at [218, 96] on div "Produits" at bounding box center [243, 93] width 187 height 20
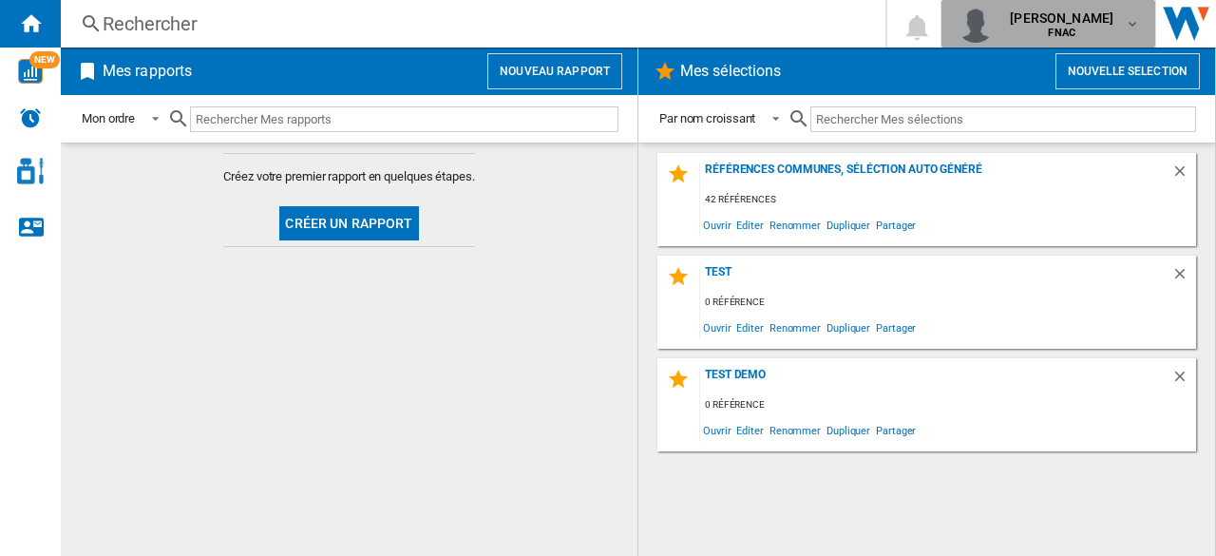
click at [1113, 21] on span "[PERSON_NAME]" at bounding box center [1062, 18] width 104 height 19
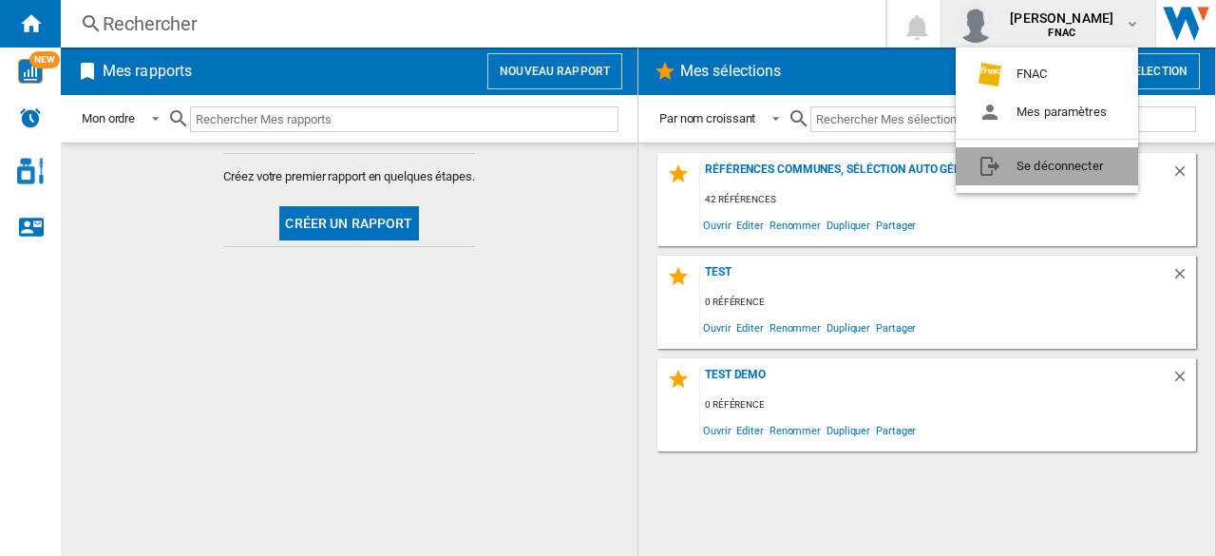
click at [1038, 166] on button "Se déconnecter" at bounding box center [1047, 166] width 182 height 38
